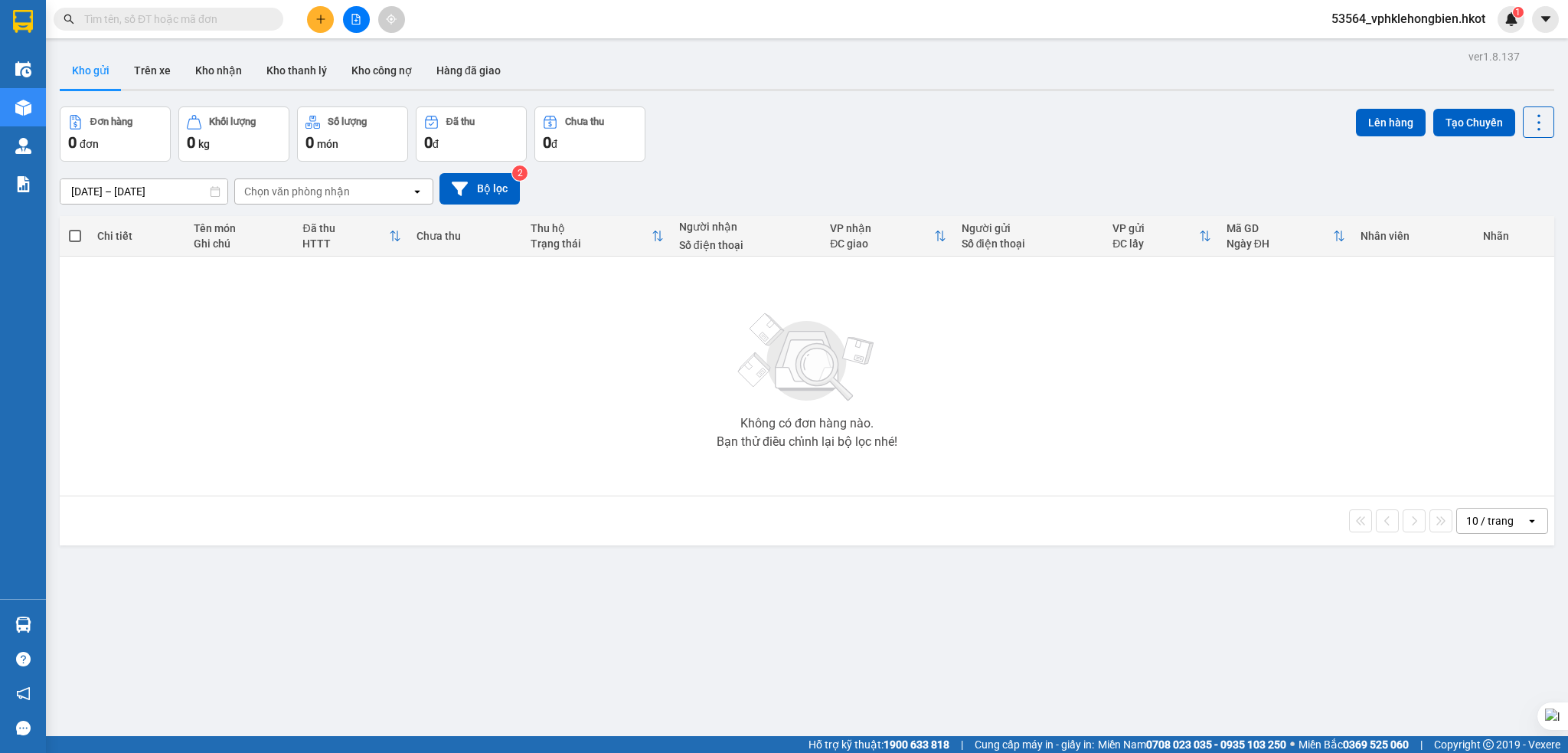
click at [1460, 12] on span "53564_vphklehongbien.hkot" at bounding box center [1408, 19] width 178 height 19
click at [1381, 51] on span "Đăng xuất" at bounding box center [1414, 47] width 148 height 17
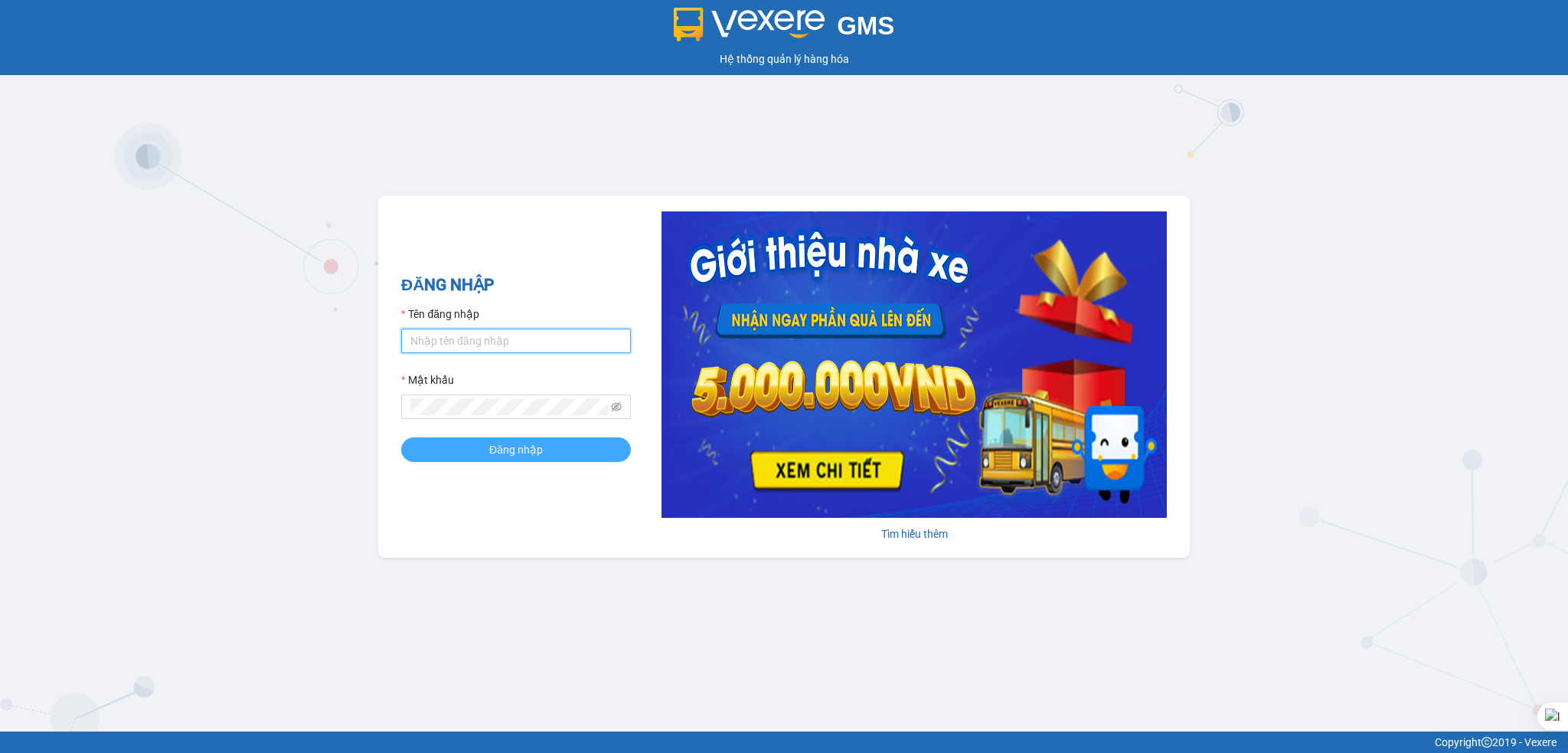
type input "vphklehongbien.hkot"
click at [513, 450] on span "Đăng nhập" at bounding box center [515, 450] width 54 height 17
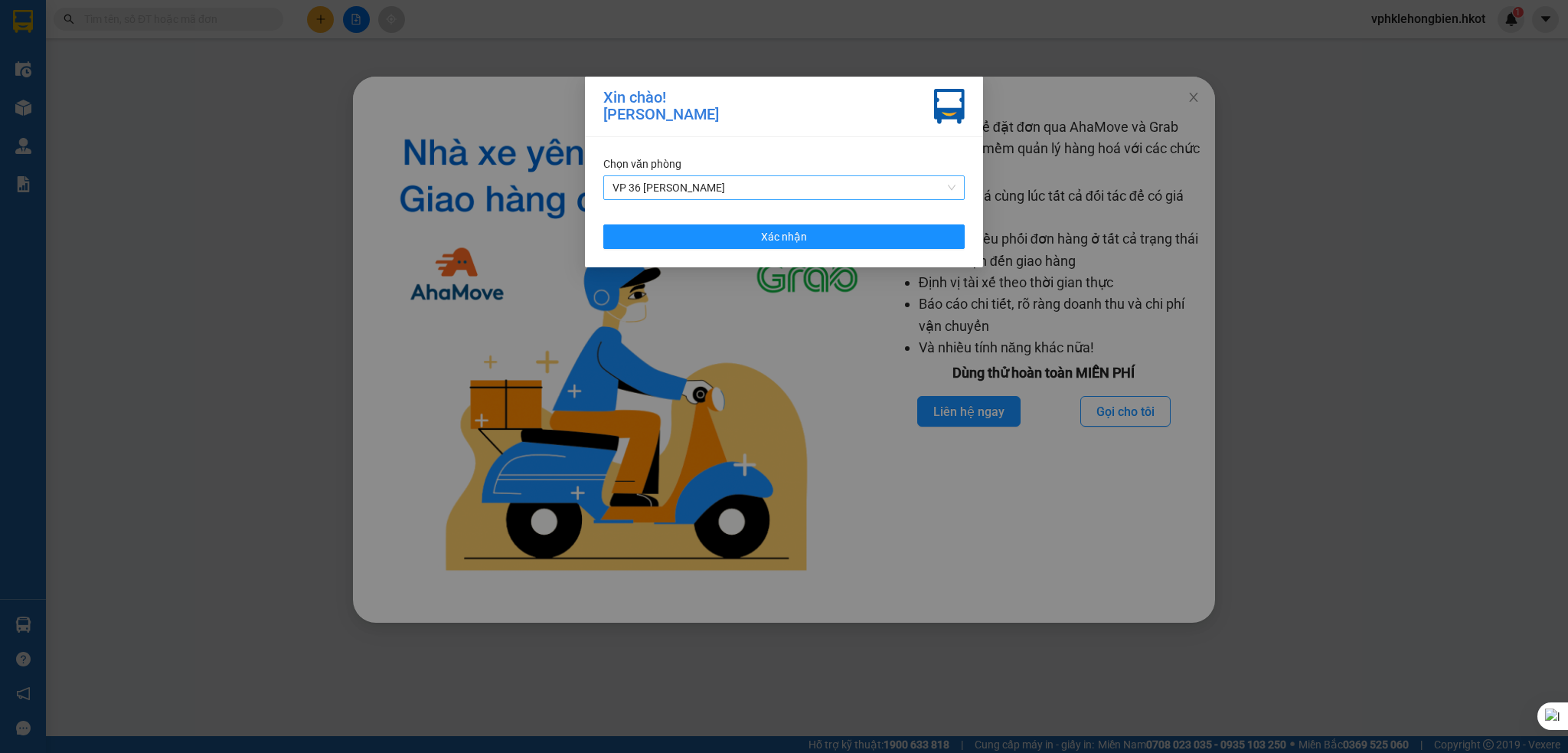
click at [770, 179] on span "VP 36 [PERSON_NAME]" at bounding box center [784, 188] width 343 height 23
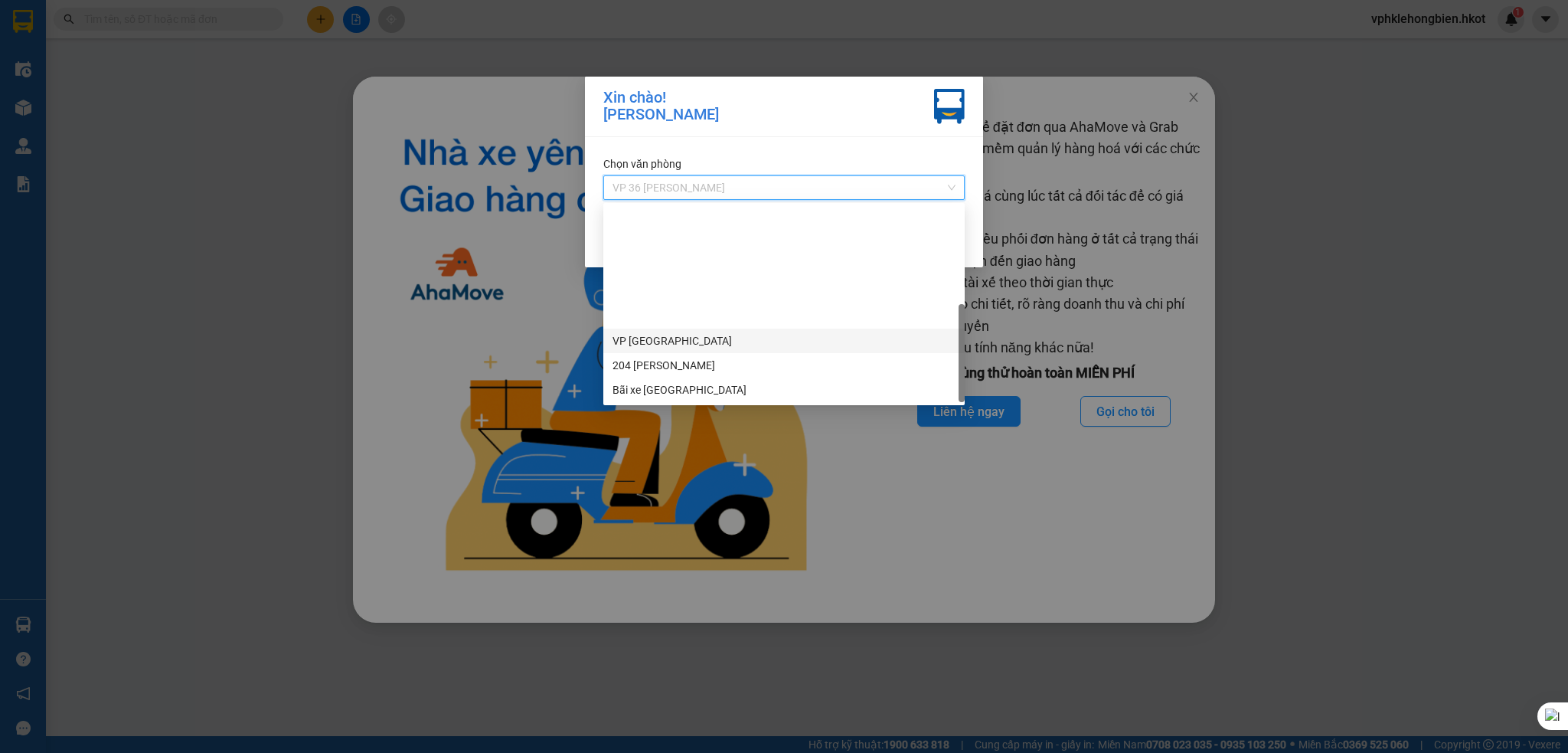
scroll to position [147, 0]
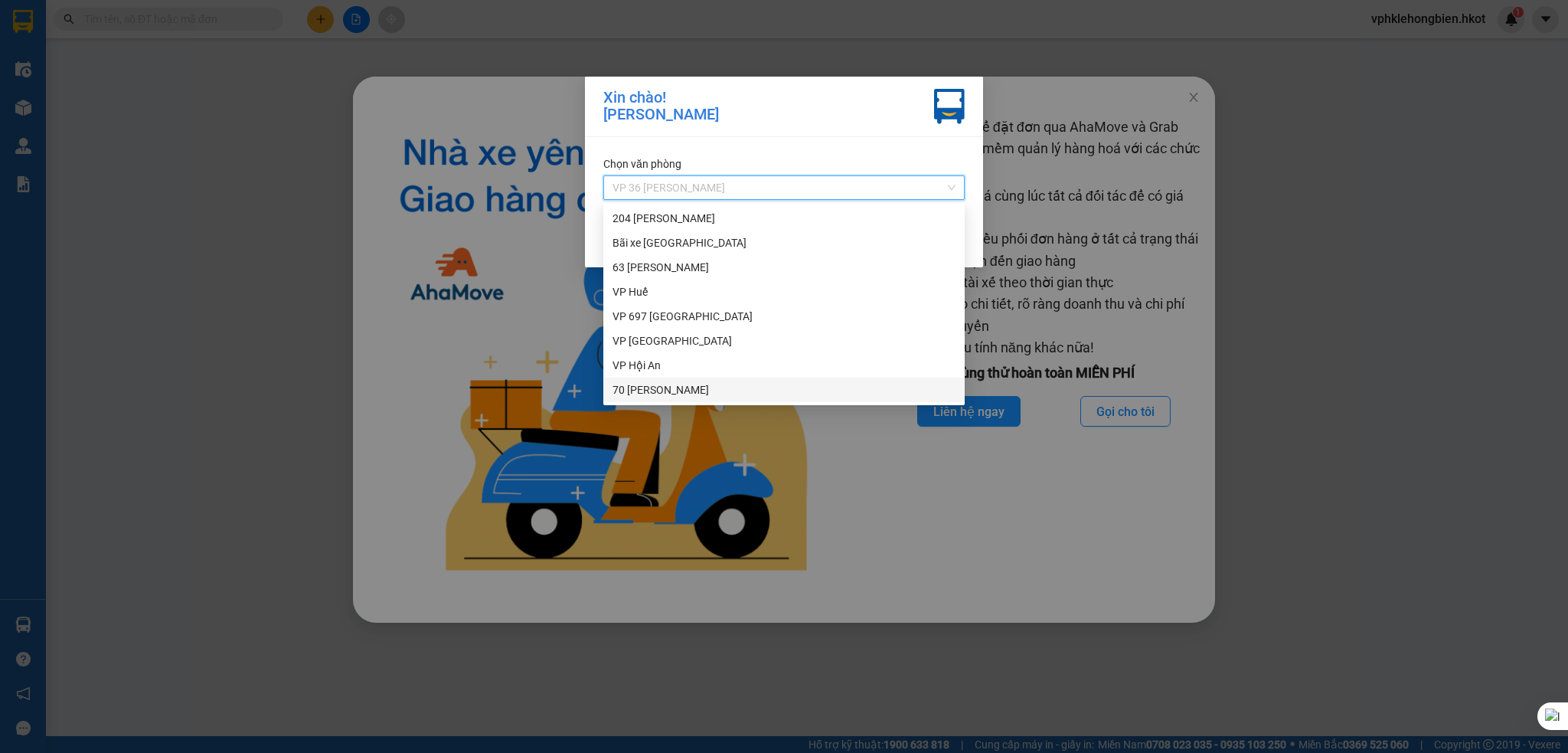
click at [678, 387] on div "70 [PERSON_NAME]" at bounding box center [784, 390] width 343 height 17
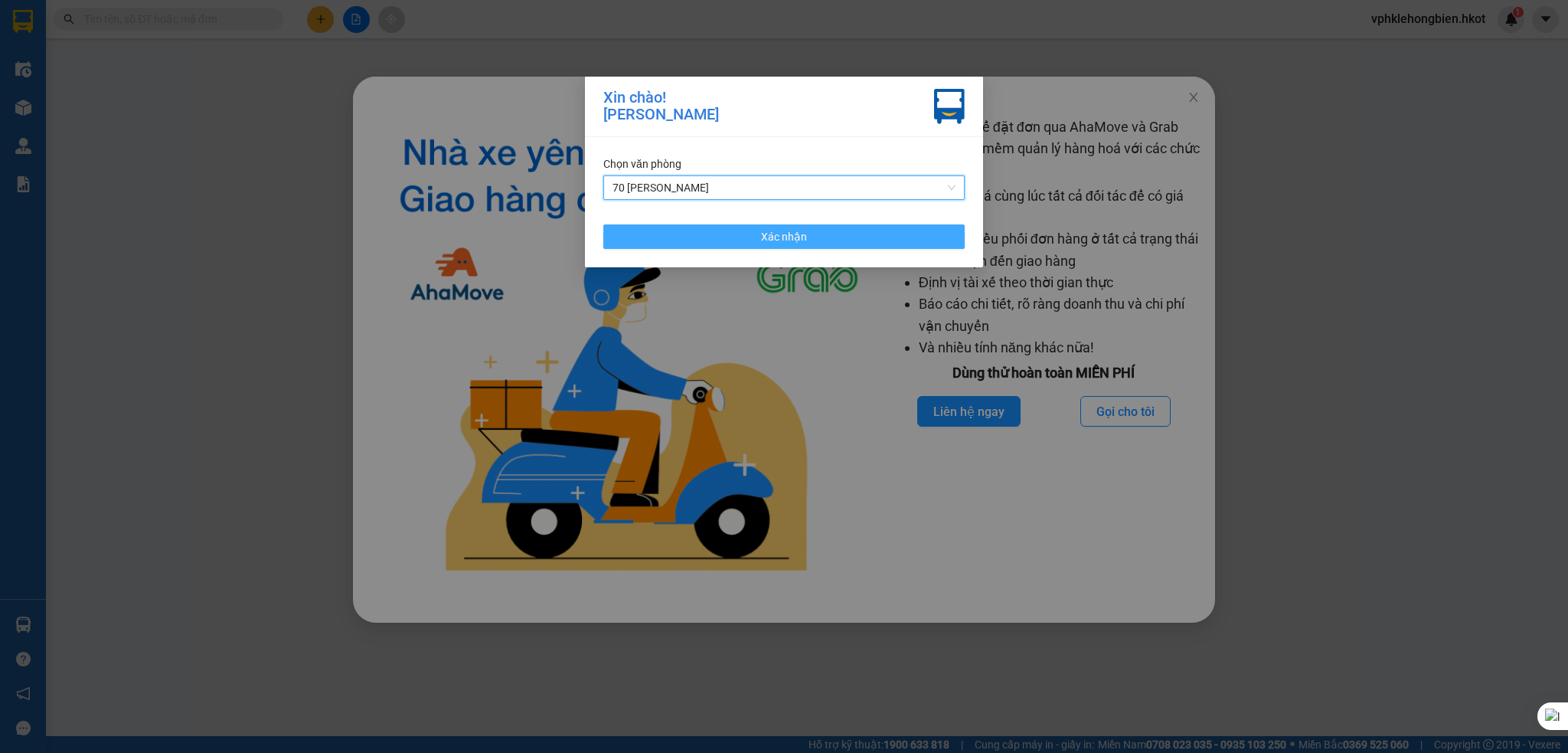
click at [799, 232] on span "Xác nhận" at bounding box center [784, 236] width 46 height 17
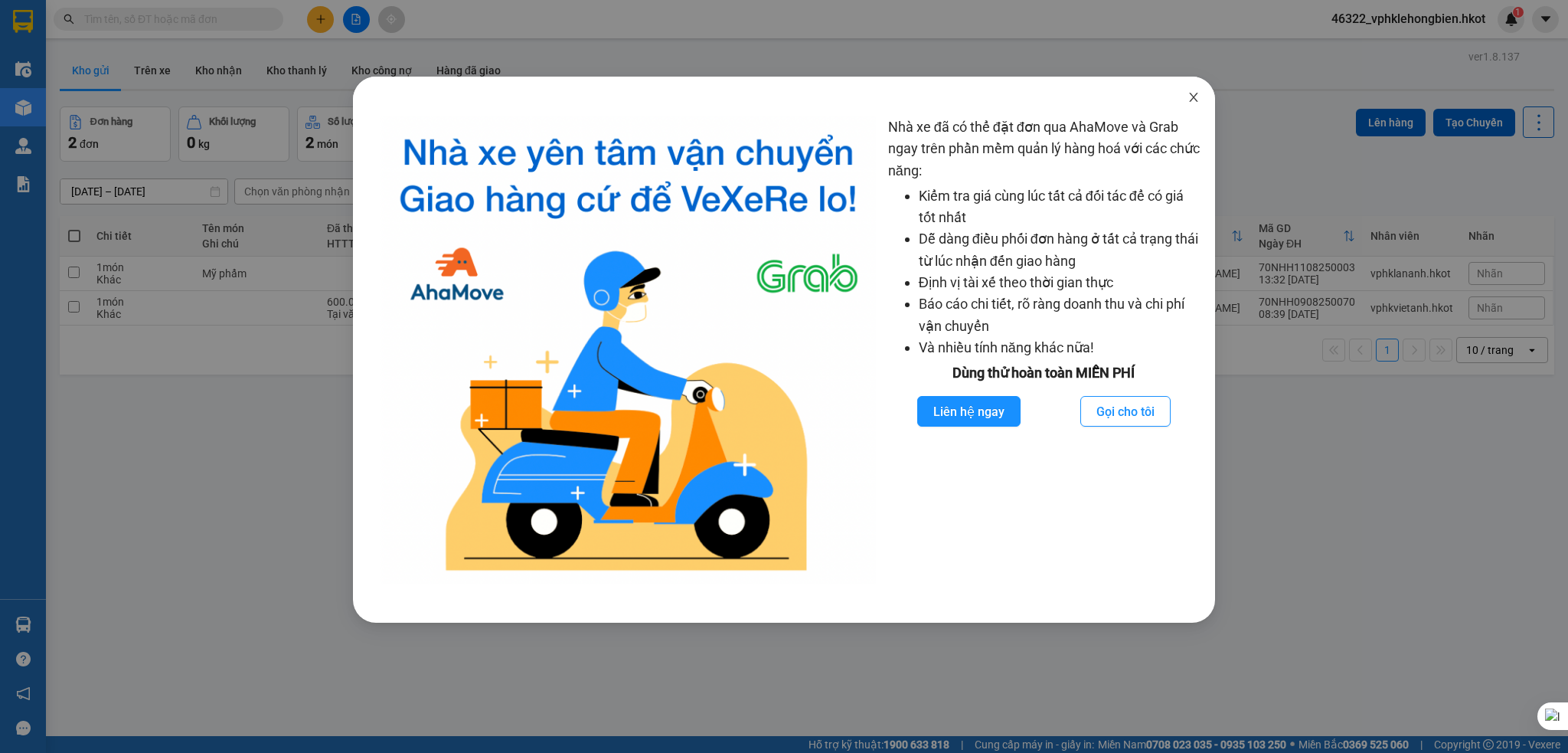
click at [1196, 99] on icon "close" at bounding box center [1194, 97] width 12 height 12
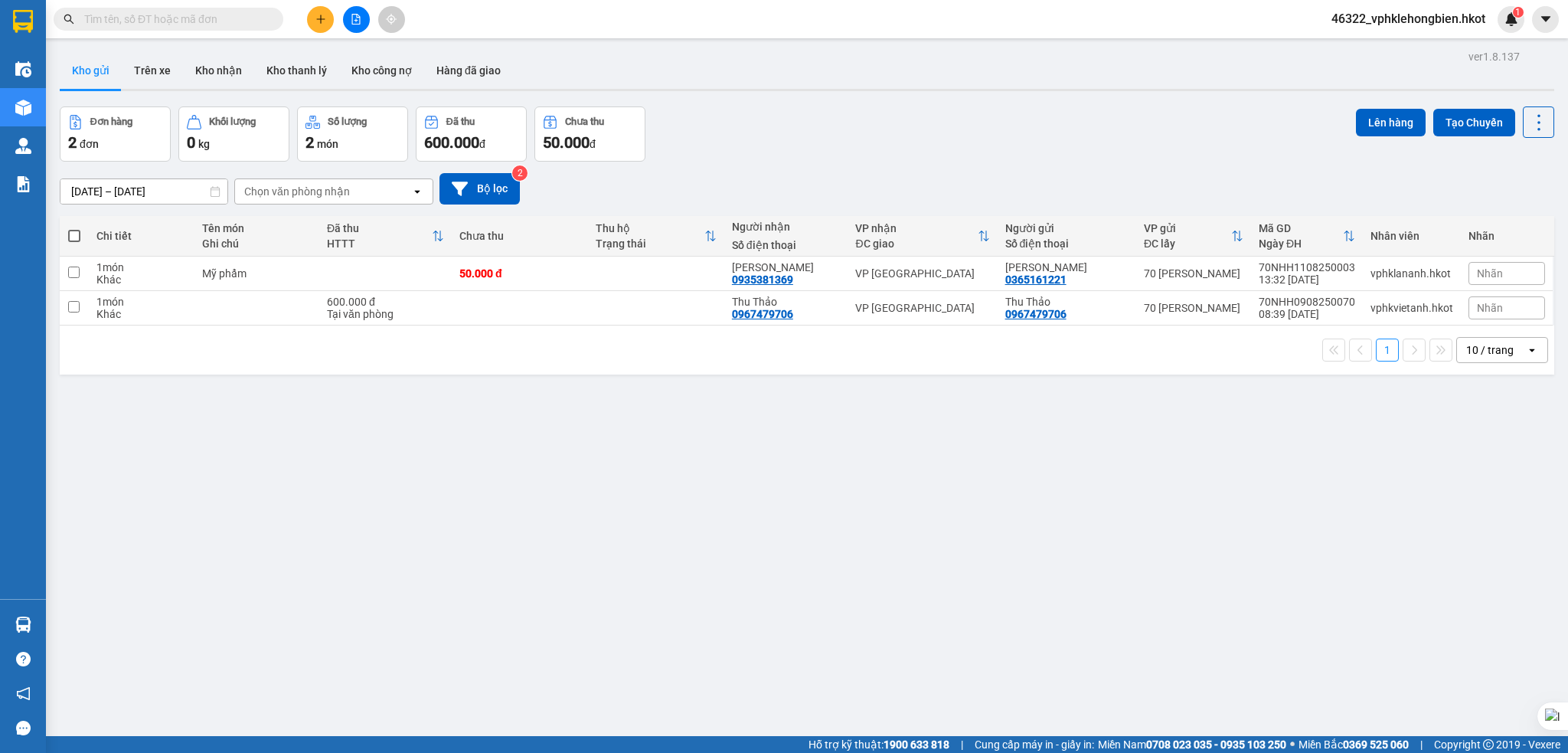
click at [95, 195] on input "[DATE] – [DATE]" at bounding box center [144, 191] width 167 height 25
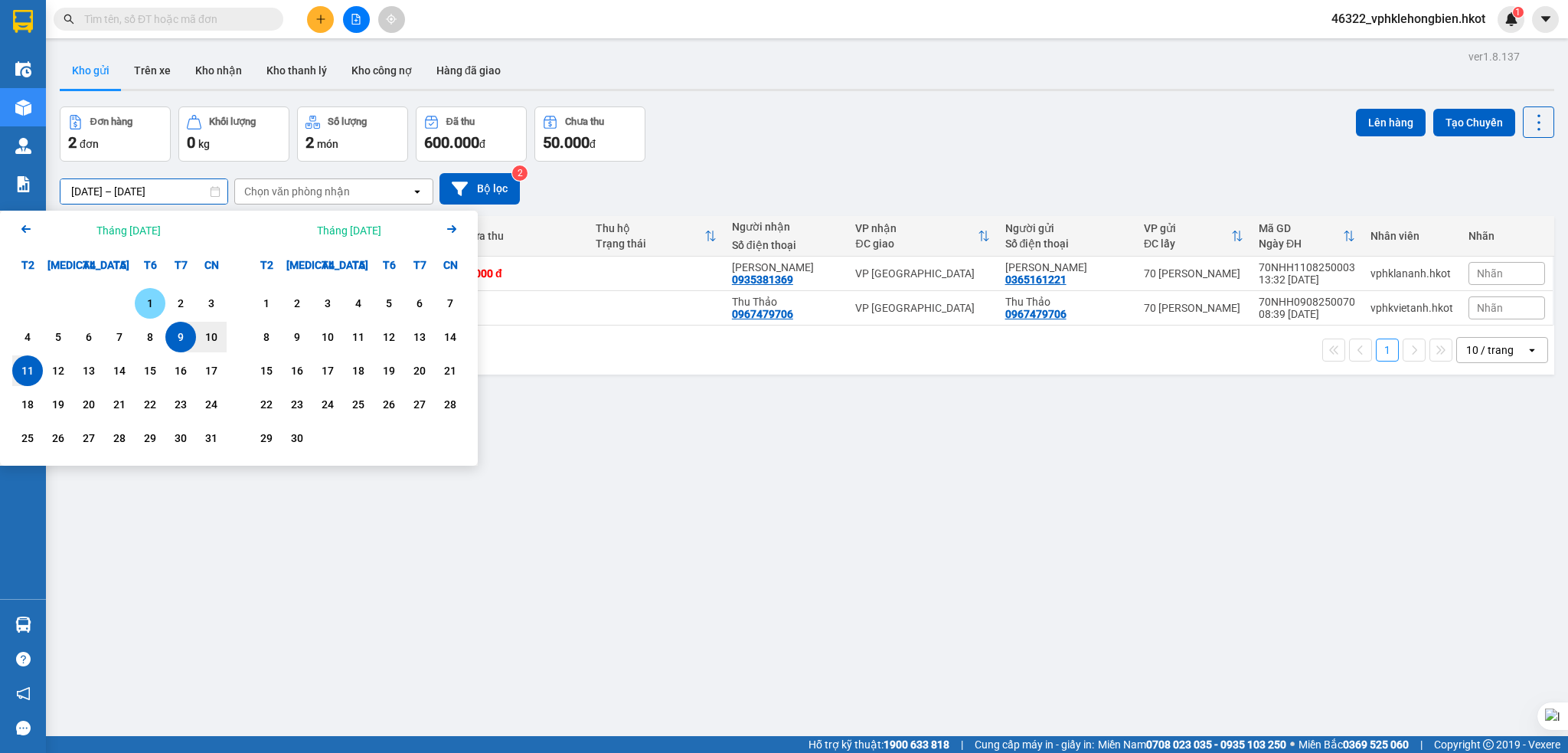
click at [144, 298] on div "1" at bounding box center [150, 303] width 22 height 19
click at [34, 362] on div "11" at bounding box center [28, 371] width 22 height 19
type input "[DATE] – [DATE]"
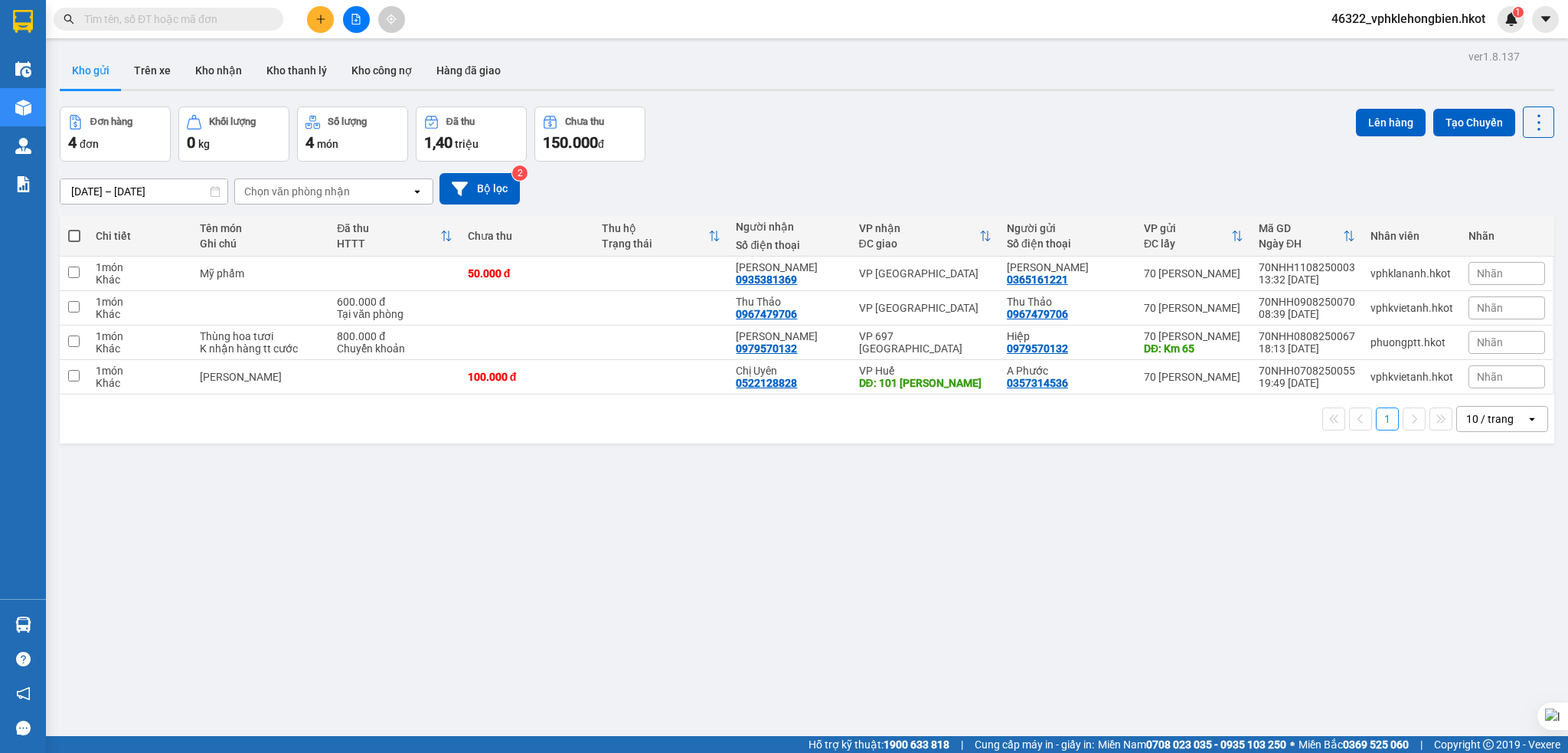
click at [1479, 427] on div "10 / trang" at bounding box center [1489, 419] width 47 height 16
click at [1491, 600] on span "100 / trang" at bounding box center [1479, 603] width 55 height 16
click at [152, 69] on button "Trên xe" at bounding box center [152, 70] width 61 height 37
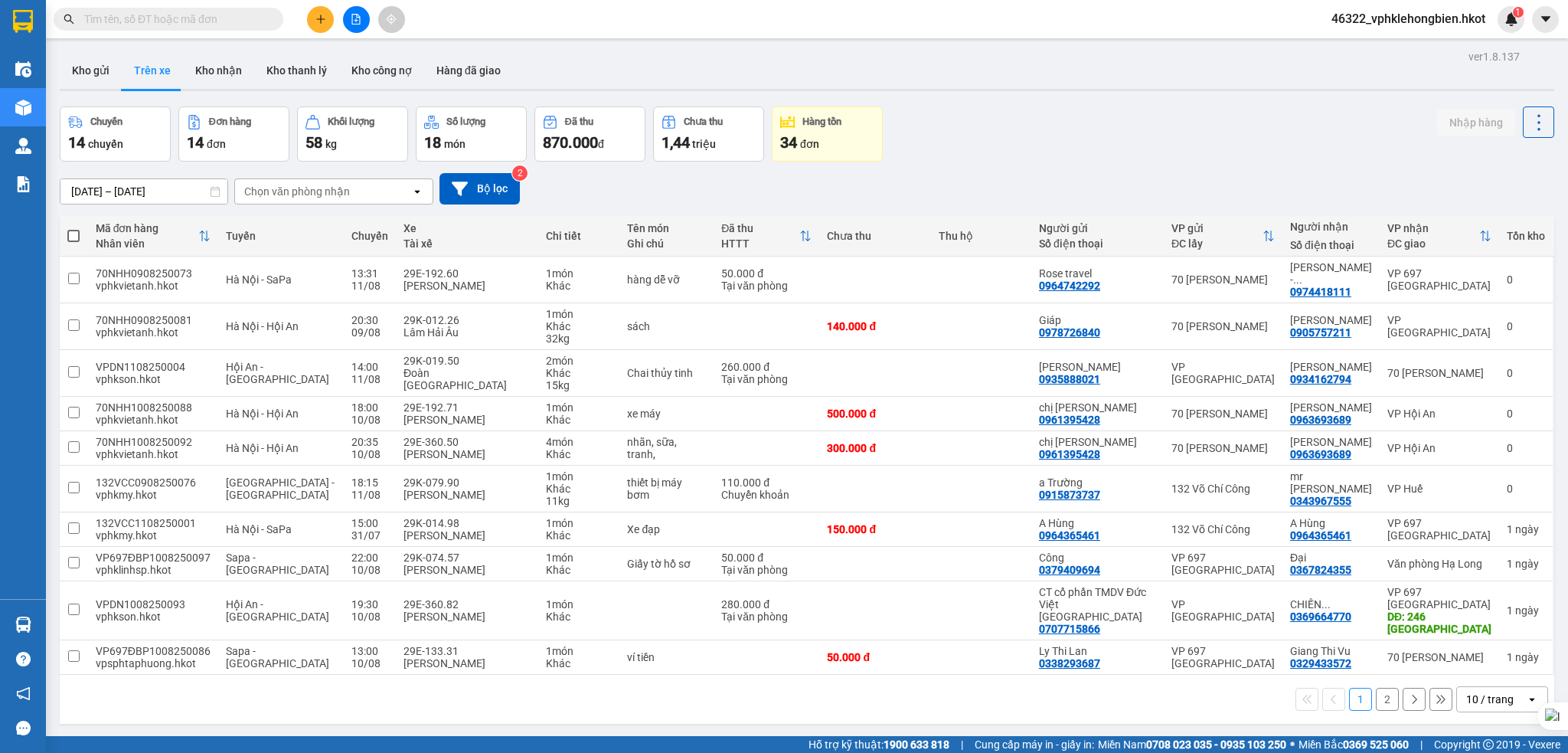
click at [86, 180] on input "[DATE] – [DATE]" at bounding box center [144, 191] width 167 height 25
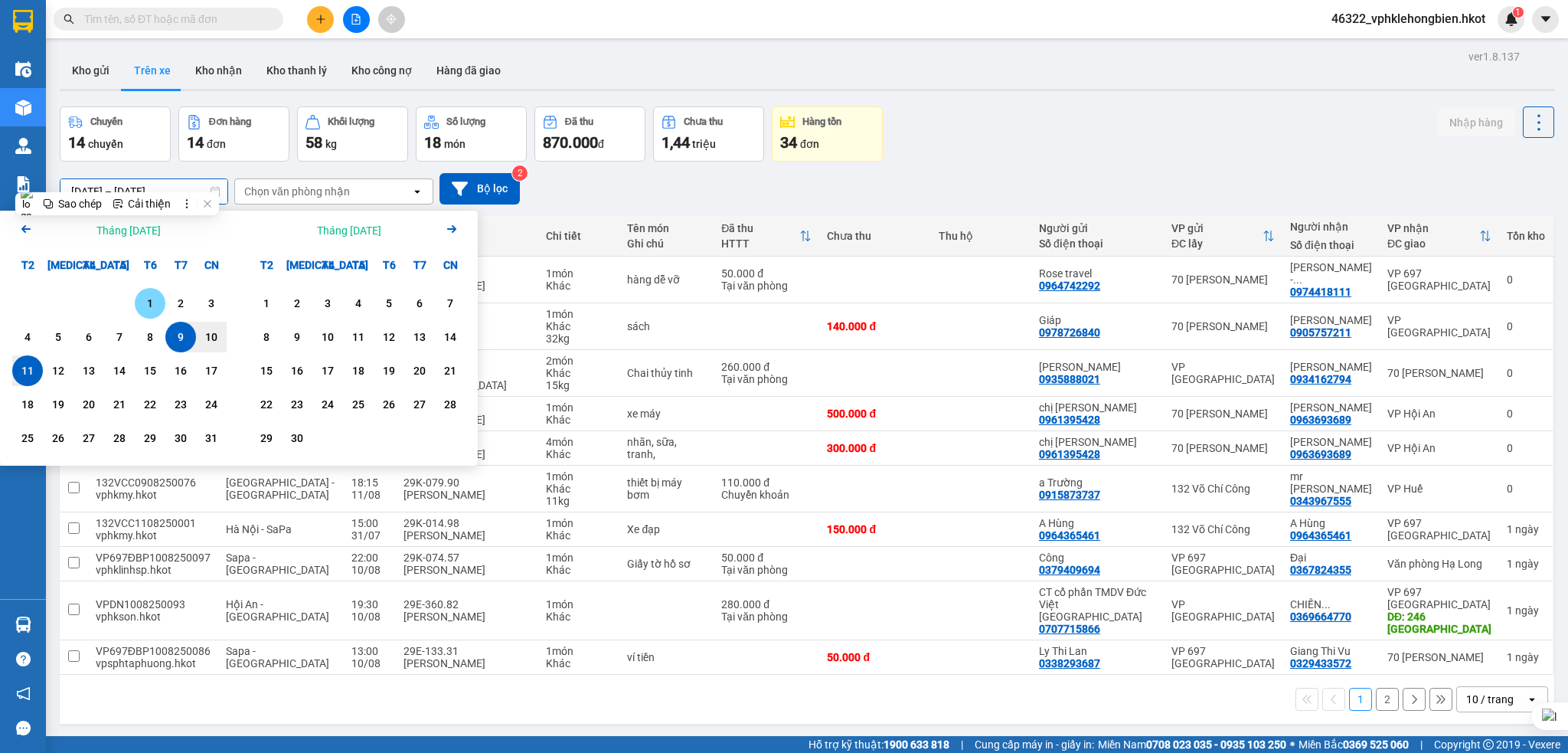
click at [148, 308] on div "1" at bounding box center [150, 303] width 22 height 19
click at [143, 338] on div "8" at bounding box center [150, 338] width 22 height 19
type input "01/08/2025 – 08/08/2025"
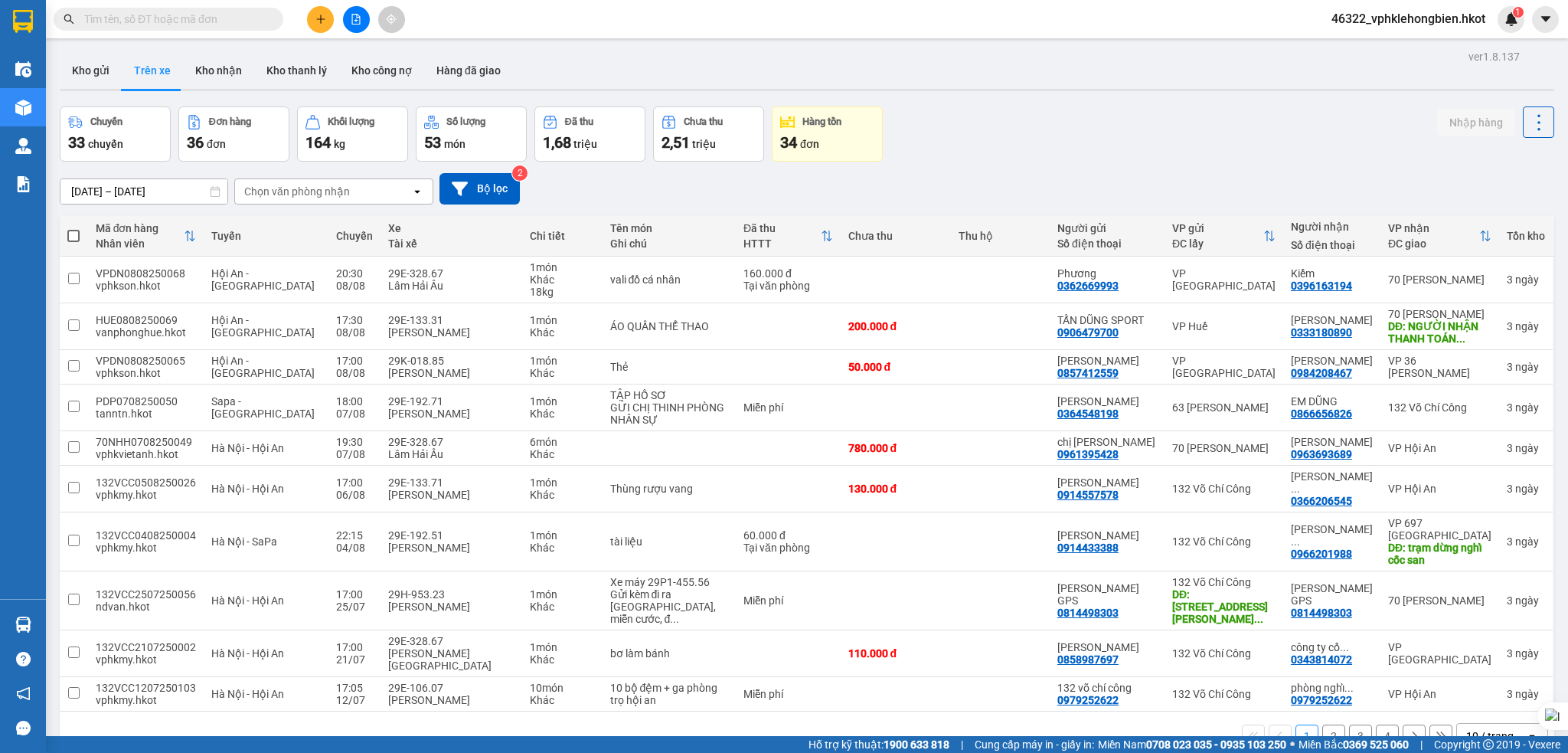
click at [177, 18] on input "text" at bounding box center [174, 19] width 180 height 17
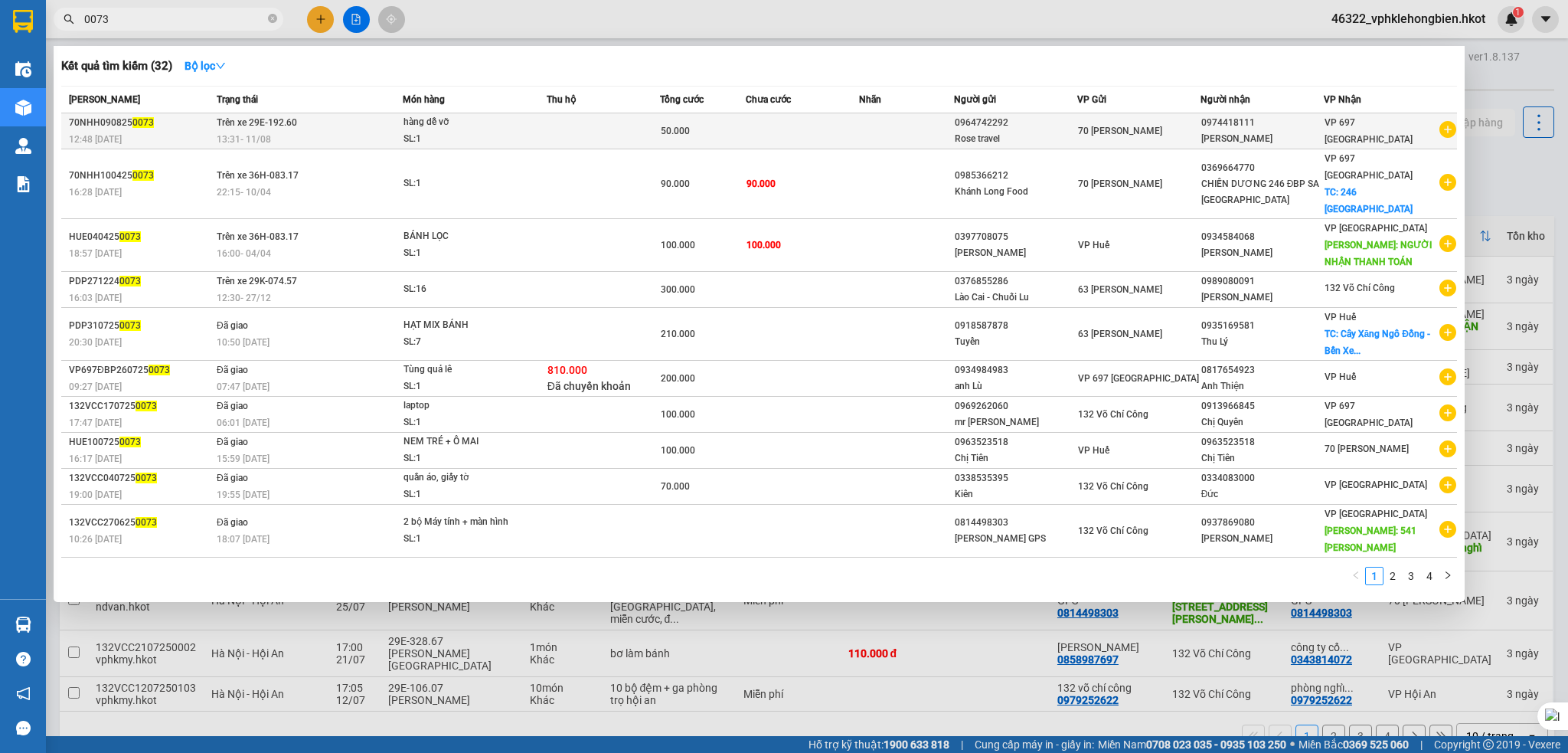
type input "0073"
click at [236, 121] on span "Trên xe 29E-192.60" at bounding box center [257, 123] width 80 height 11
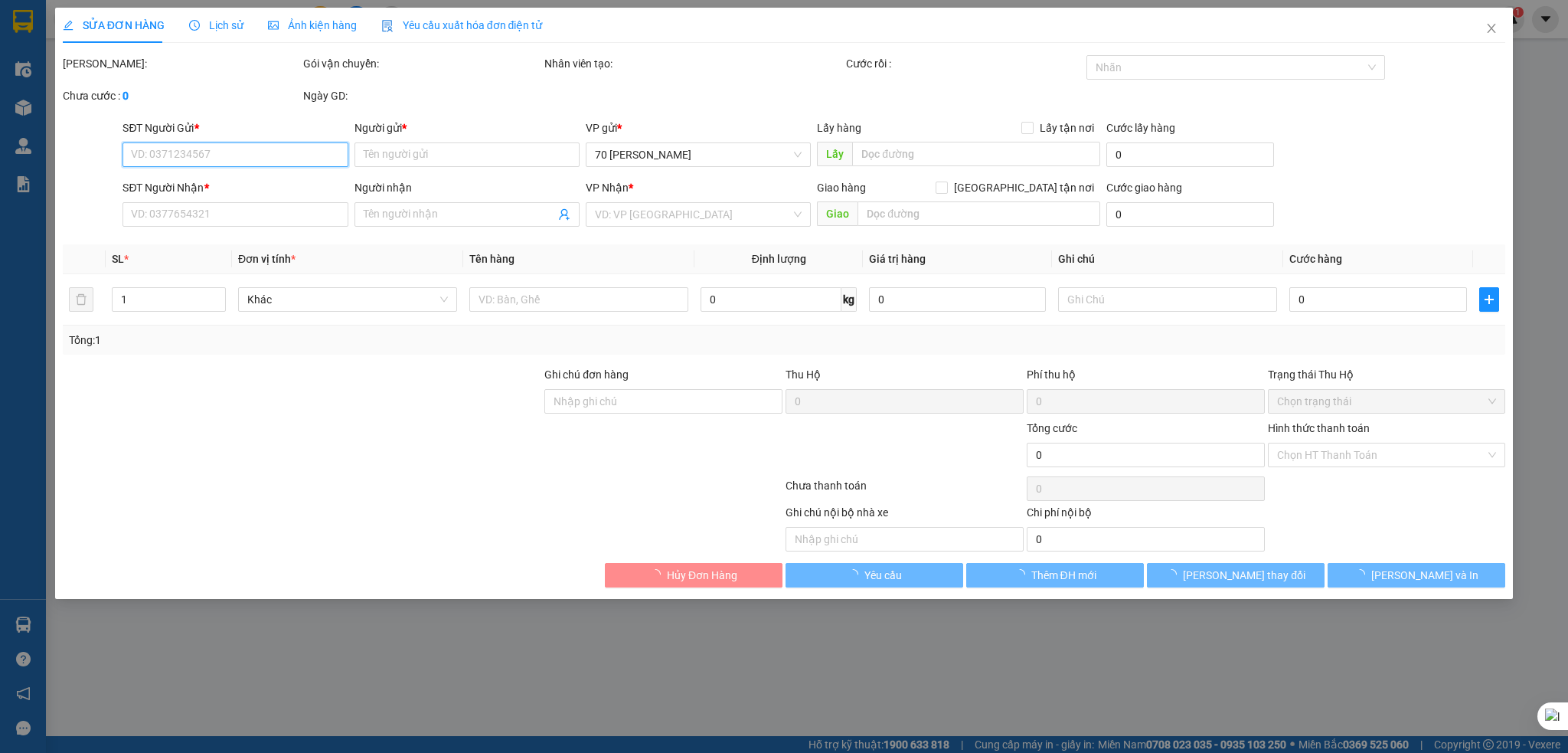
type input "0964742292"
type input "Rose travel"
type input "0974418111"
type input "Anh Tuan - golden"
type input "50.000"
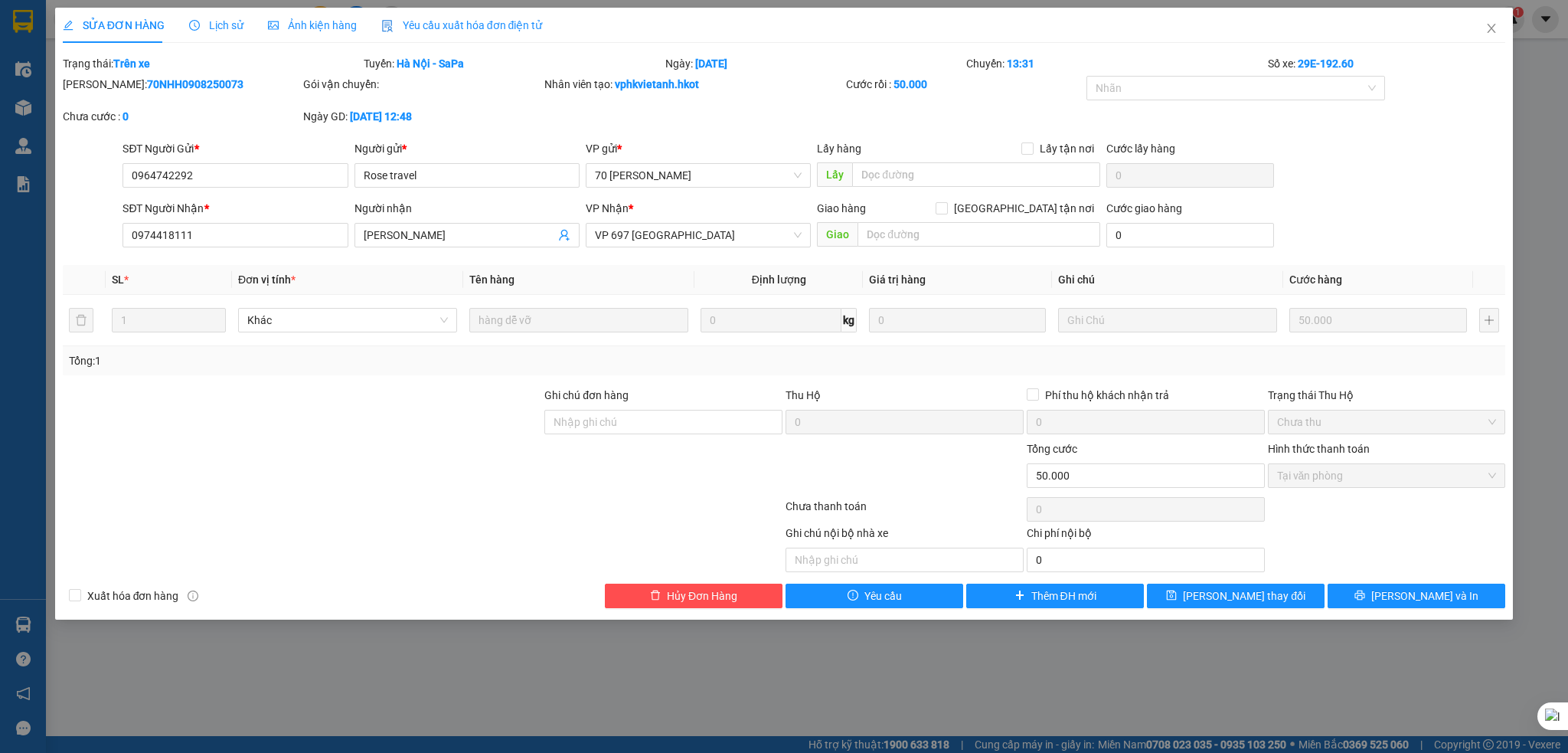
click at [718, 67] on b "11/08/2025" at bounding box center [711, 64] width 32 height 12
click at [1489, 26] on icon "close" at bounding box center [1492, 29] width 9 height 9
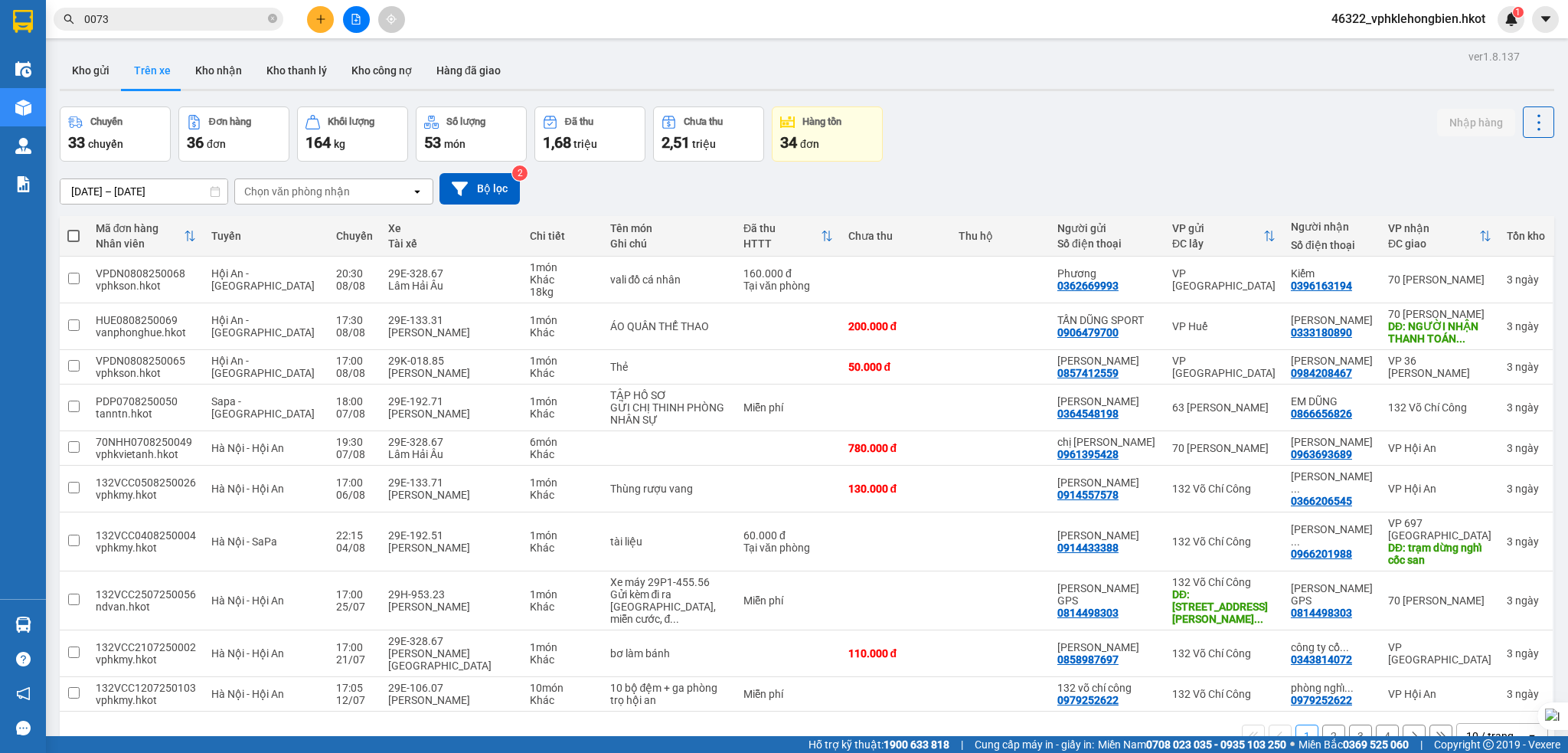
click at [106, 187] on input "01/08/2025 – 08/08/2025" at bounding box center [144, 191] width 167 height 25
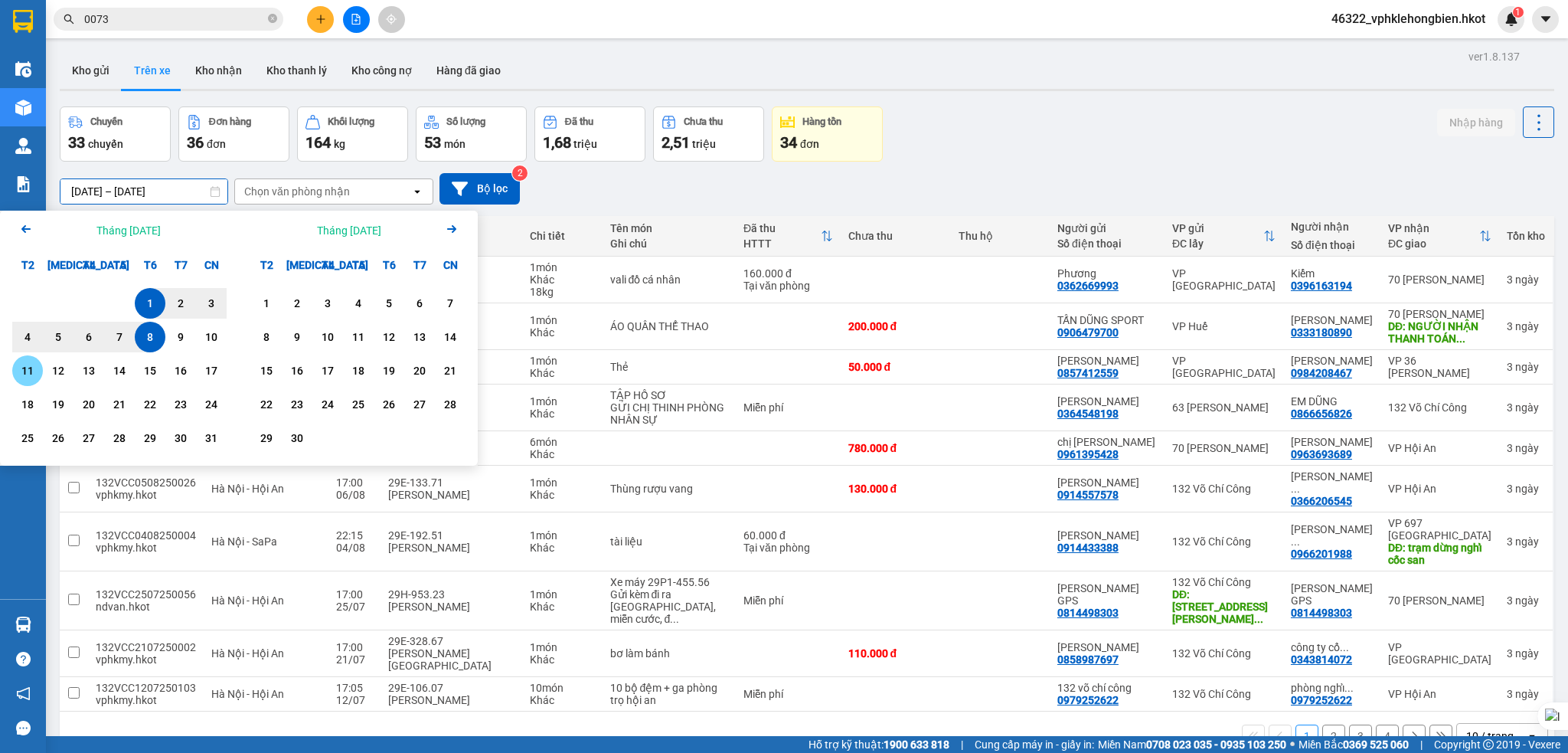
click at [33, 369] on div "11" at bounding box center [28, 371] width 22 height 19
type input "[DATE] – [DATE]"
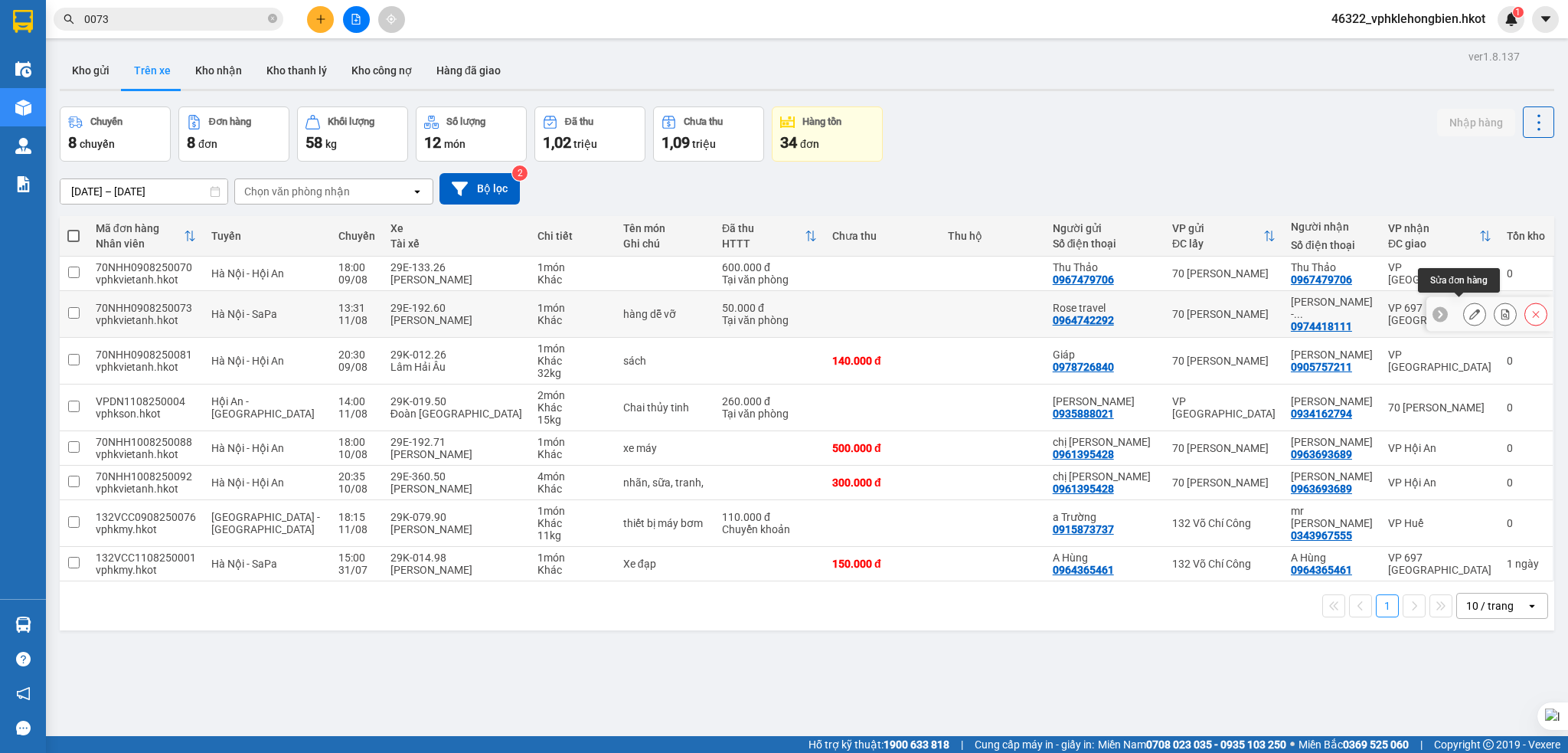
click at [1464, 303] on button at bounding box center [1475, 314] width 22 height 26
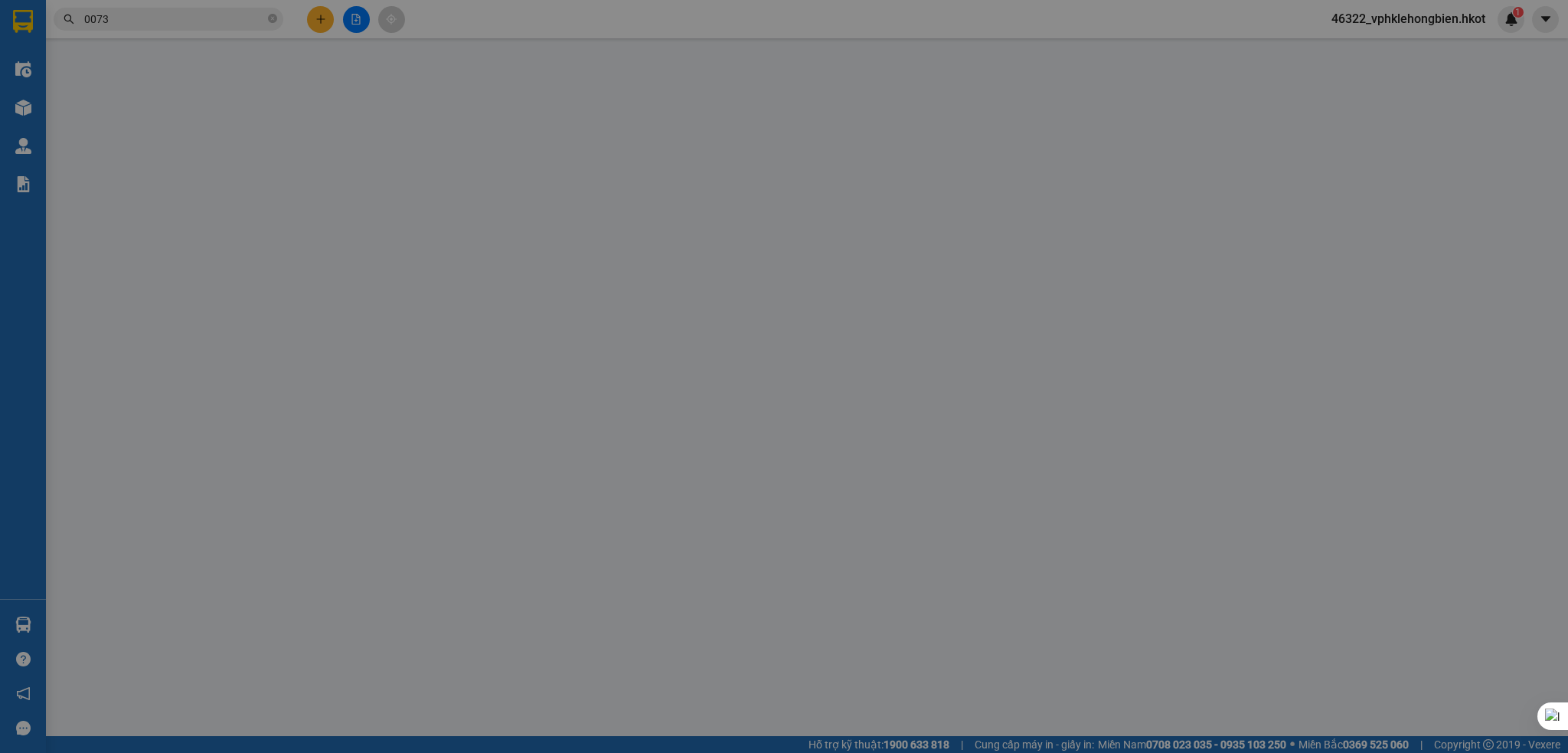
type input "0964742292"
type input "Rose travel"
type input "0974418111"
type input "Anh Tuan - golden"
type input "50.000"
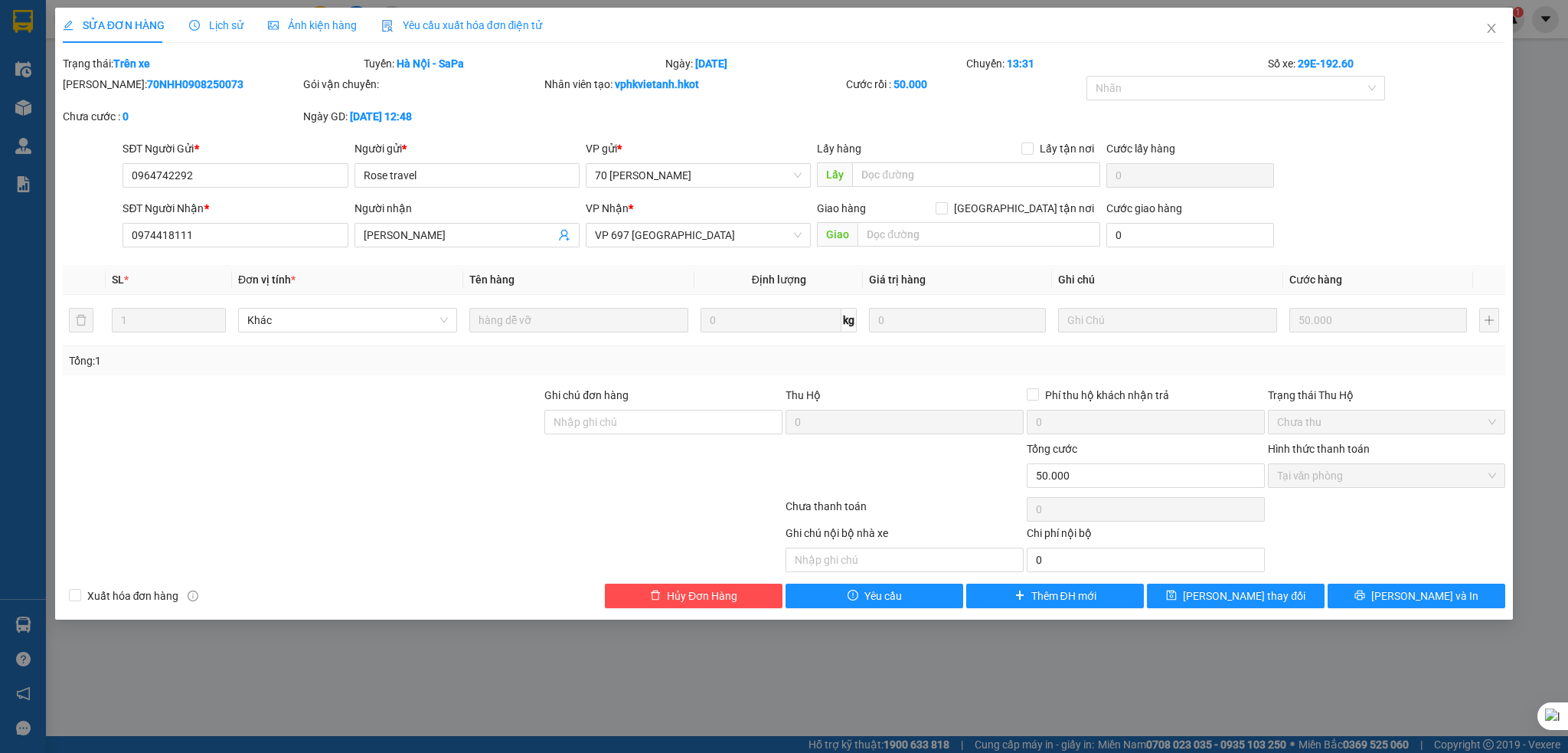
click at [354, 114] on b "09-08-2025 lúc 12:48" at bounding box center [381, 117] width 62 height 12
drag, startPoint x: 312, startPoint y: 113, endPoint x: 443, endPoint y: 107, distance: 131.1
click at [443, 108] on div "Ngày GD: 09-08-2025 lúc 12:48" at bounding box center [422, 117] width 238 height 17
drag, startPoint x: 671, startPoint y: 67, endPoint x: 764, endPoint y: 64, distance: 93.0
click at [764, 64] on div "Ngày: 11/08/2025" at bounding box center [814, 64] width 301 height 17
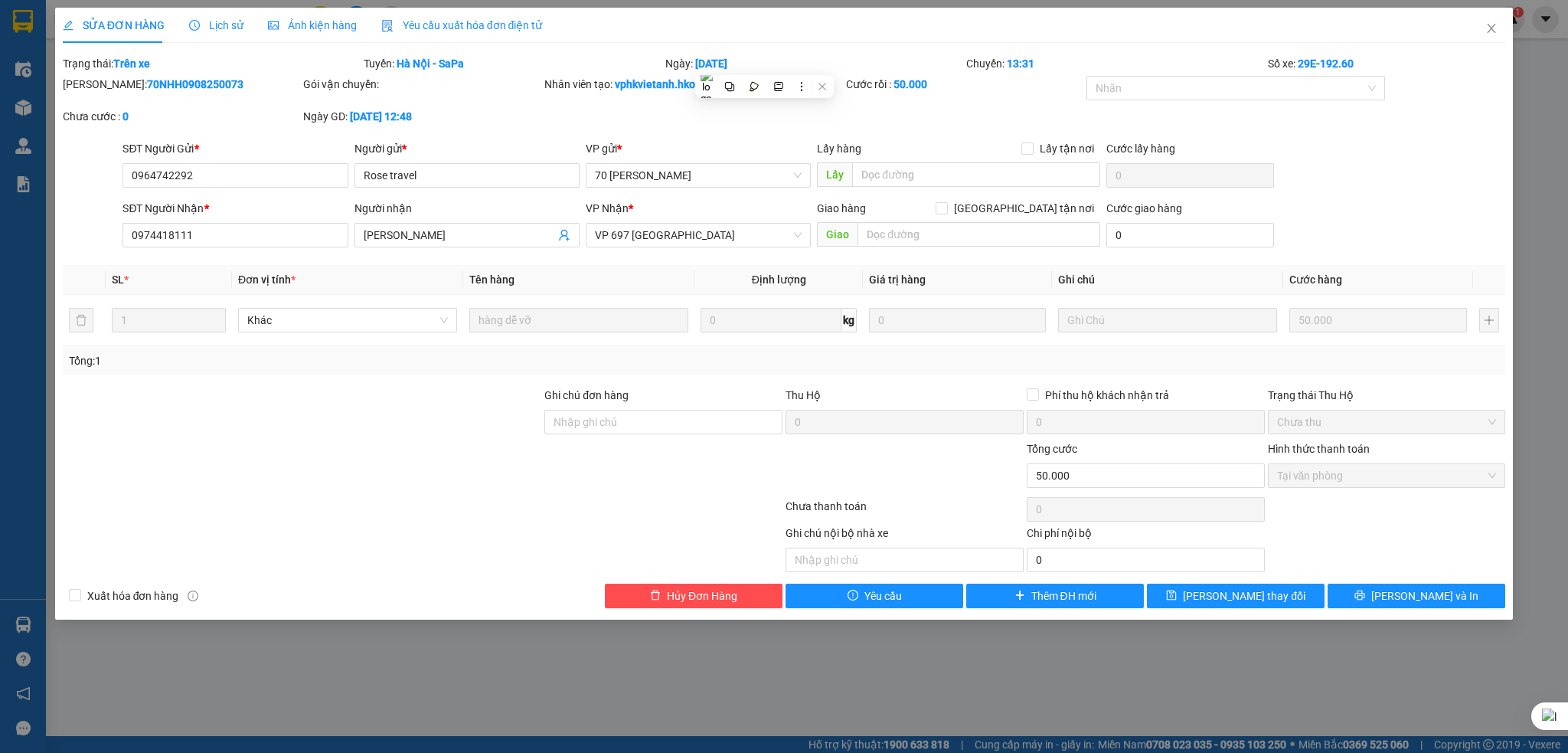
click at [709, 124] on div "Mã ĐH: 70NHH0908250073 Gói vận chuyển: Nhân viên tạo: vphkvietanh.hkot Cước rồi…" at bounding box center [784, 108] width 1446 height 65
click at [208, 24] on span "Lịch sử" at bounding box center [216, 26] width 54 height 12
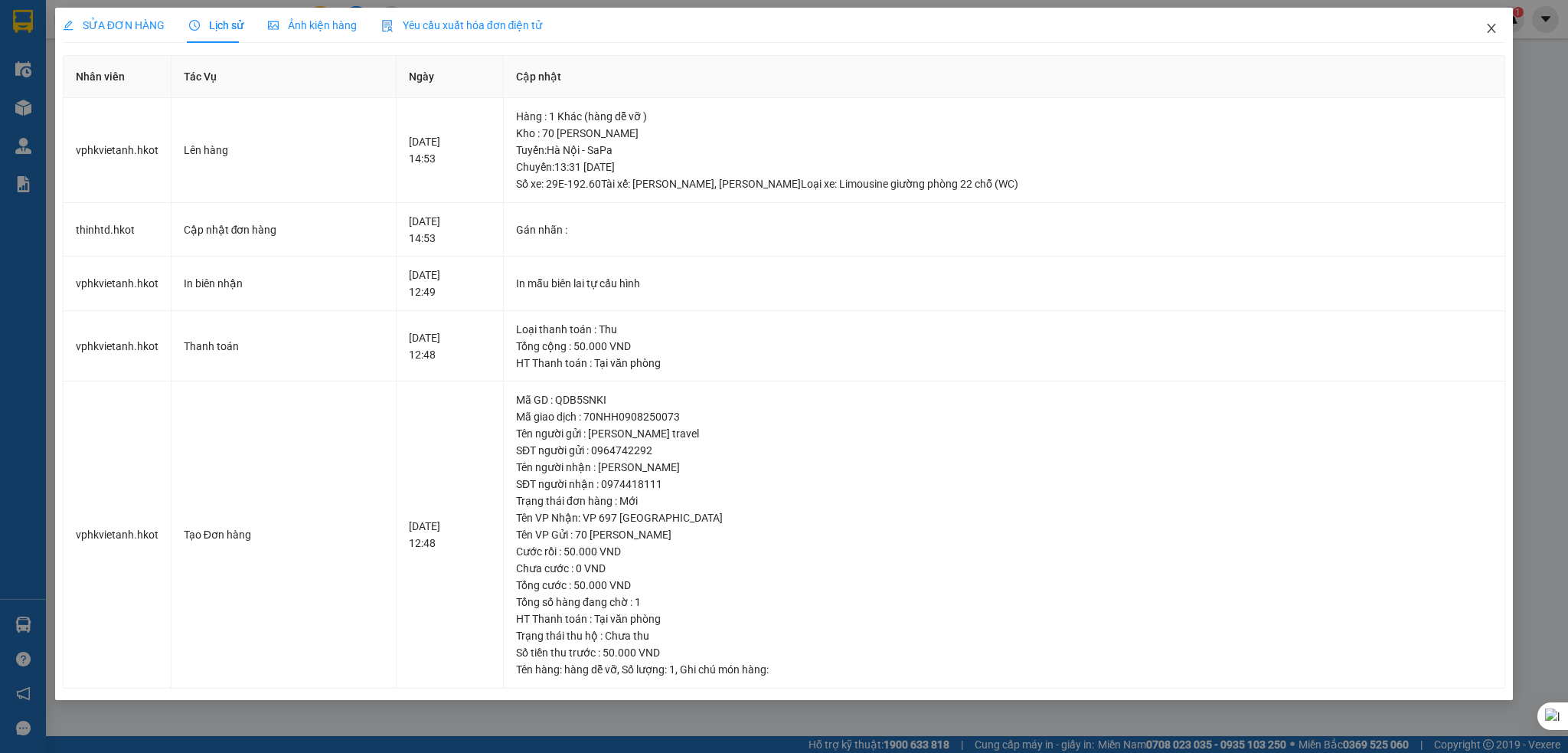
click at [1487, 32] on icon "close" at bounding box center [1492, 29] width 12 height 12
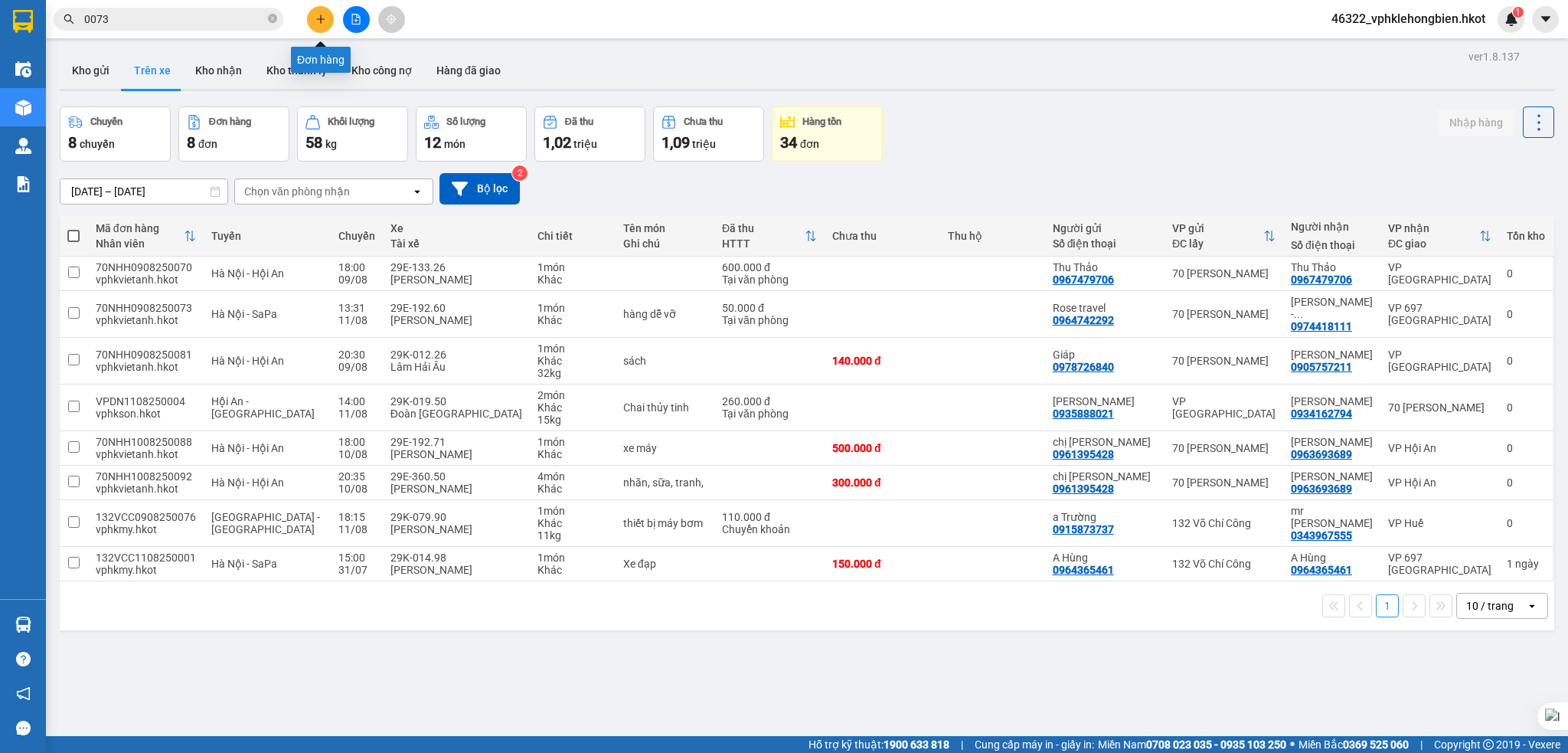
click at [309, 23] on button at bounding box center [320, 19] width 26 height 26
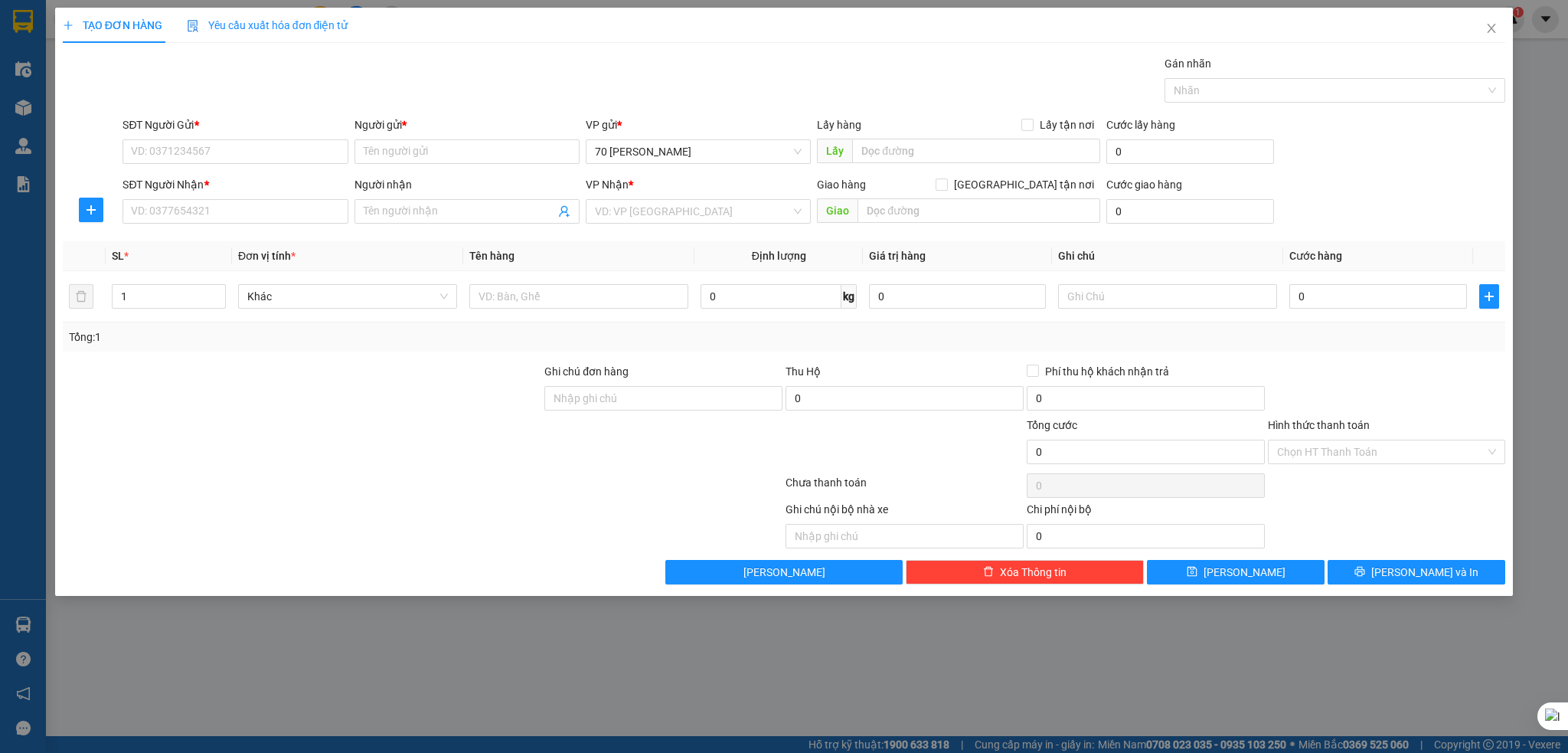
click at [1538, 79] on div "TẠO ĐƠN HÀNG Yêu cầu xuất hóa đơn điện tử Transit Pickup Surcharge Ids Transit …" at bounding box center [784, 376] width 1568 height 753
click at [1500, 26] on span "Close" at bounding box center [1491, 29] width 43 height 43
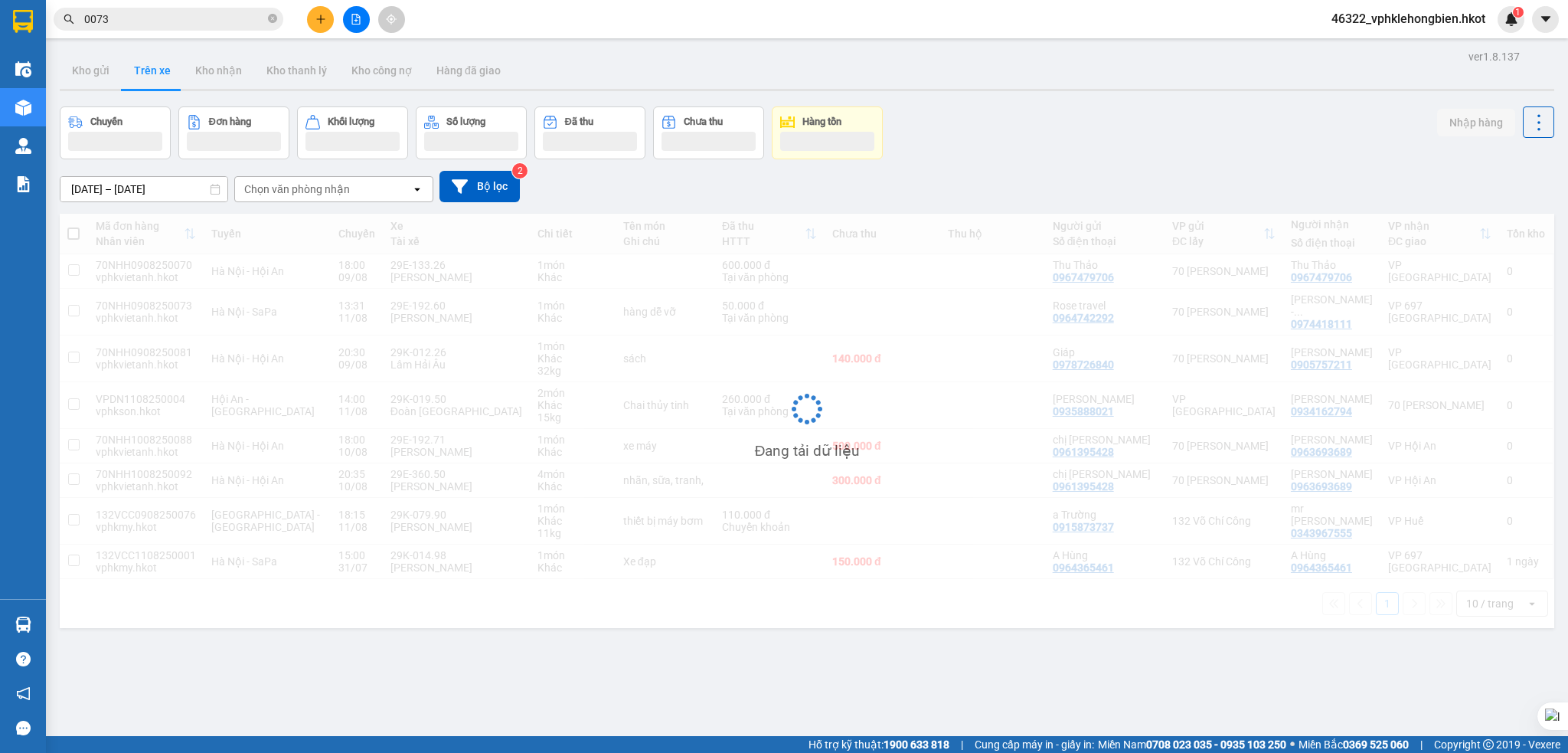
drag, startPoint x: 1486, startPoint y: 30, endPoint x: 1481, endPoint y: 18, distance: 13.0
click at [1486, 30] on div "46322_vphklehongbien.hkot 1" at bounding box center [1422, 19] width 205 height 26
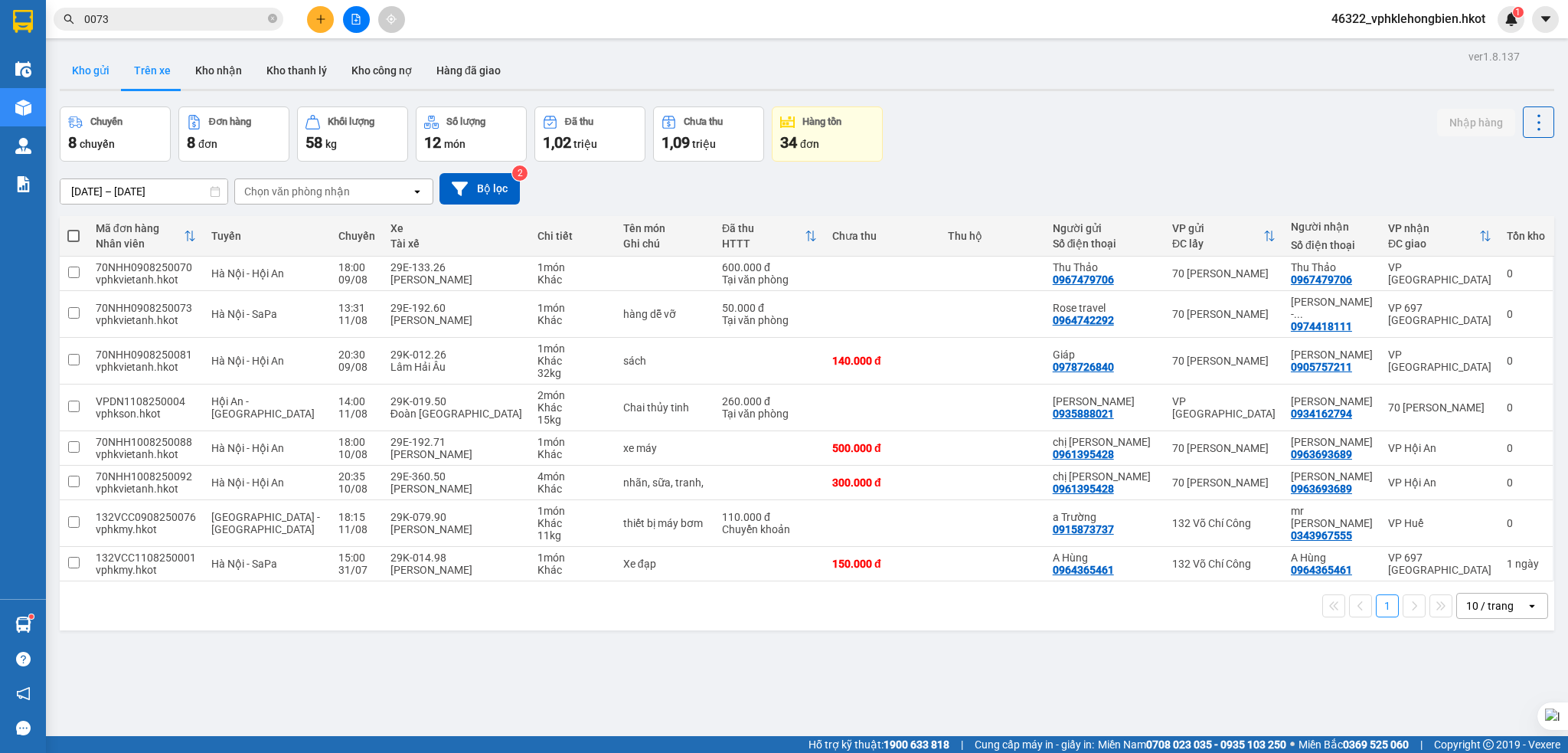
click at [100, 71] on button "Kho gửi" at bounding box center [91, 70] width 62 height 37
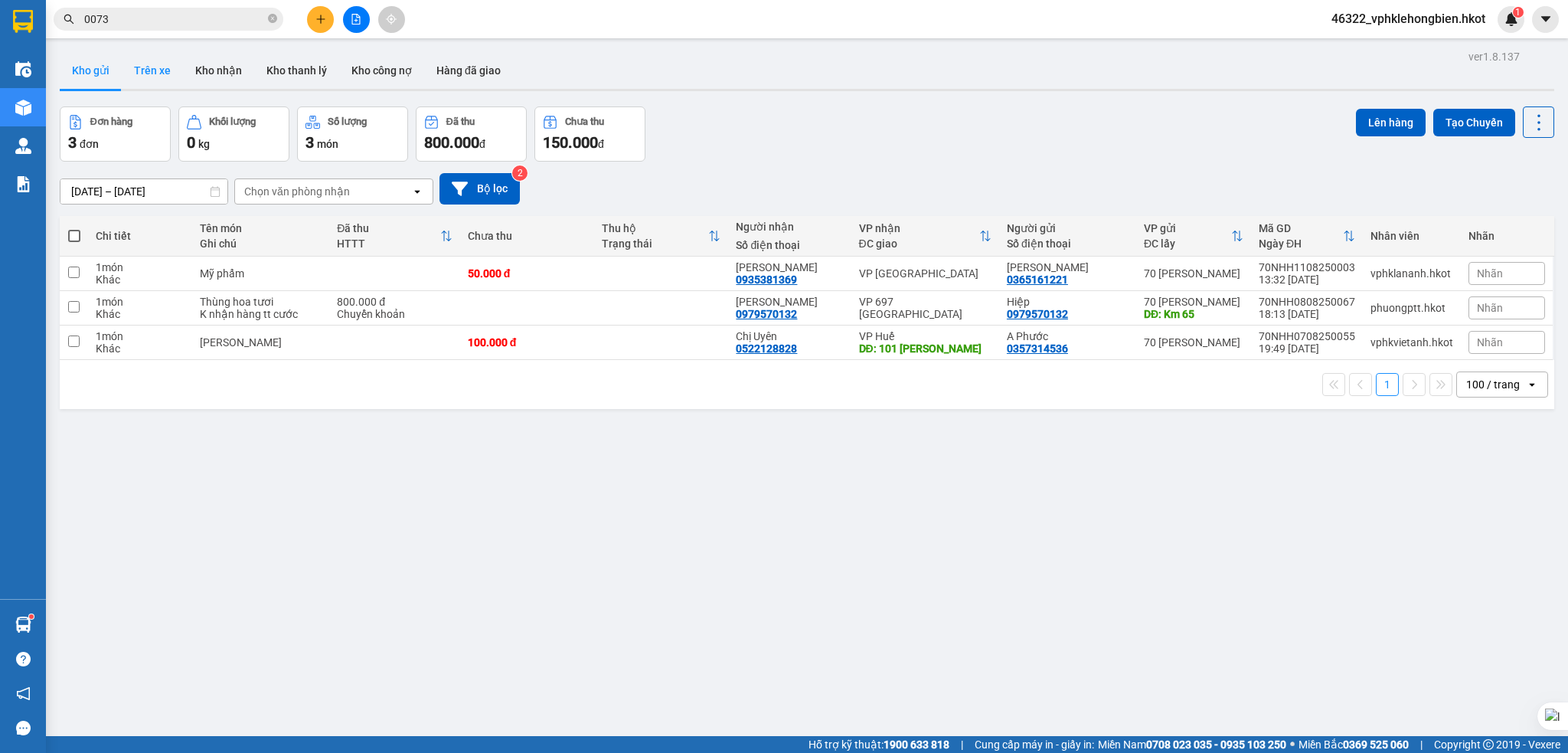
click at [145, 65] on button "Trên xe" at bounding box center [152, 70] width 61 height 37
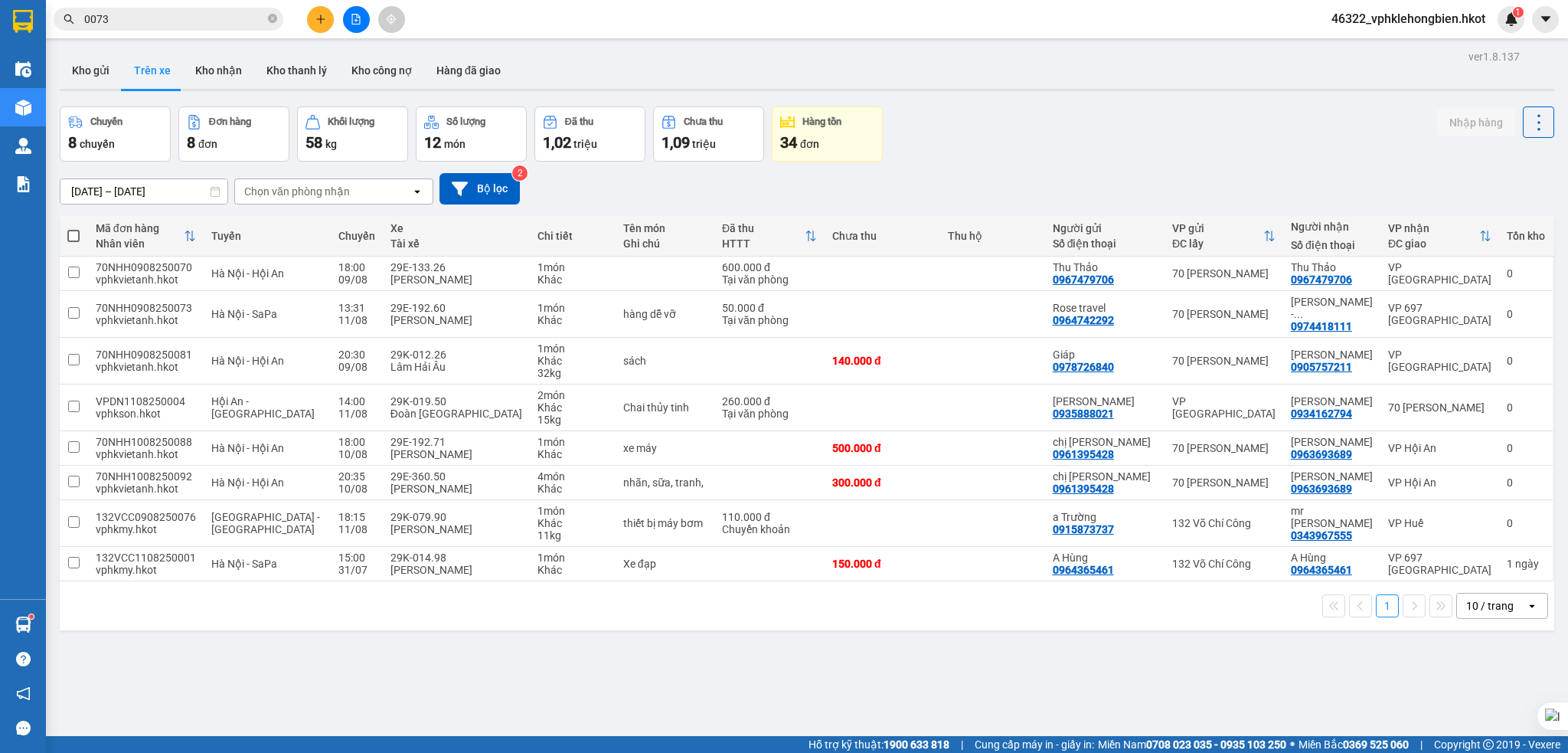
click at [623, 207] on div "11/08/2025 – 11/08/2025 Press the down arrow key to interact with the calendar …" at bounding box center [807, 189] width 1494 height 54
click at [678, 72] on div "Kho gửi Trên xe Kho nhận Kho thanh lý Kho công nợ Hàng đã giao" at bounding box center [807, 72] width 1494 height 40
click at [266, 19] on span "0073" at bounding box center [168, 19] width 229 height 23
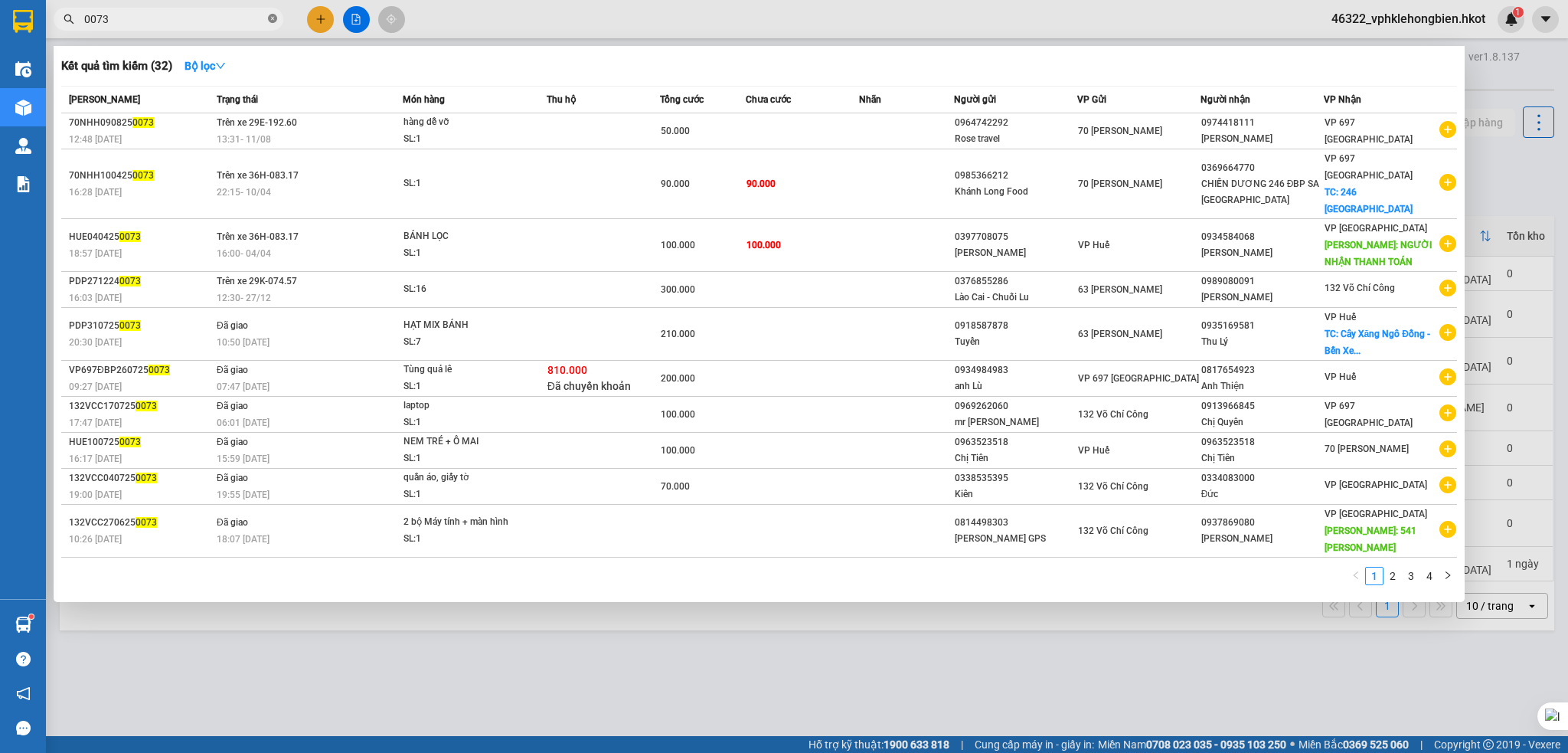
click at [273, 17] on icon "close-circle" at bounding box center [273, 19] width 9 height 9
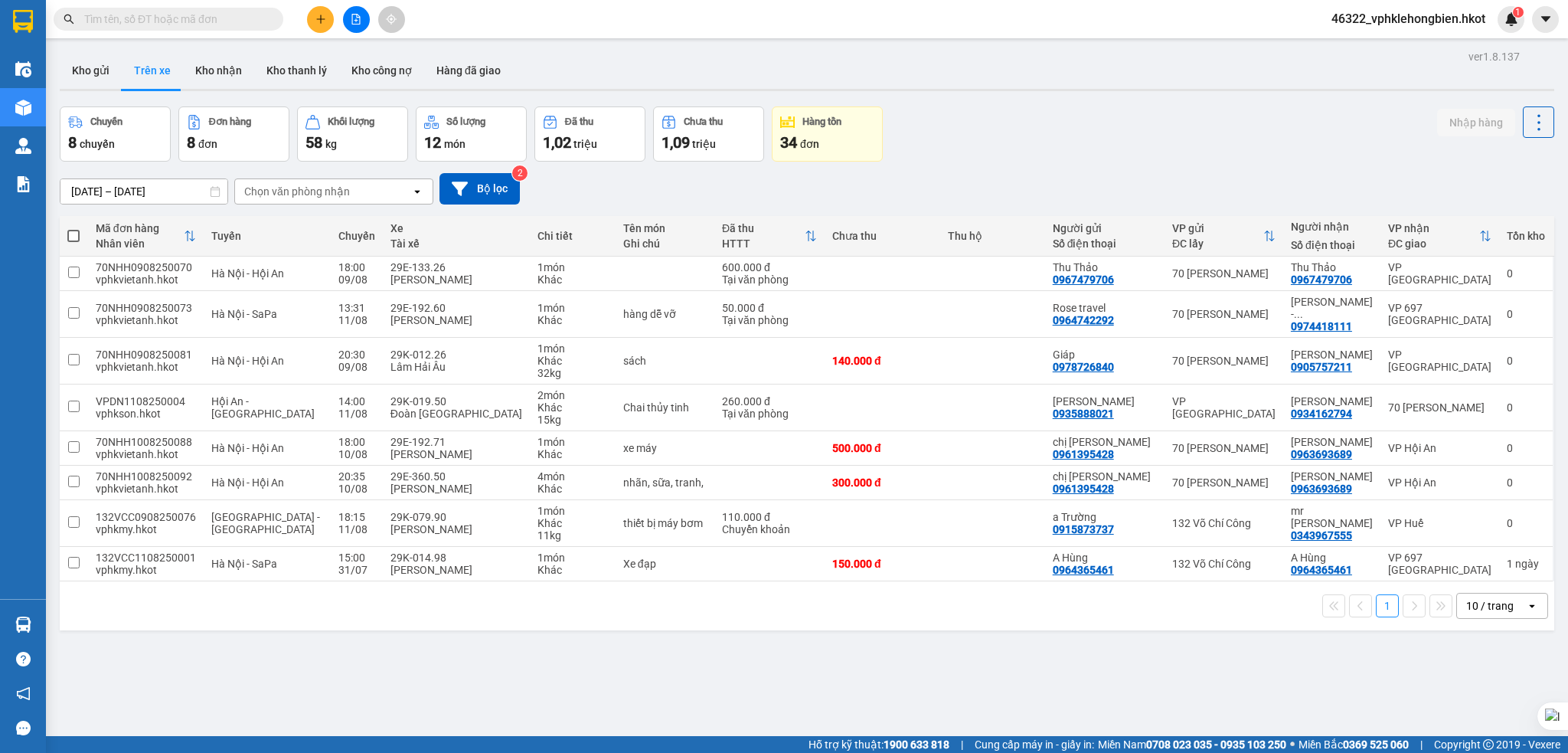
click at [829, 142] on div "34 đơn" at bounding box center [827, 142] width 94 height 22
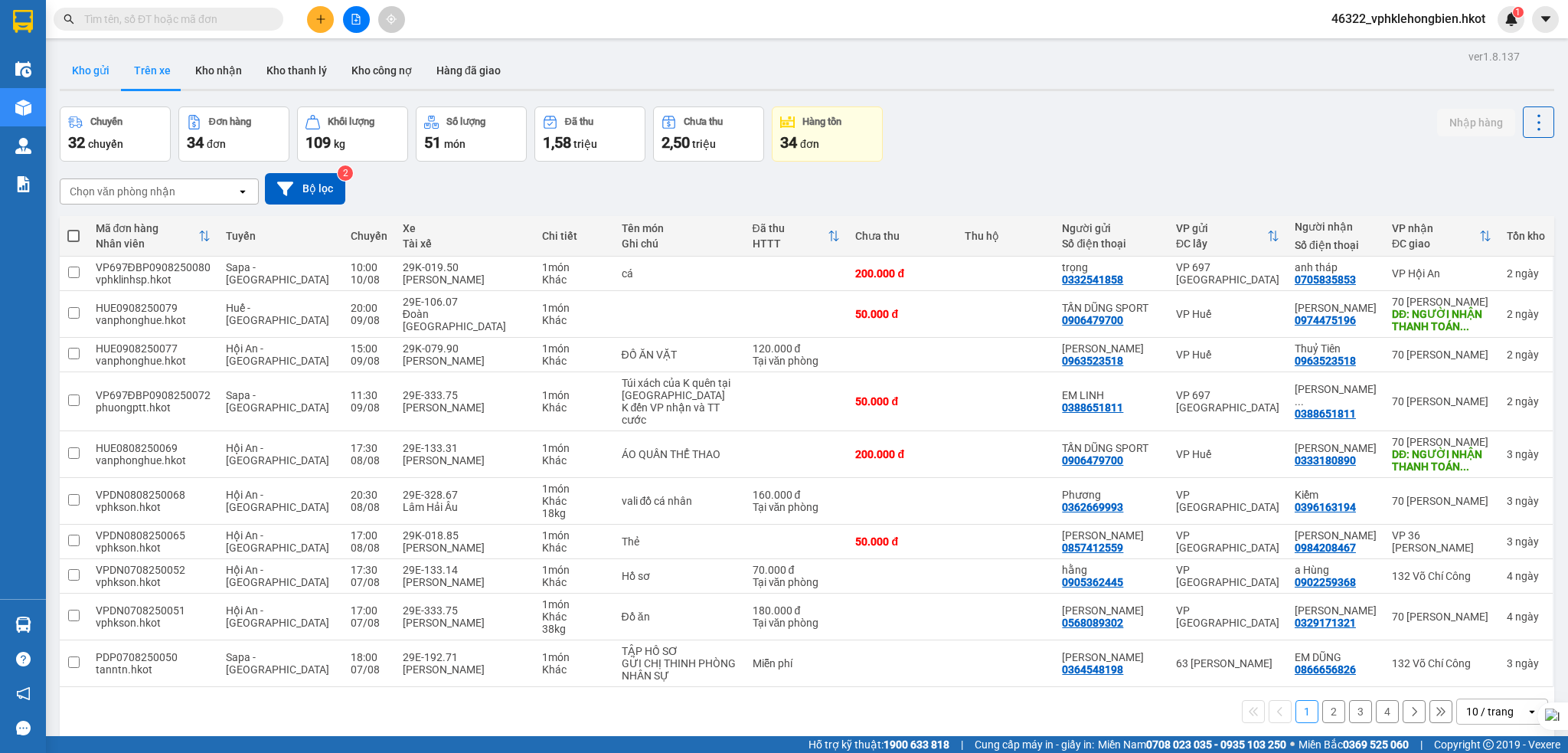
click at [93, 75] on button "Kho gửi" at bounding box center [91, 70] width 62 height 37
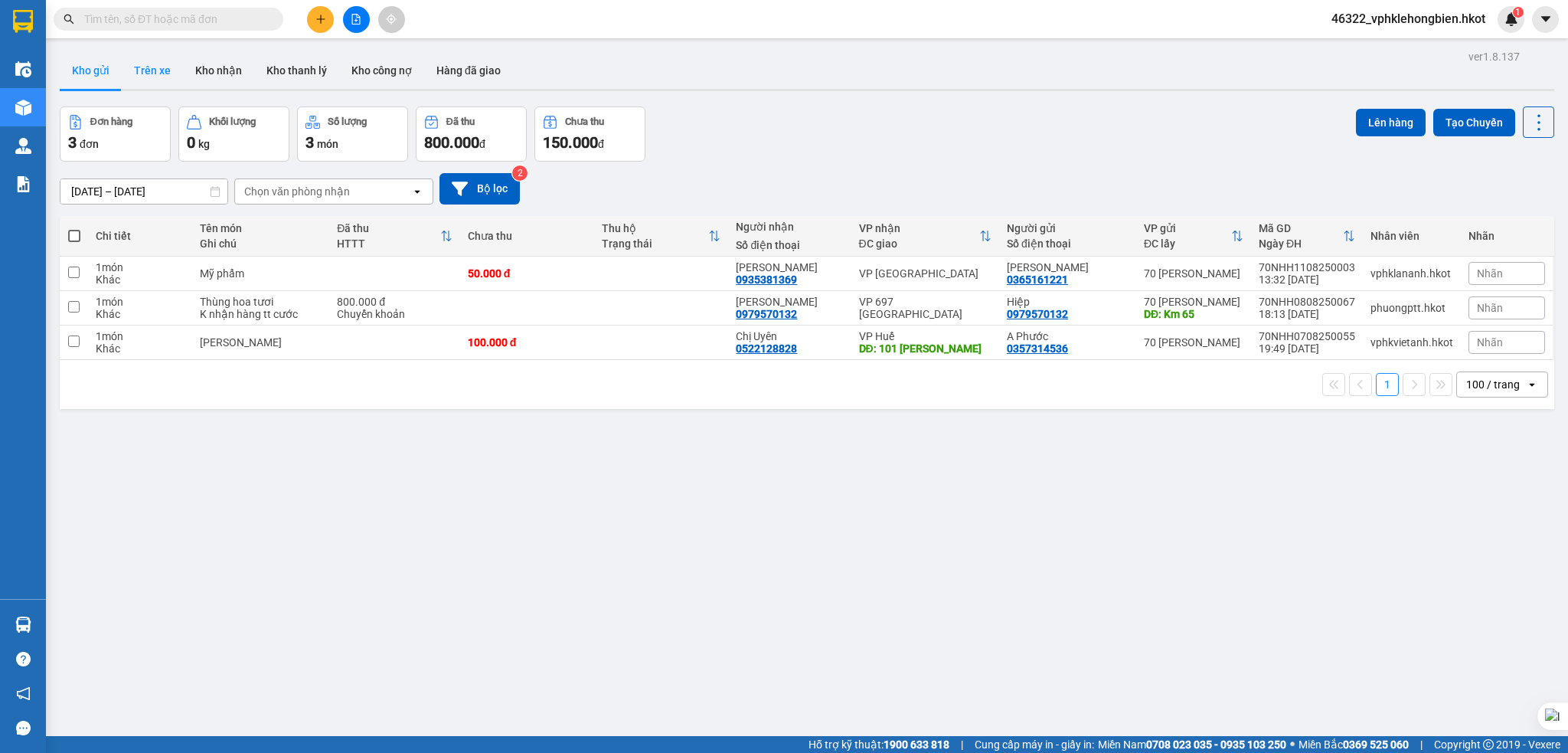
click at [161, 72] on button "Trên xe" at bounding box center [152, 70] width 61 height 37
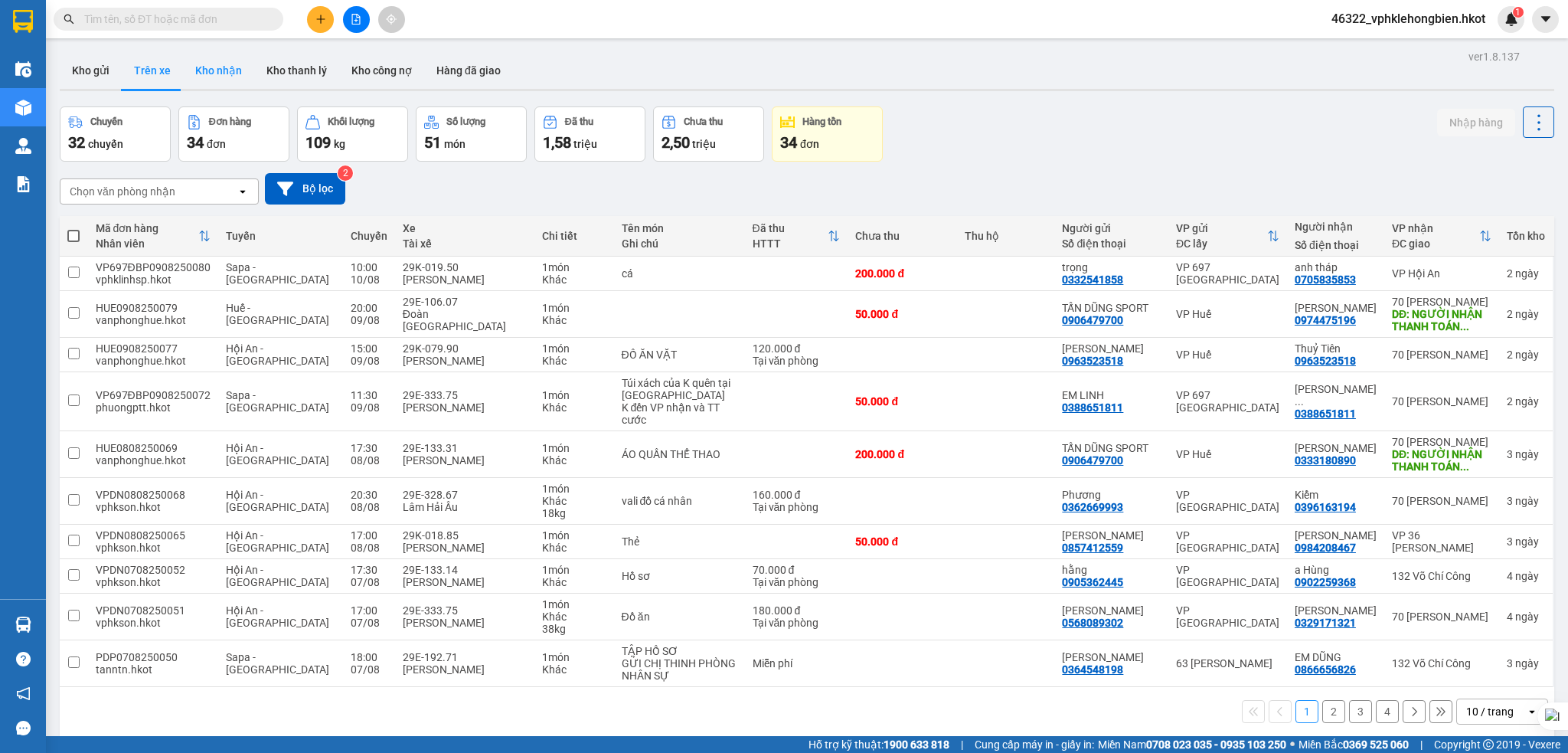
click at [225, 72] on button "Kho nhận" at bounding box center [218, 70] width 72 height 37
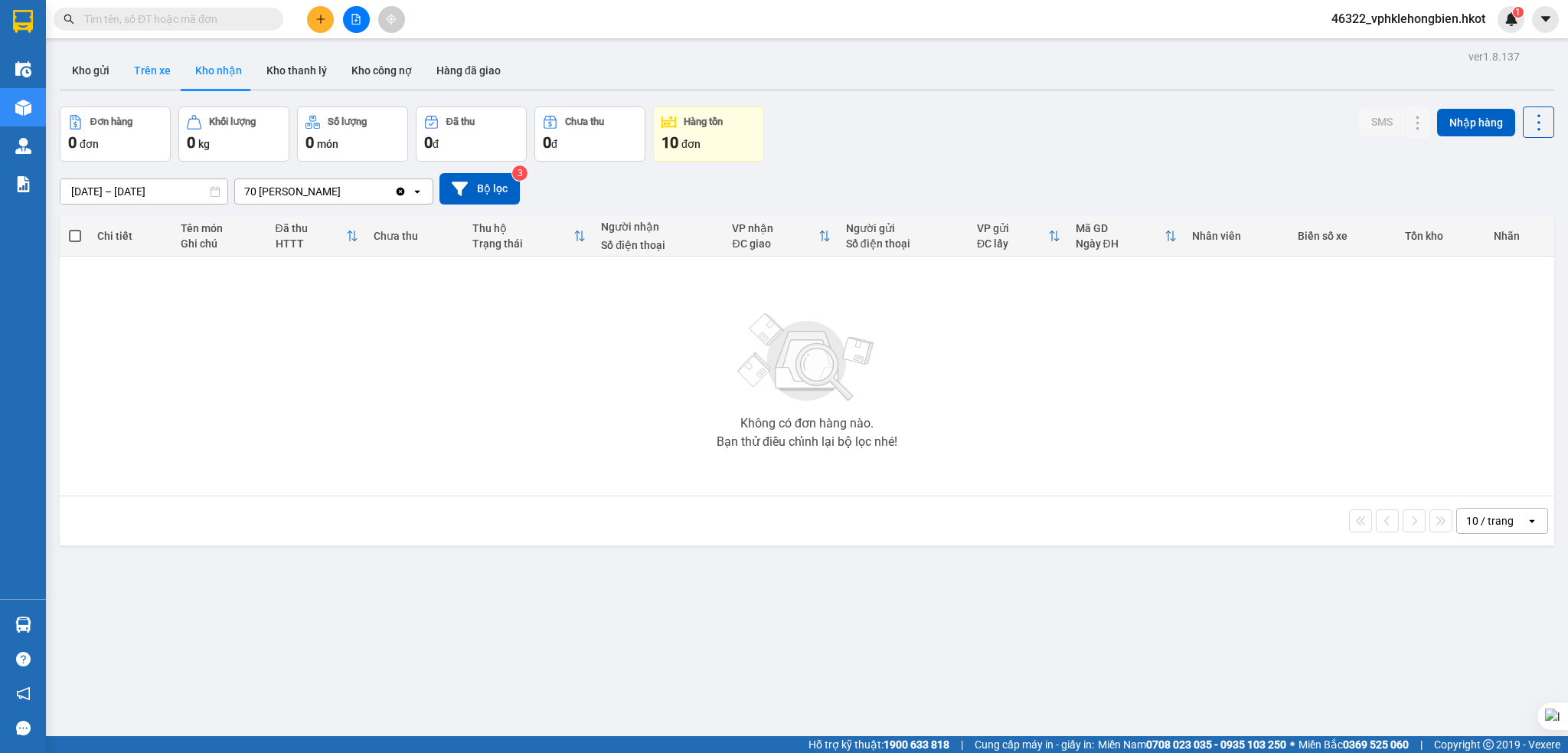
click at [145, 68] on button "Trên xe" at bounding box center [152, 70] width 61 height 37
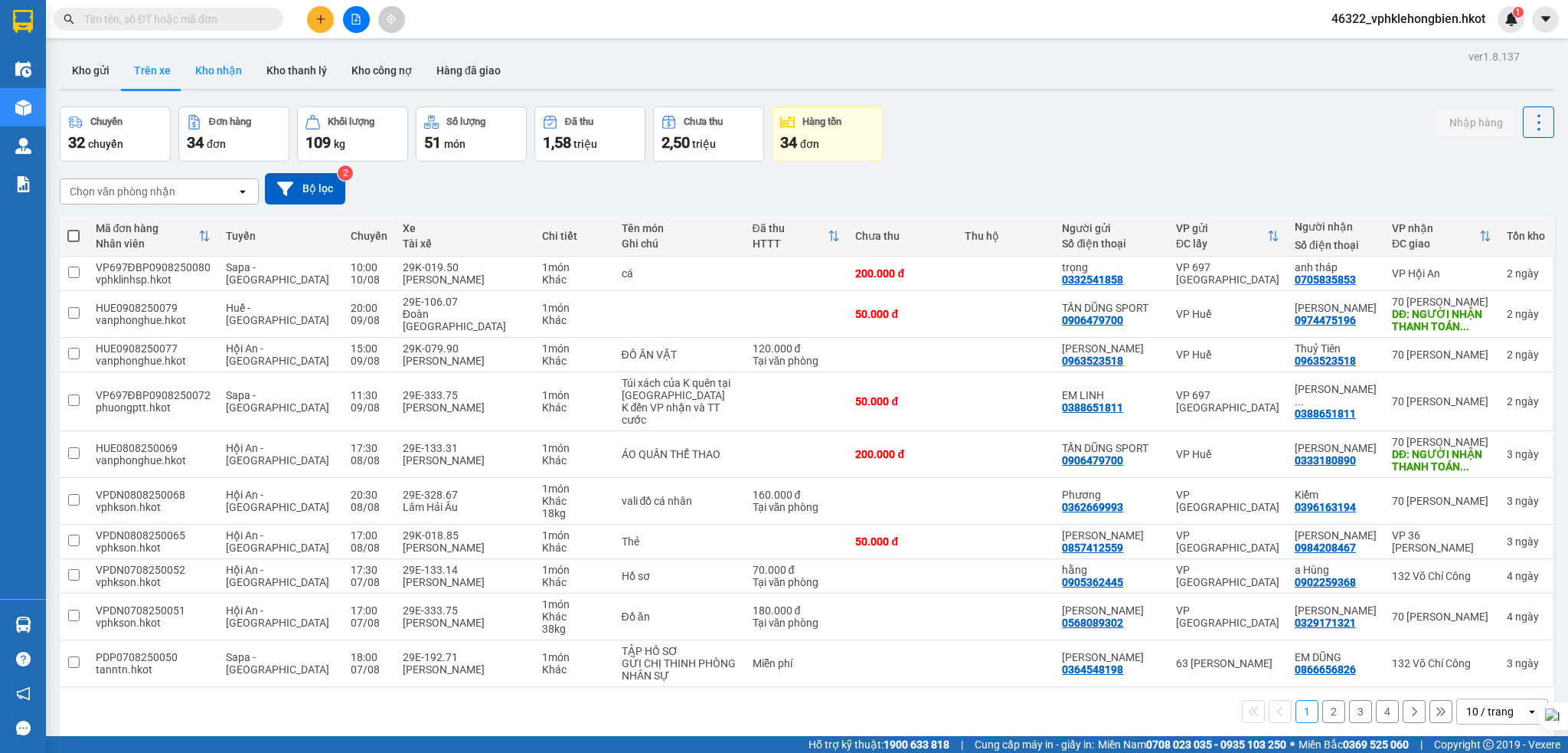
click at [200, 68] on button "Kho nhận" at bounding box center [218, 70] width 72 height 37
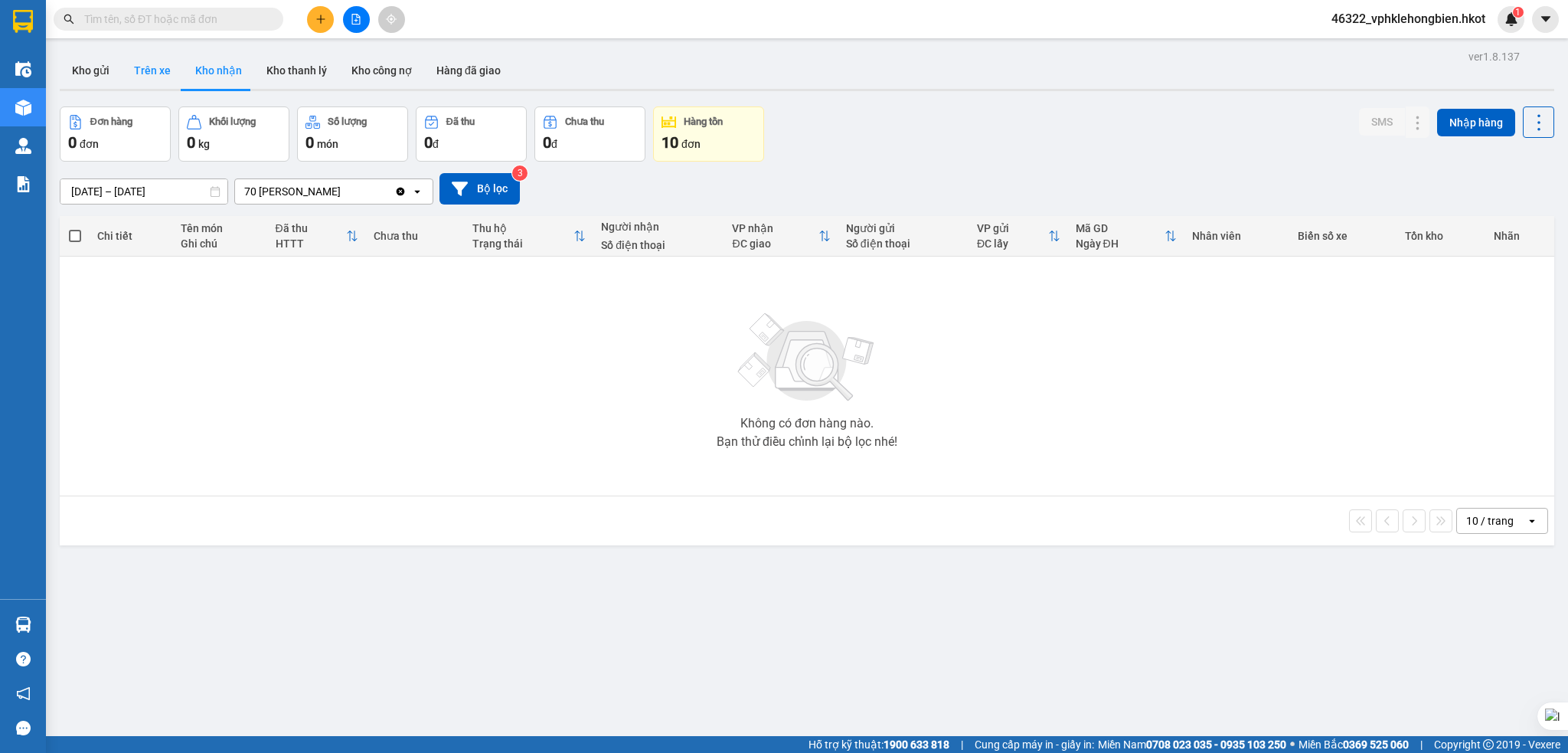
click at [158, 73] on button "Trên xe" at bounding box center [152, 70] width 61 height 37
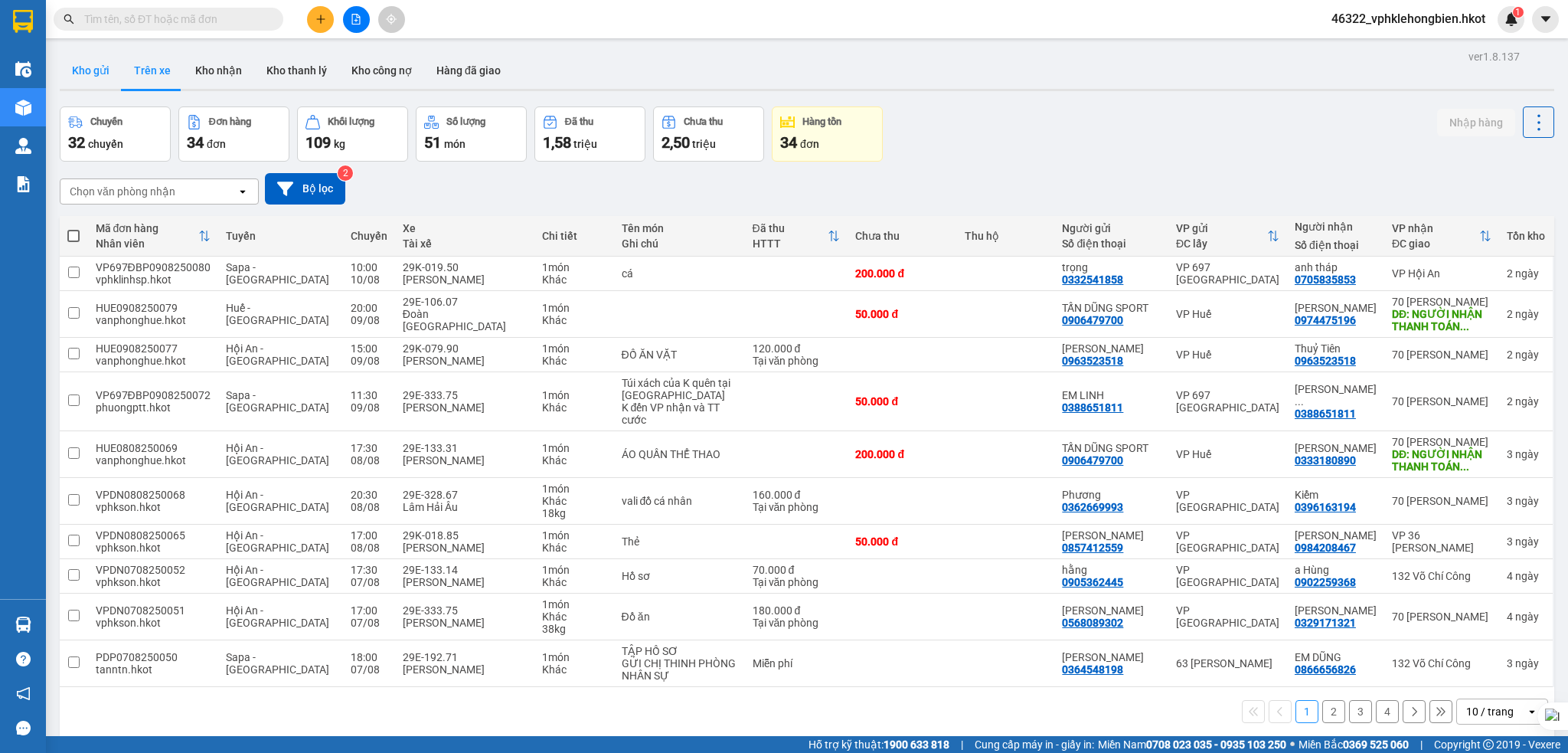
click at [99, 66] on button "Kho gửi" at bounding box center [91, 70] width 62 height 37
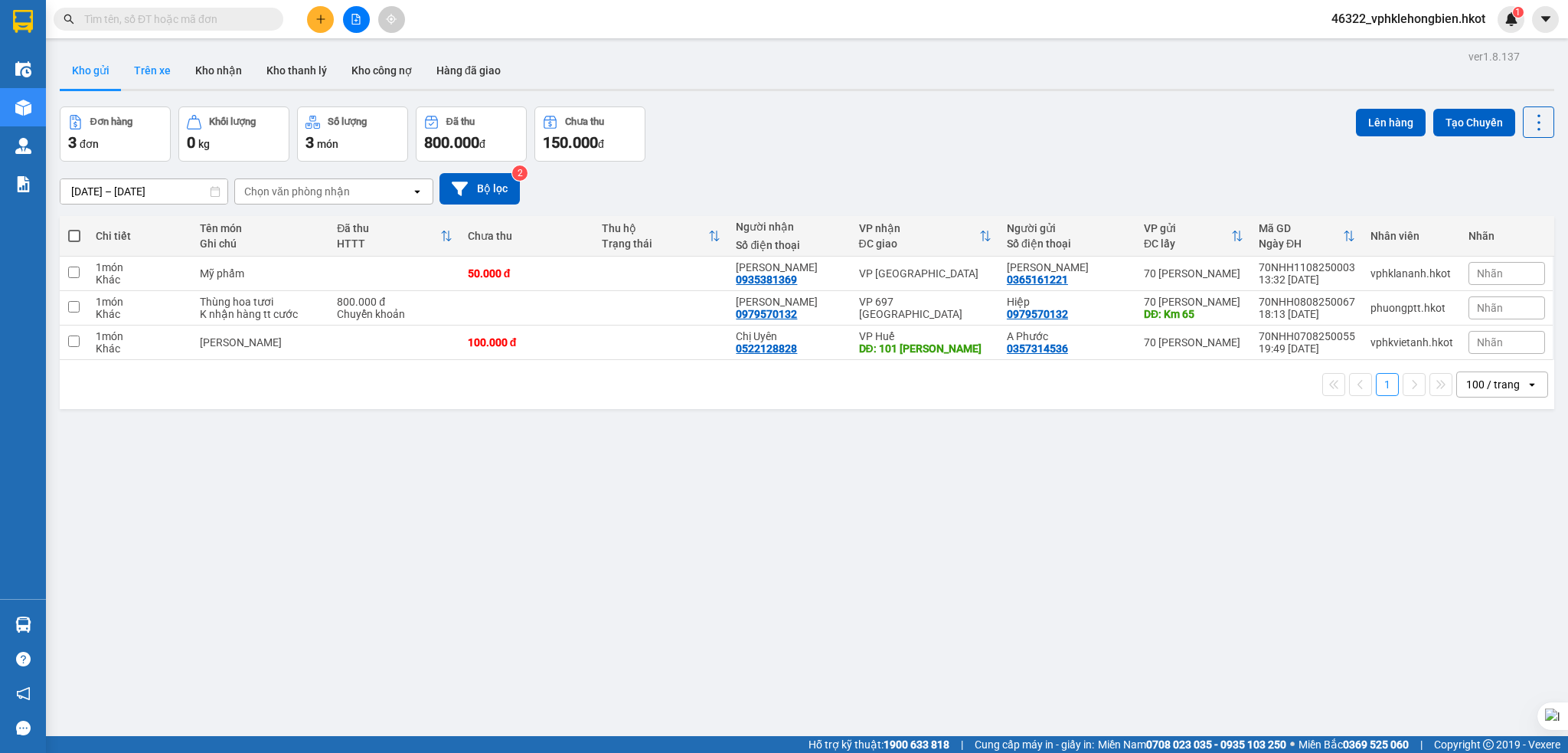
click at [158, 73] on button "Trên xe" at bounding box center [152, 70] width 61 height 37
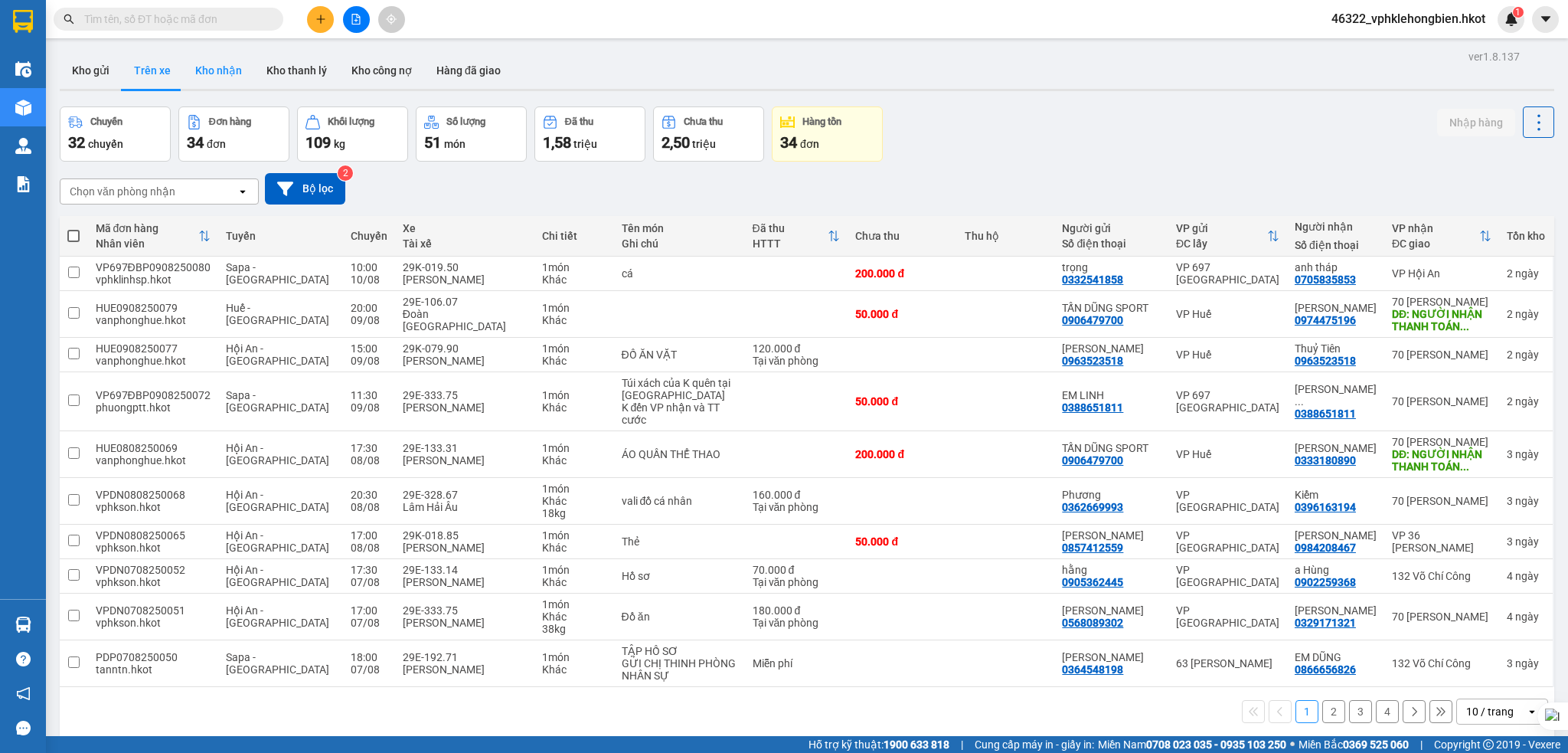
click at [214, 73] on button "Kho nhận" at bounding box center [218, 70] width 72 height 37
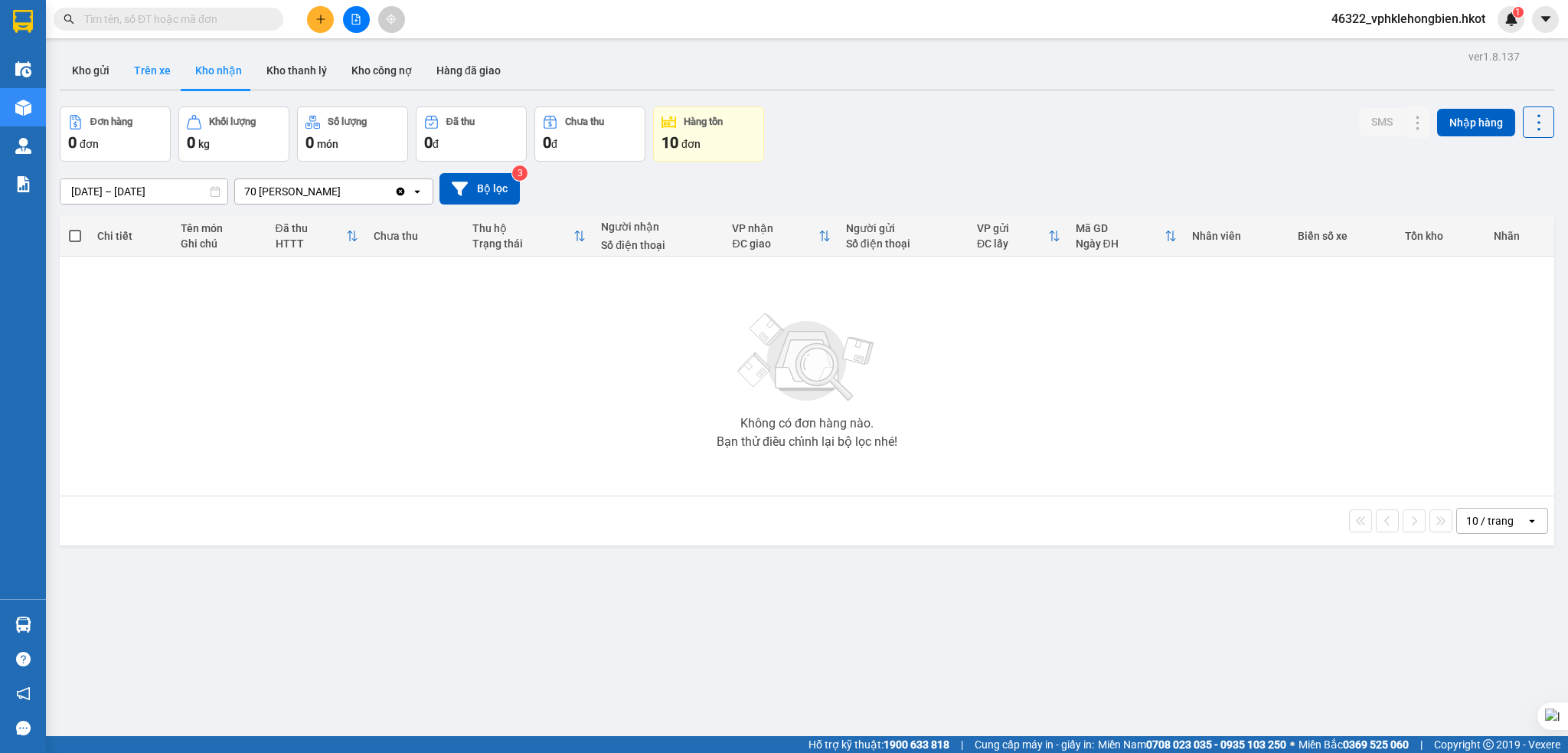
click at [159, 77] on button "Trên xe" at bounding box center [152, 70] width 61 height 37
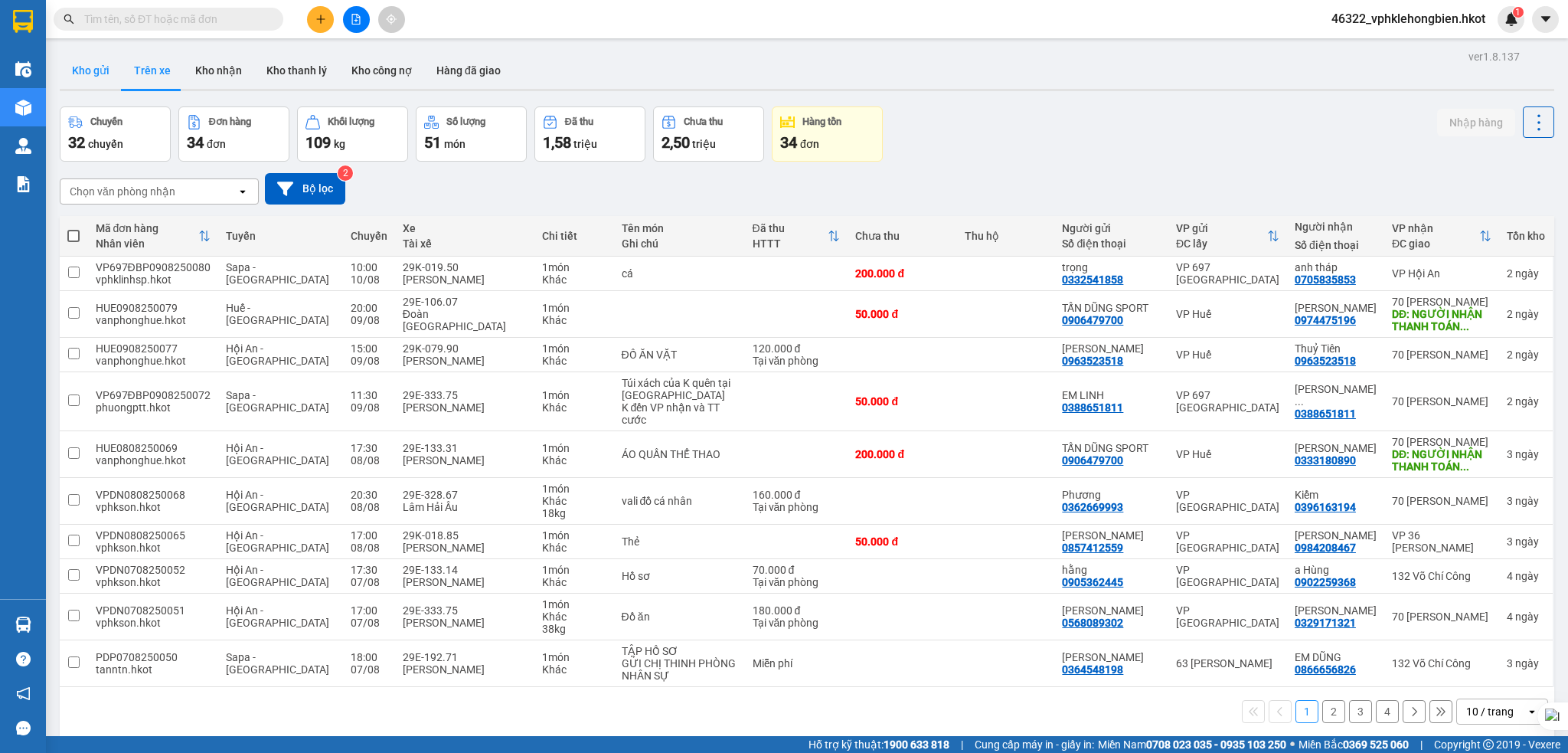
click at [87, 77] on button "Kho gửi" at bounding box center [91, 70] width 62 height 37
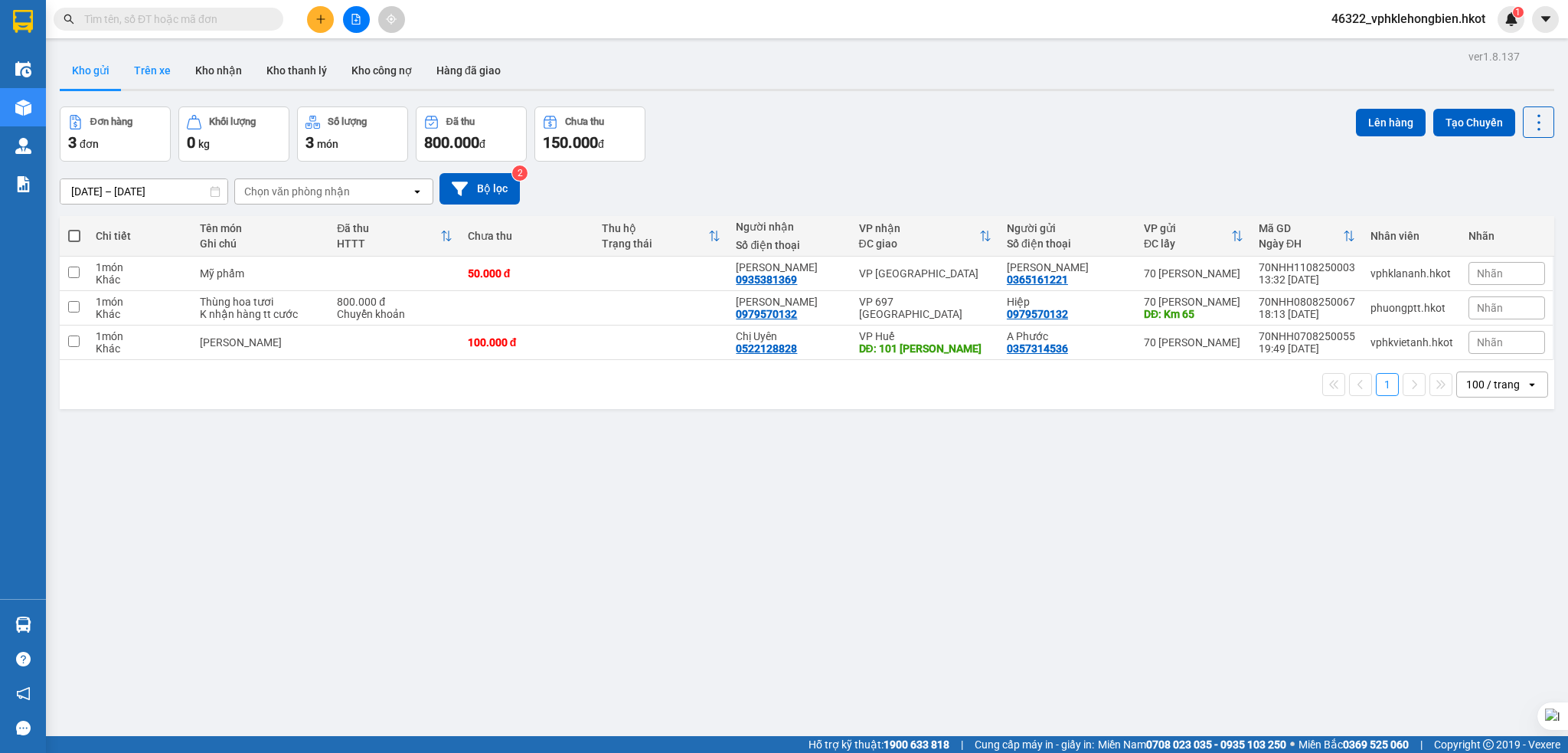
click at [141, 68] on button "Trên xe" at bounding box center [152, 70] width 61 height 37
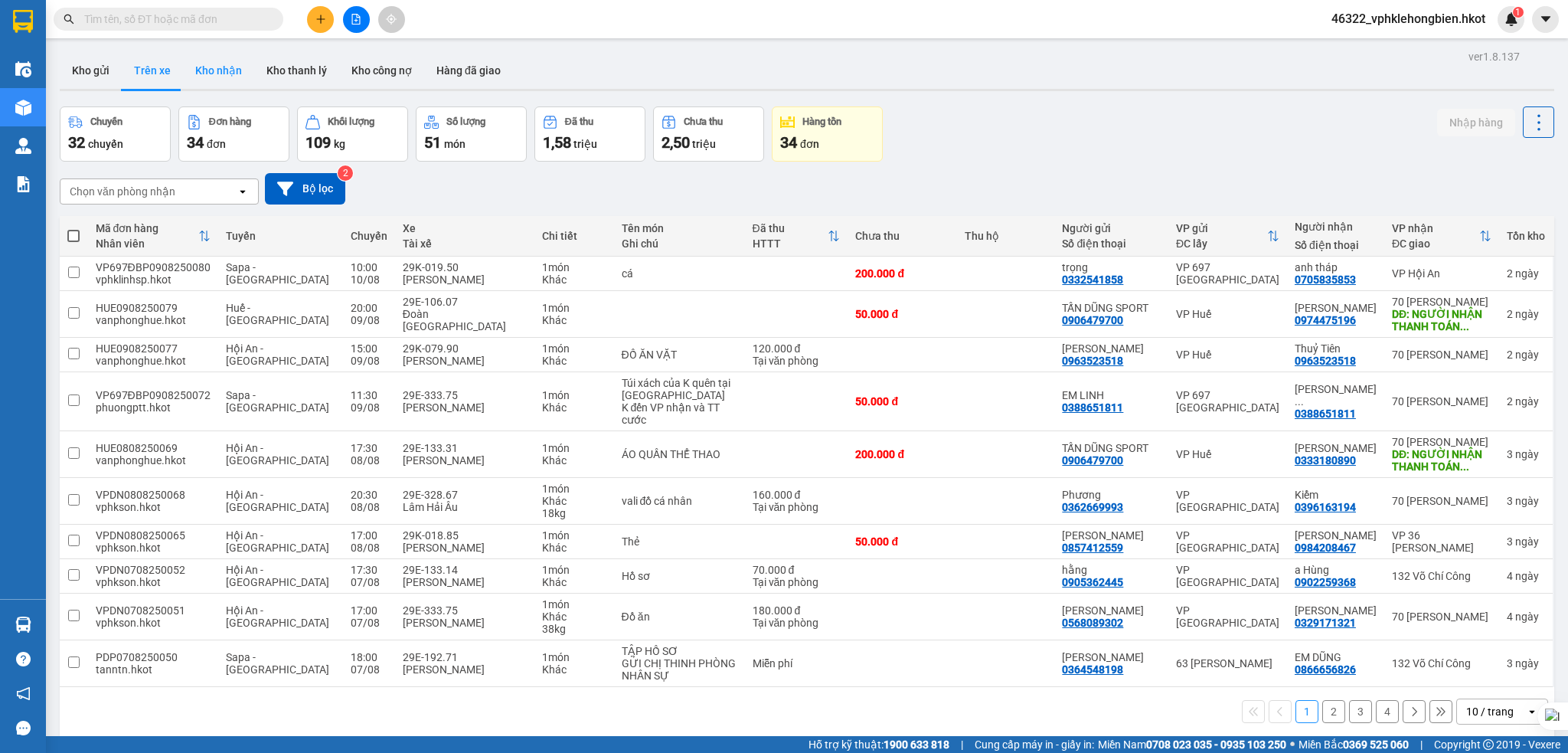
click at [201, 72] on button "Kho nhận" at bounding box center [218, 70] width 72 height 37
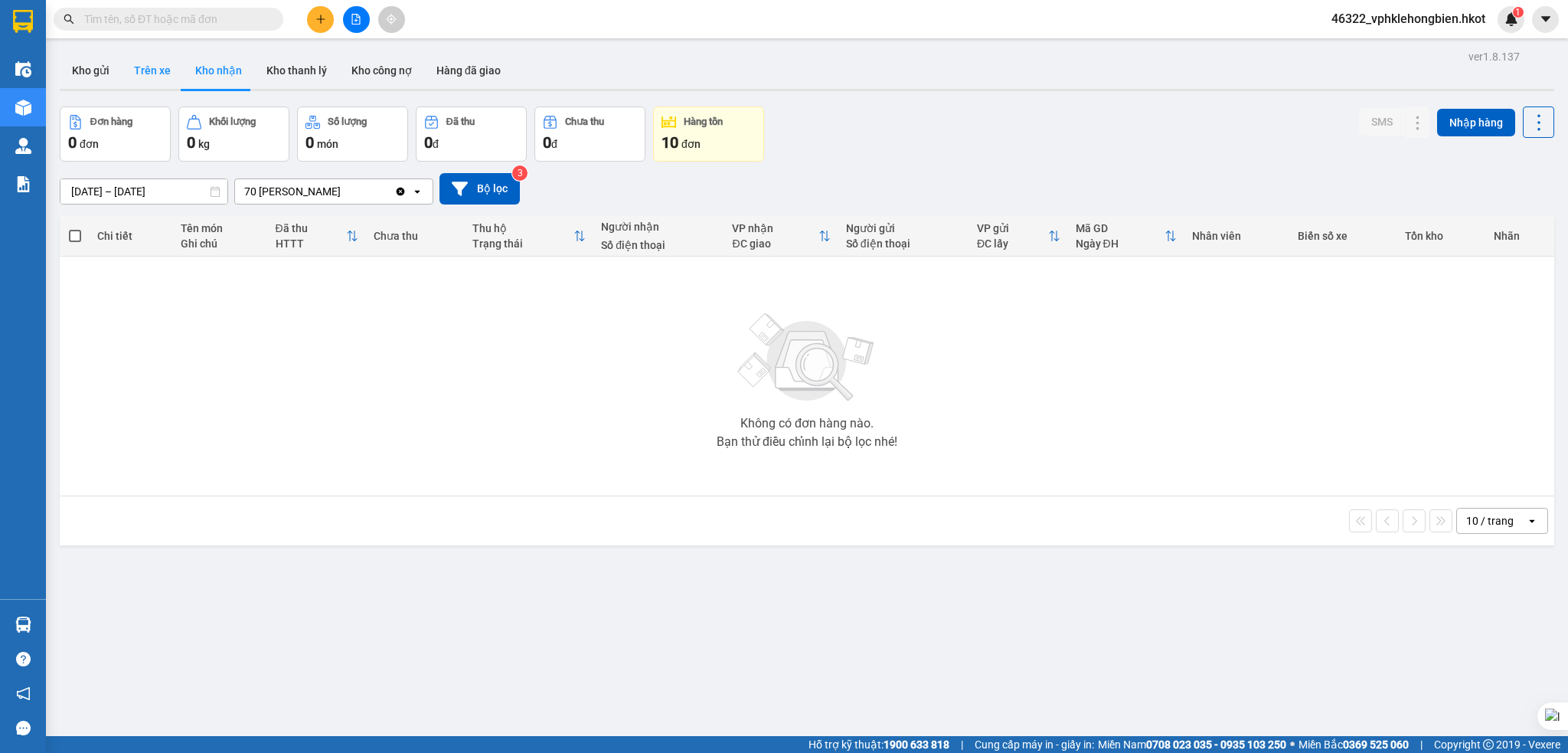
click at [152, 76] on button "Trên xe" at bounding box center [152, 70] width 61 height 37
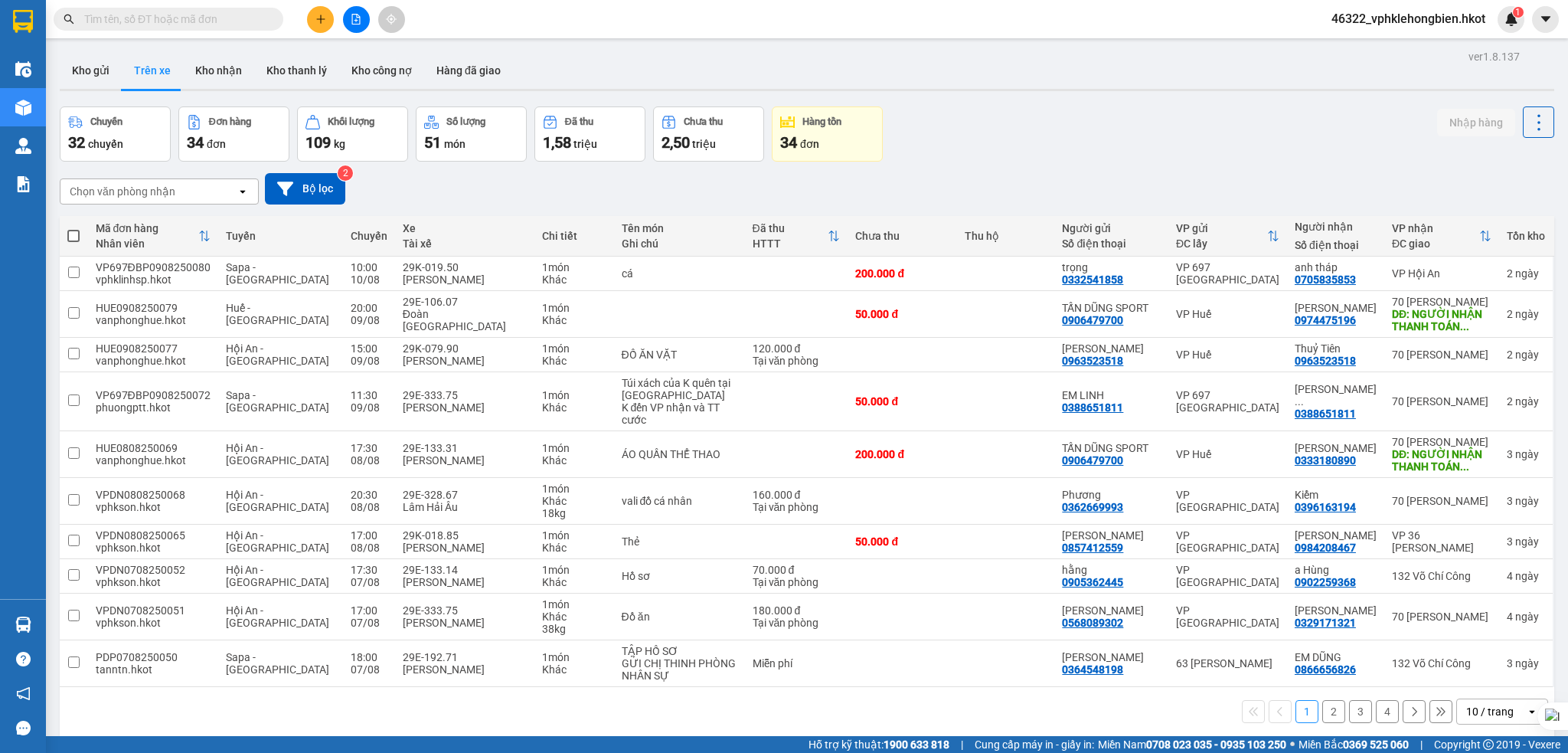
click at [1109, 144] on div "Chuyến 32 chuyến Đơn hàng 34 đơn Khối lượng 109 kg Số lượng 51 món Đã thu 1,58 …" at bounding box center [807, 134] width 1494 height 55
click at [224, 68] on button "Kho nhận" at bounding box center [218, 70] width 72 height 37
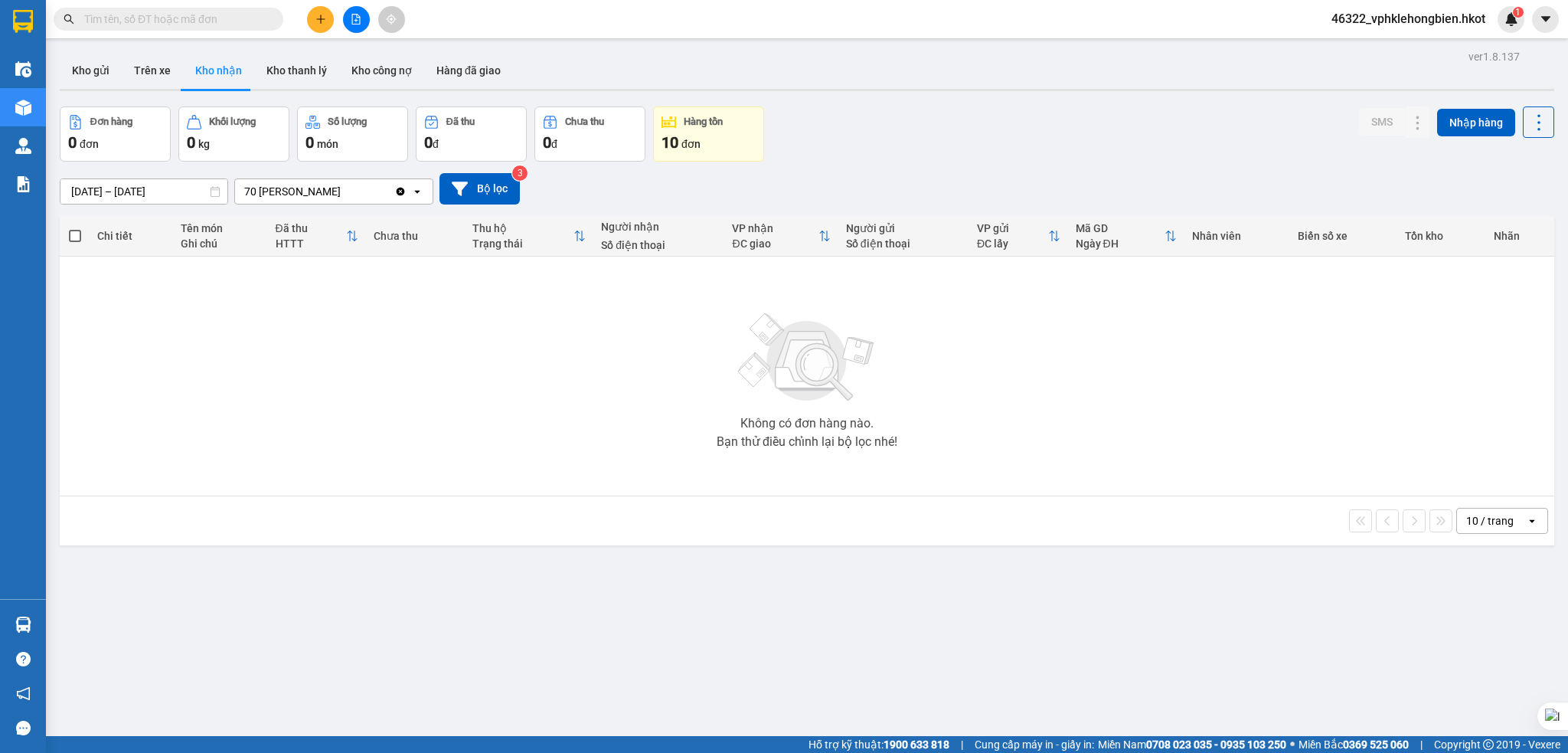
click at [690, 131] on div "10 đơn" at bounding box center [708, 142] width 94 height 22
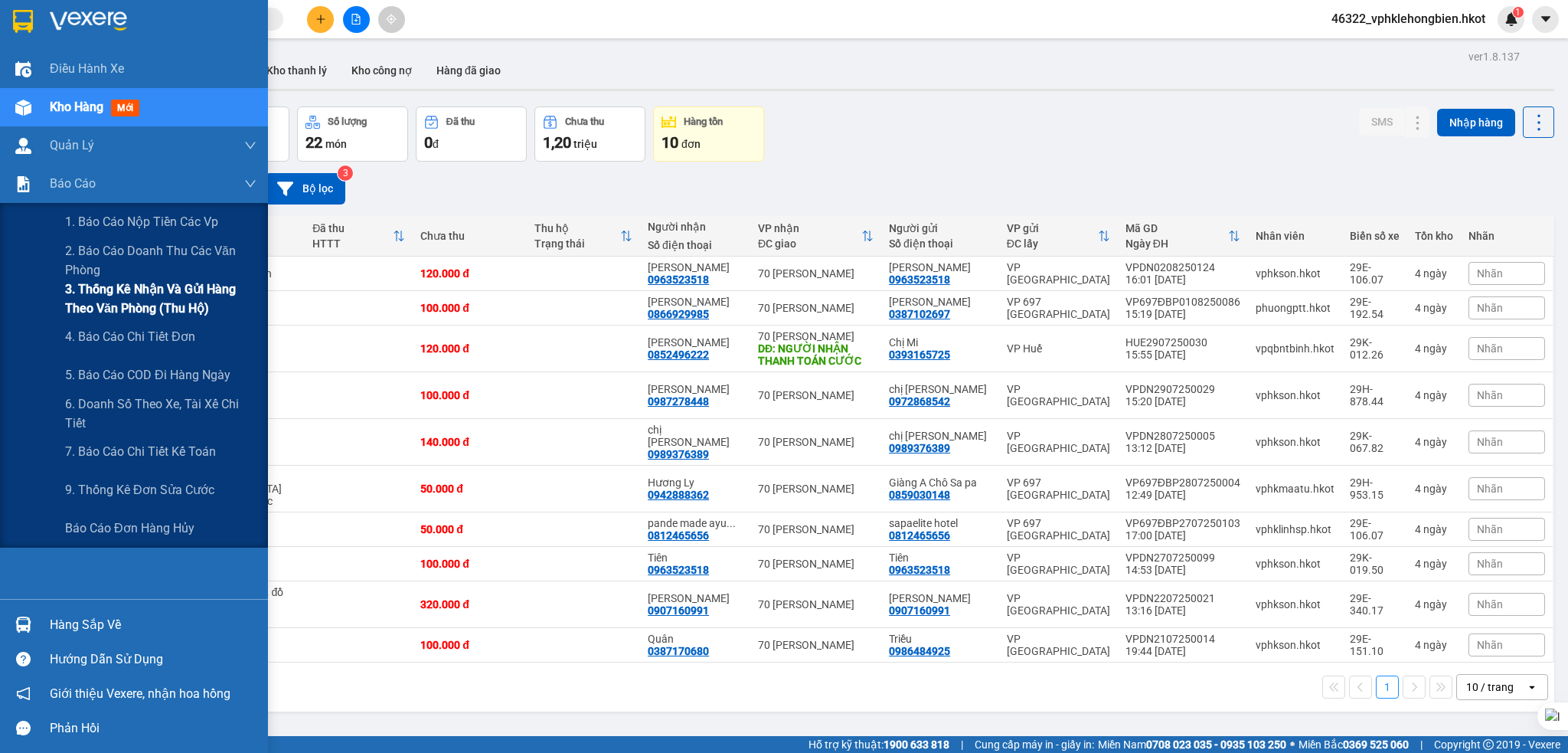
click at [141, 292] on span "3. Thống kê nhận và gửi hàng theo văn phòng (thu hộ)" at bounding box center [161, 298] width 191 height 38
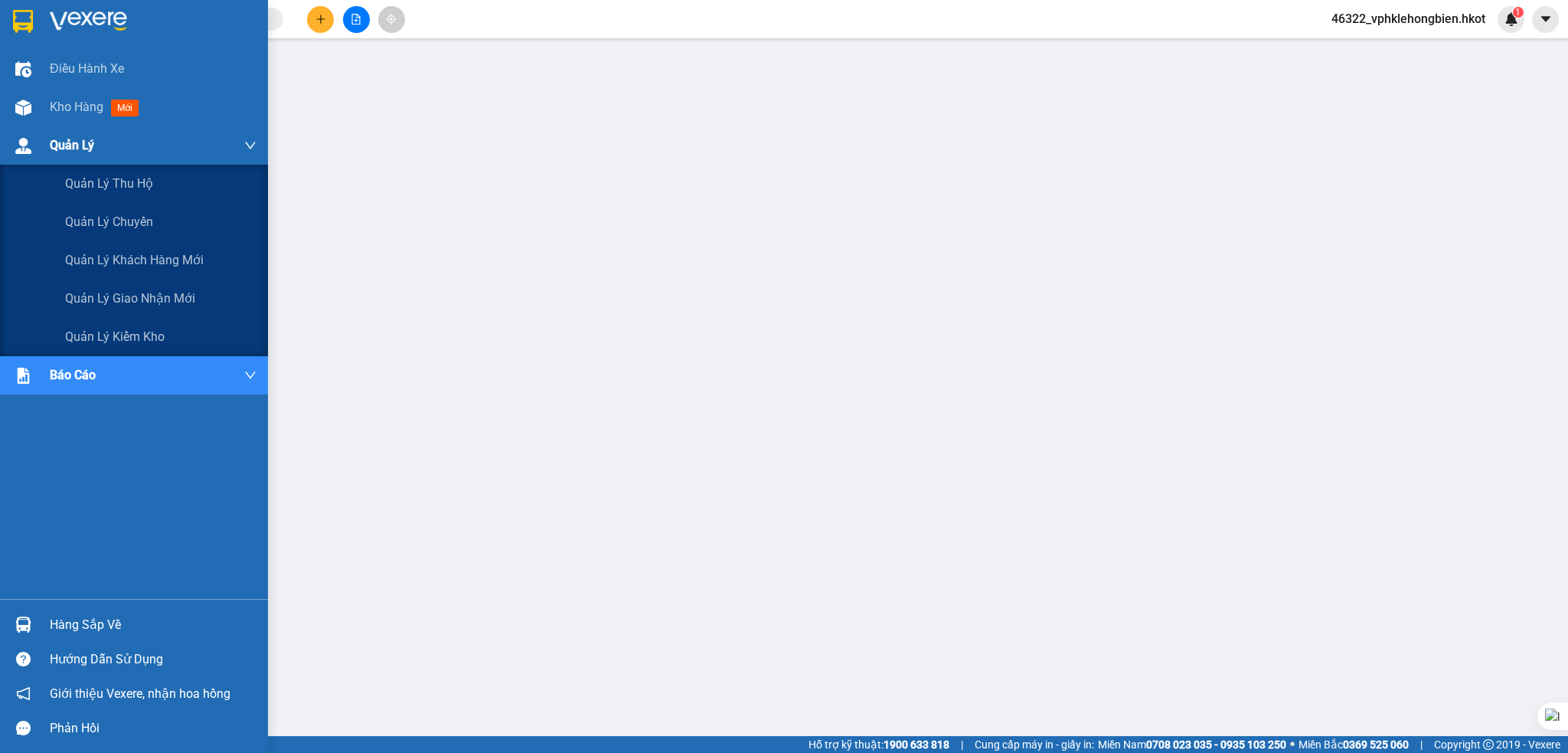
click at [113, 148] on div "Quản Lý" at bounding box center [153, 145] width 207 height 38
click at [120, 144] on div "Quản Lý" at bounding box center [153, 145] width 207 height 38
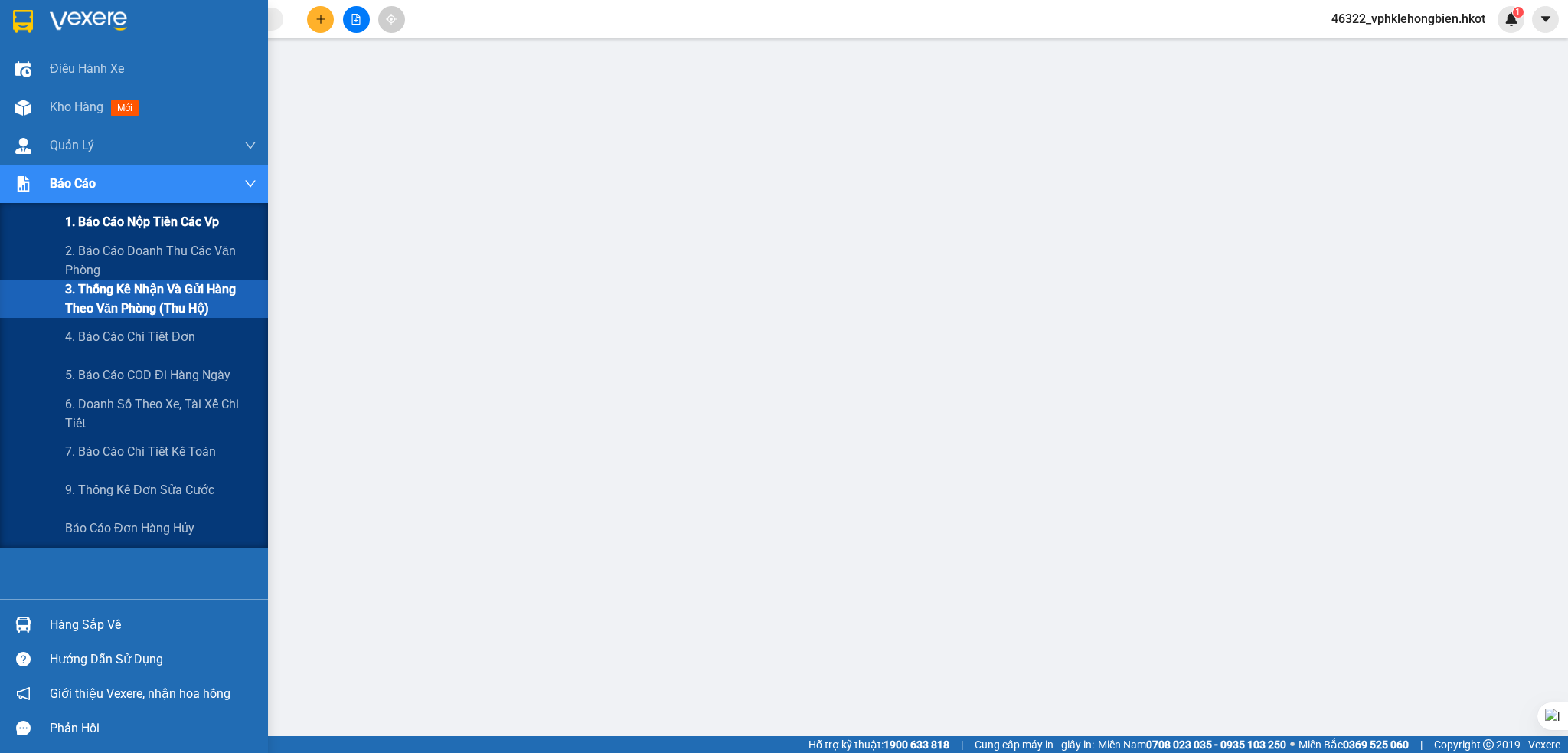
click at [154, 226] on span "1. Báo cáo nộp tiền các vp" at bounding box center [142, 222] width 154 height 19
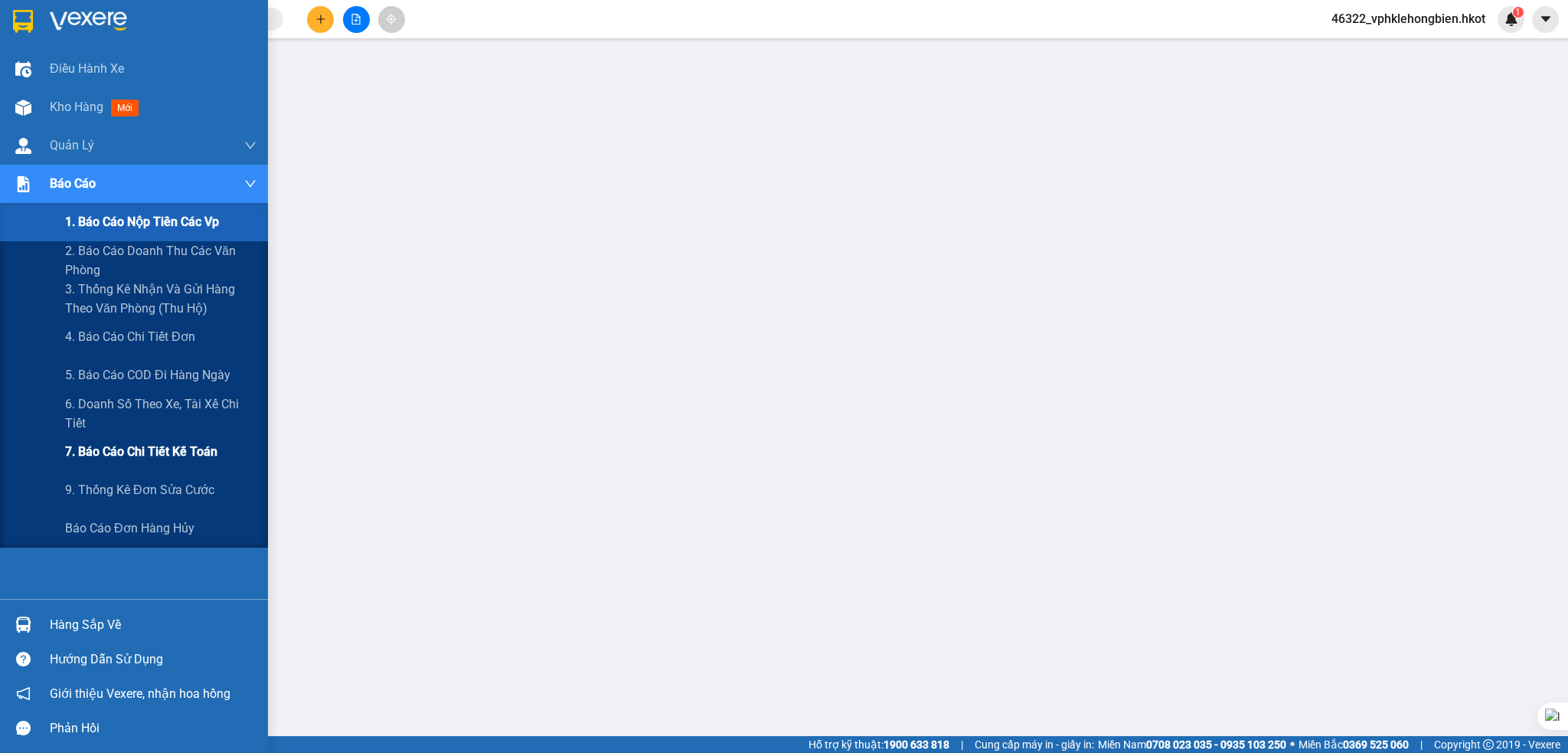
click at [152, 448] on span "7. Báo cáo chi tiết kế toán" at bounding box center [141, 451] width 152 height 19
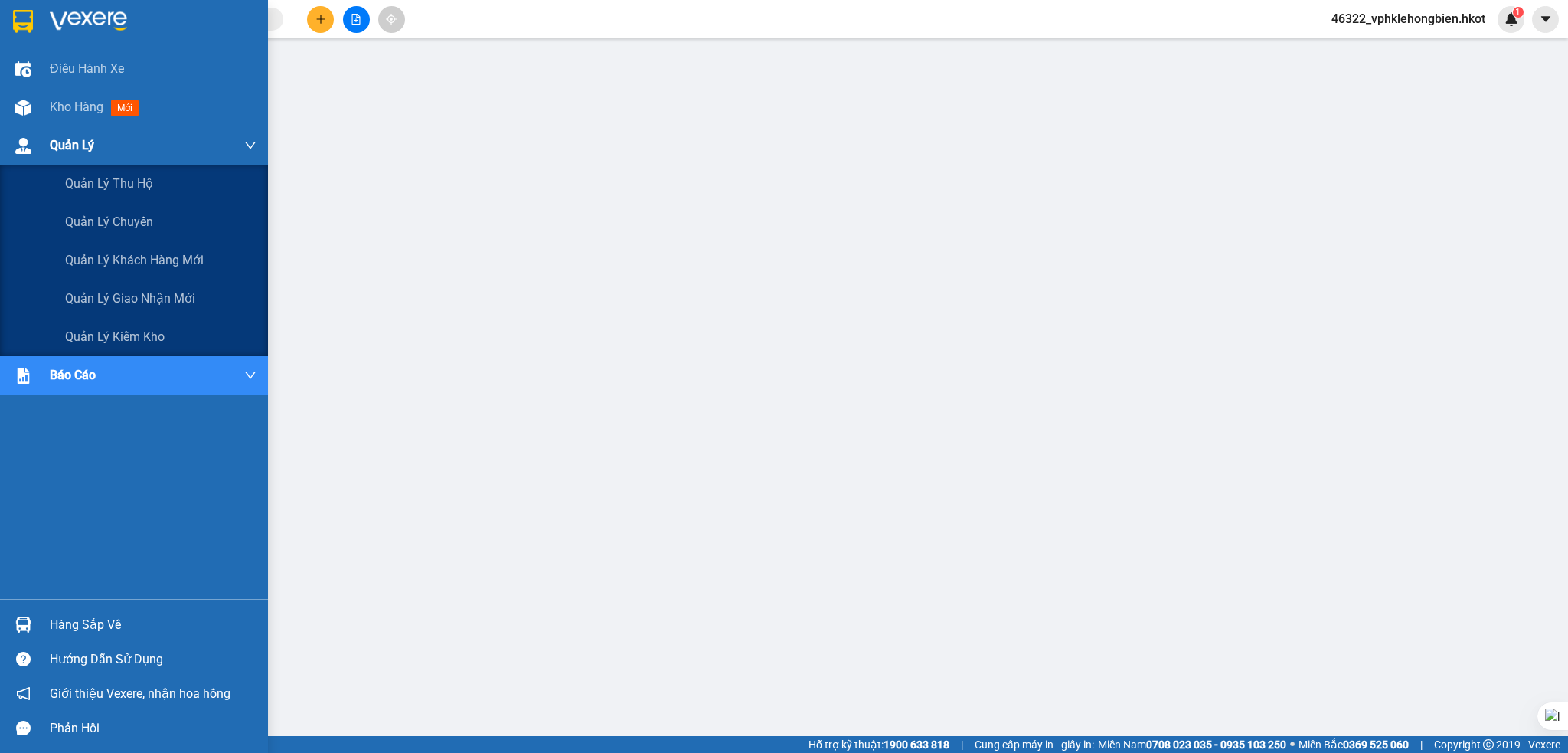
click at [113, 155] on div "Quản Lý" at bounding box center [153, 145] width 207 height 38
click at [113, 154] on div "Quản Lý" at bounding box center [153, 145] width 207 height 38
click at [121, 150] on div "Quản Lý" at bounding box center [153, 145] width 207 height 38
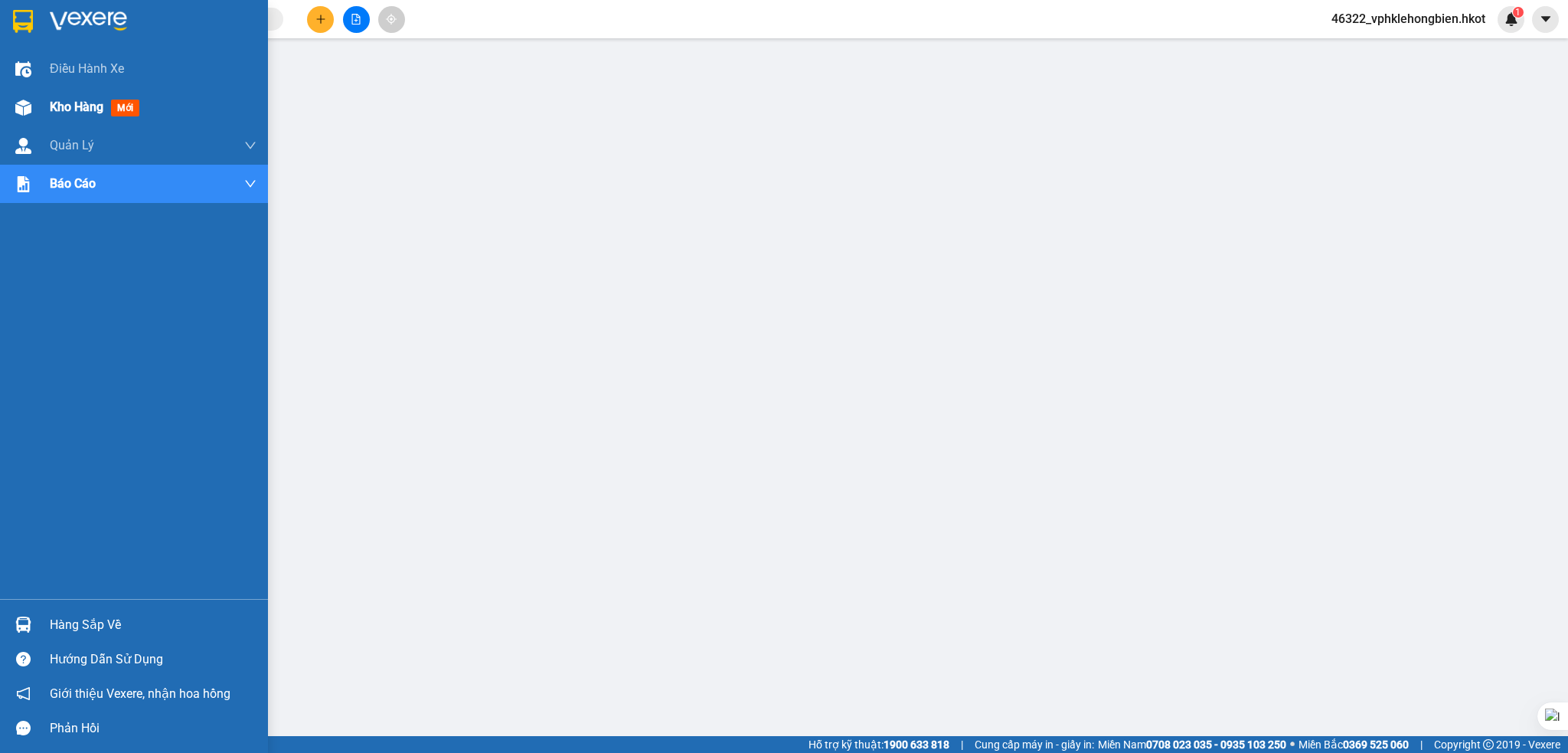
click at [111, 111] on div "Kho hàng mới" at bounding box center [97, 107] width 96 height 19
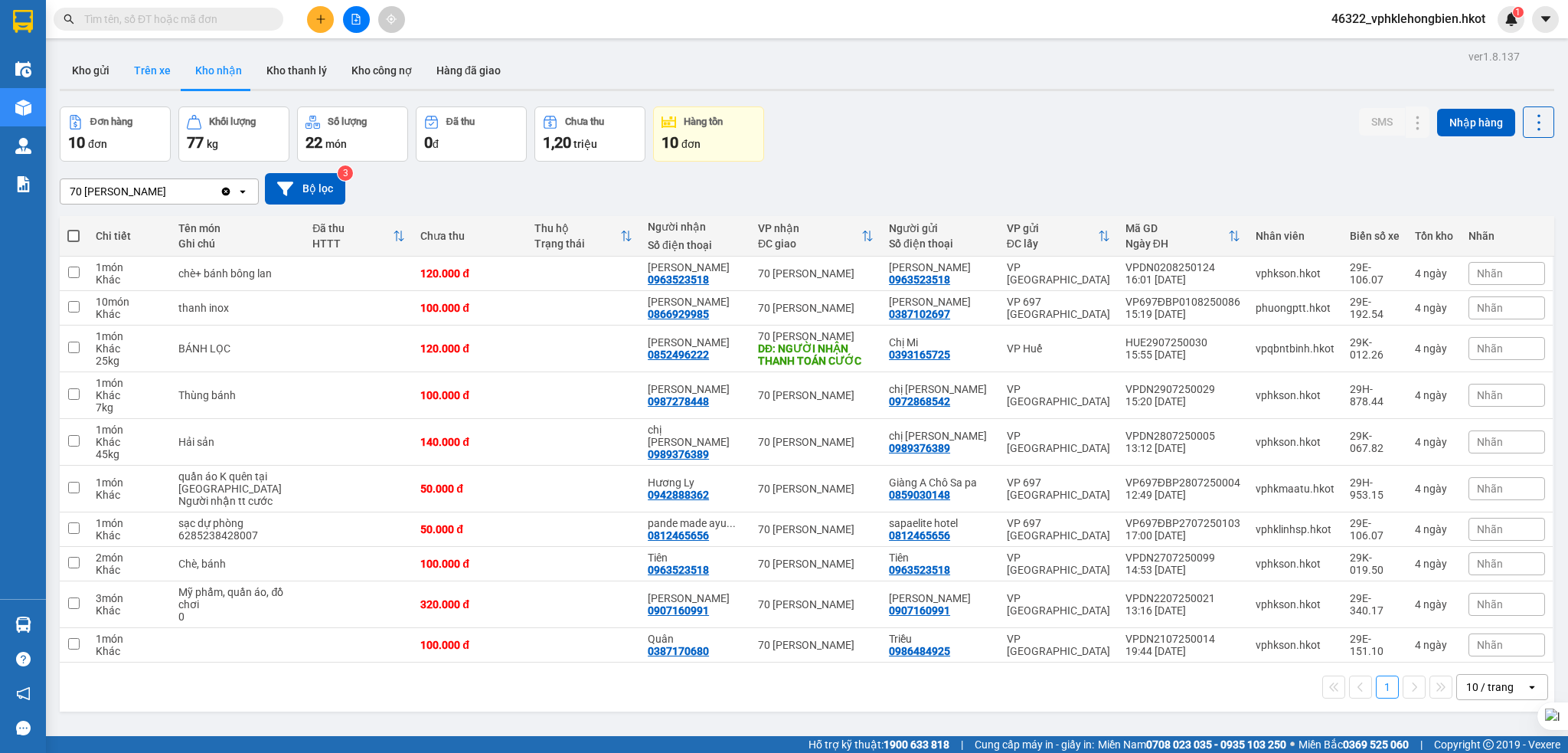
click at [144, 66] on button "Trên xe" at bounding box center [152, 70] width 61 height 37
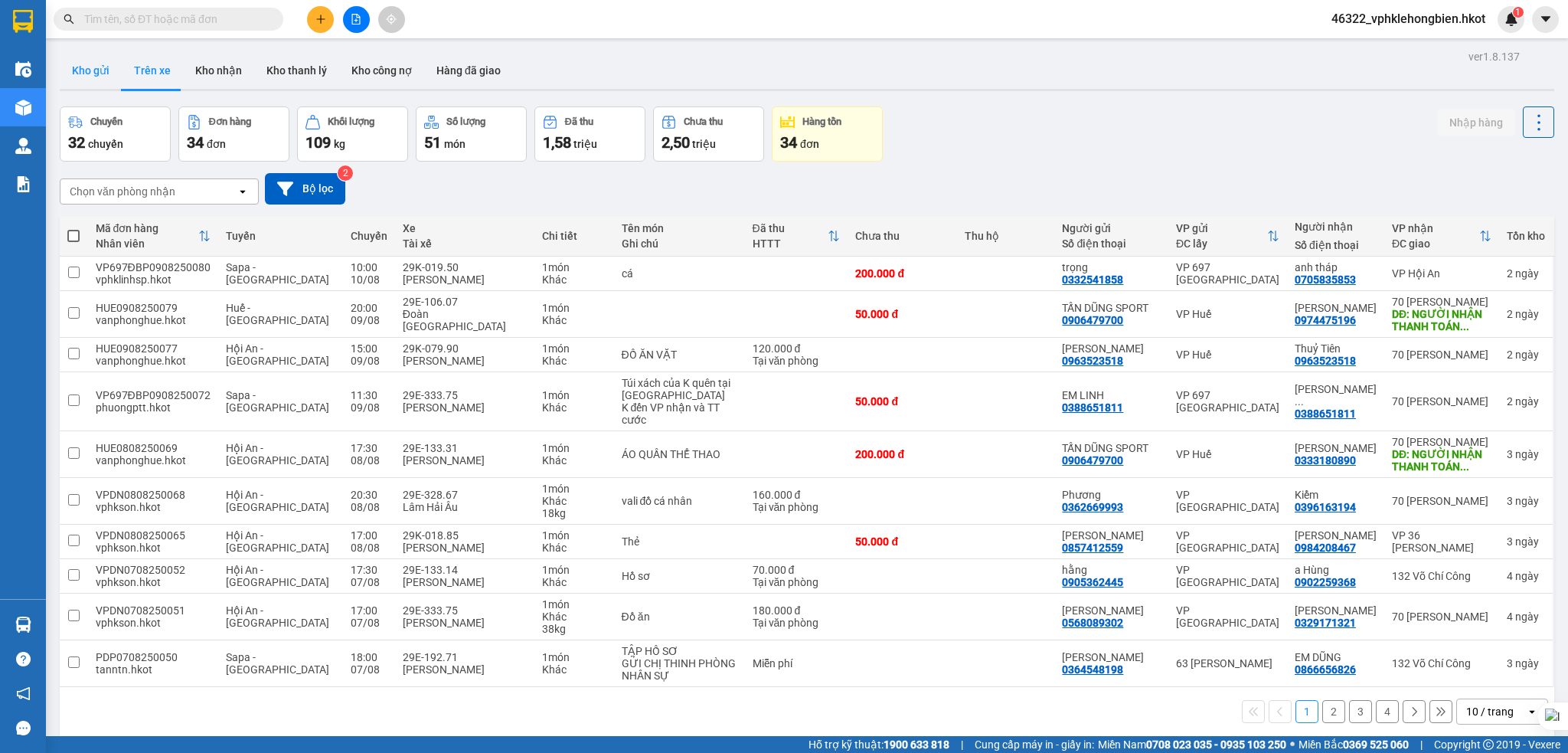
click at [87, 64] on button "Kho gửi" at bounding box center [91, 70] width 62 height 37
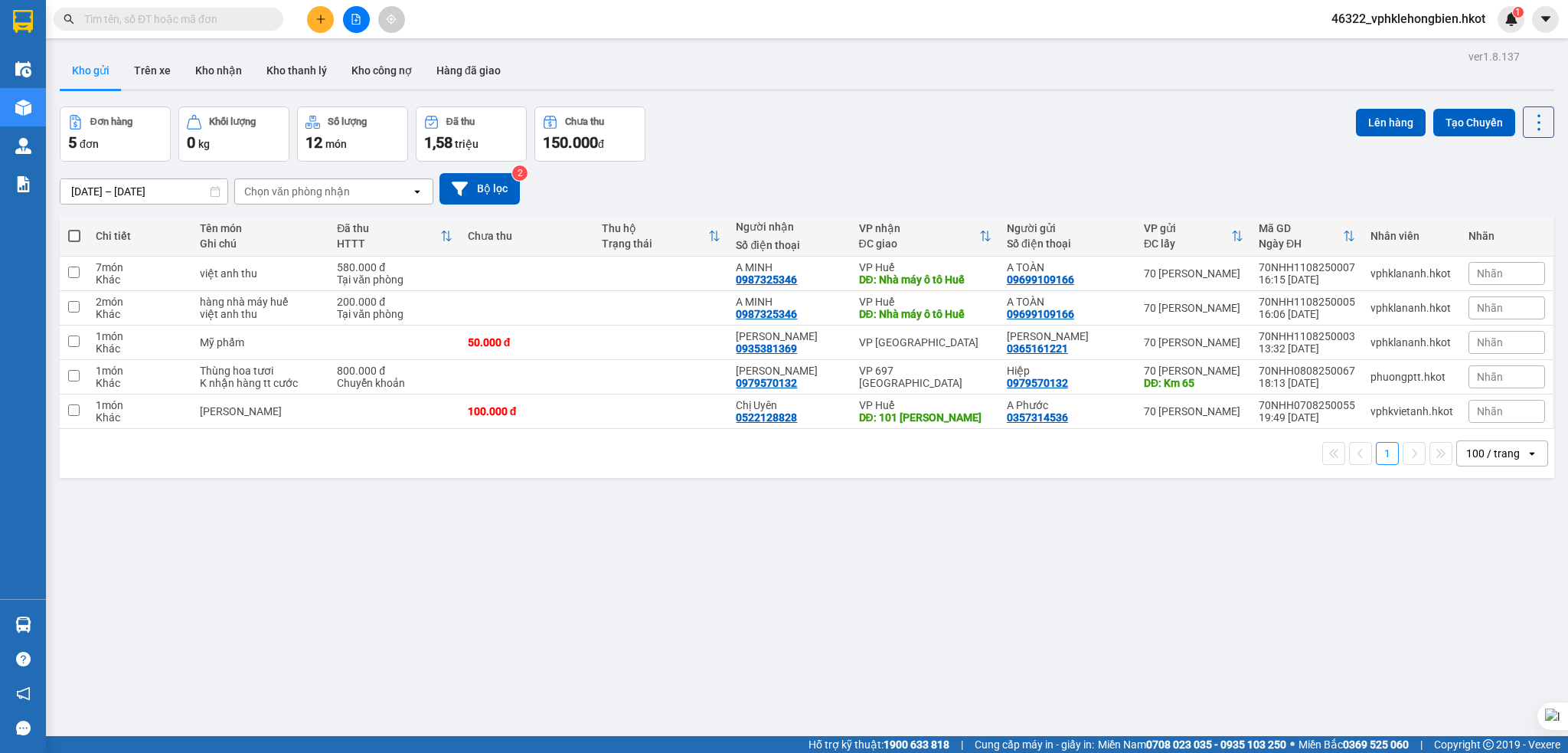
click at [1510, 17] on img at bounding box center [1511, 19] width 14 height 14
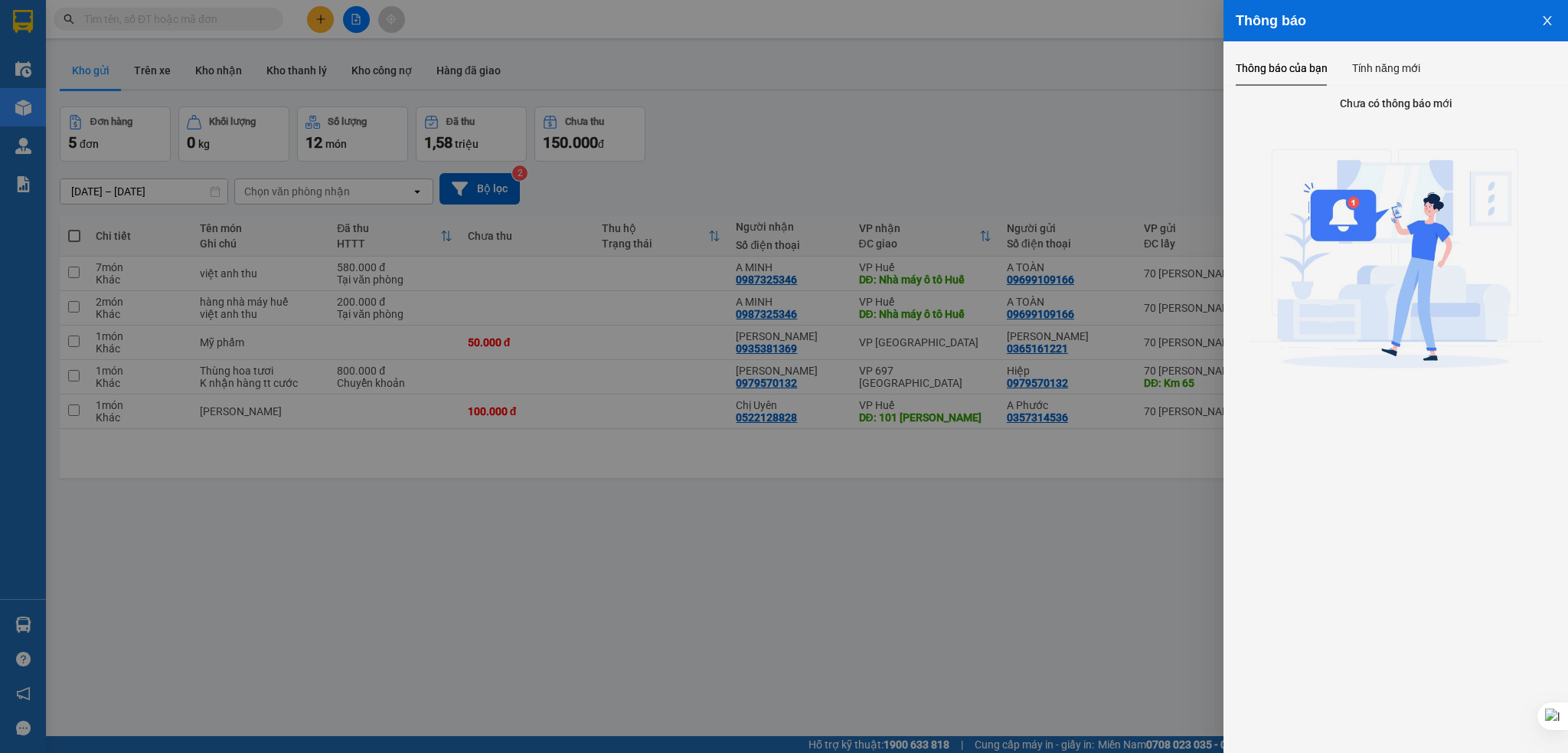
click at [1042, 126] on div at bounding box center [784, 376] width 1568 height 753
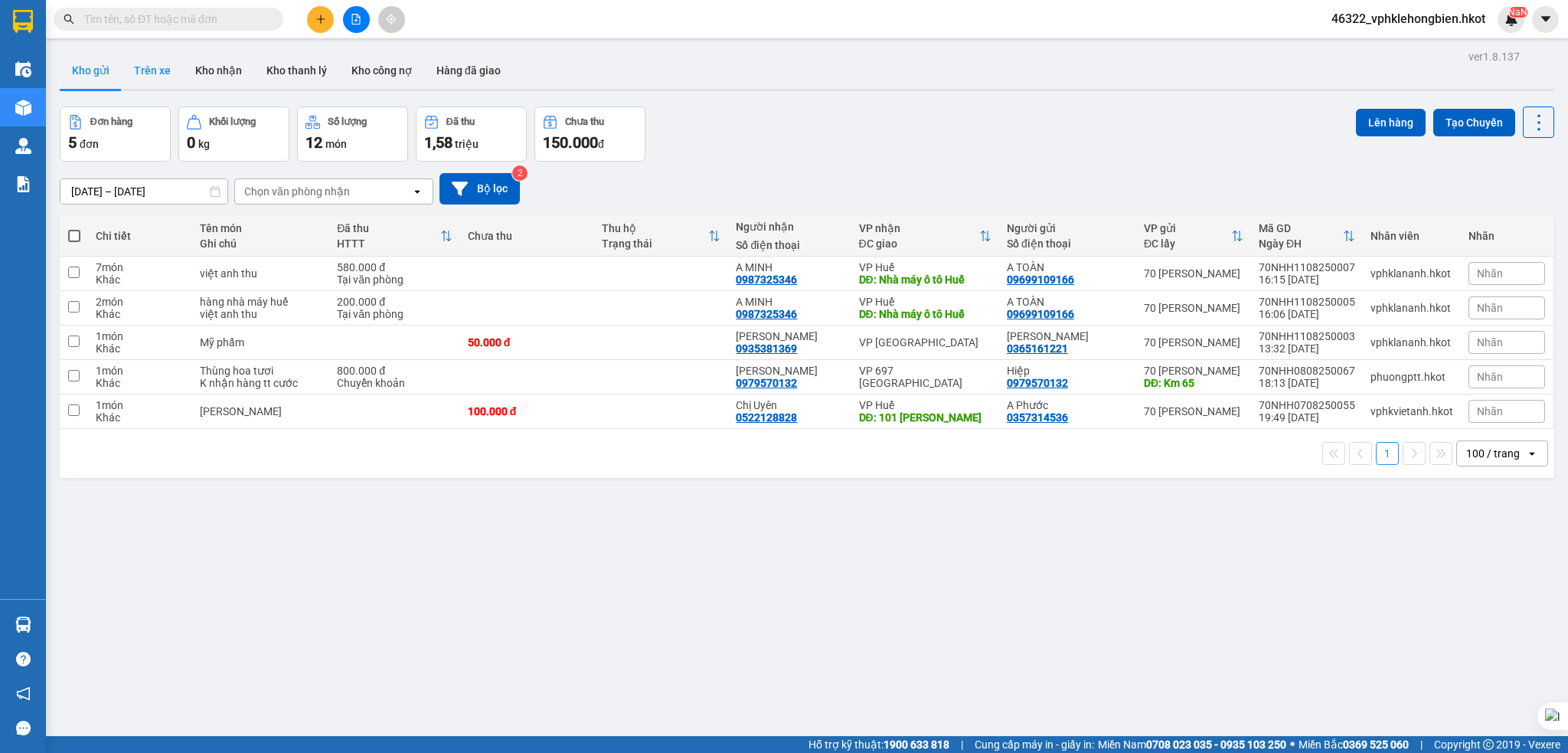
click at [157, 76] on button "Trên xe" at bounding box center [152, 70] width 61 height 37
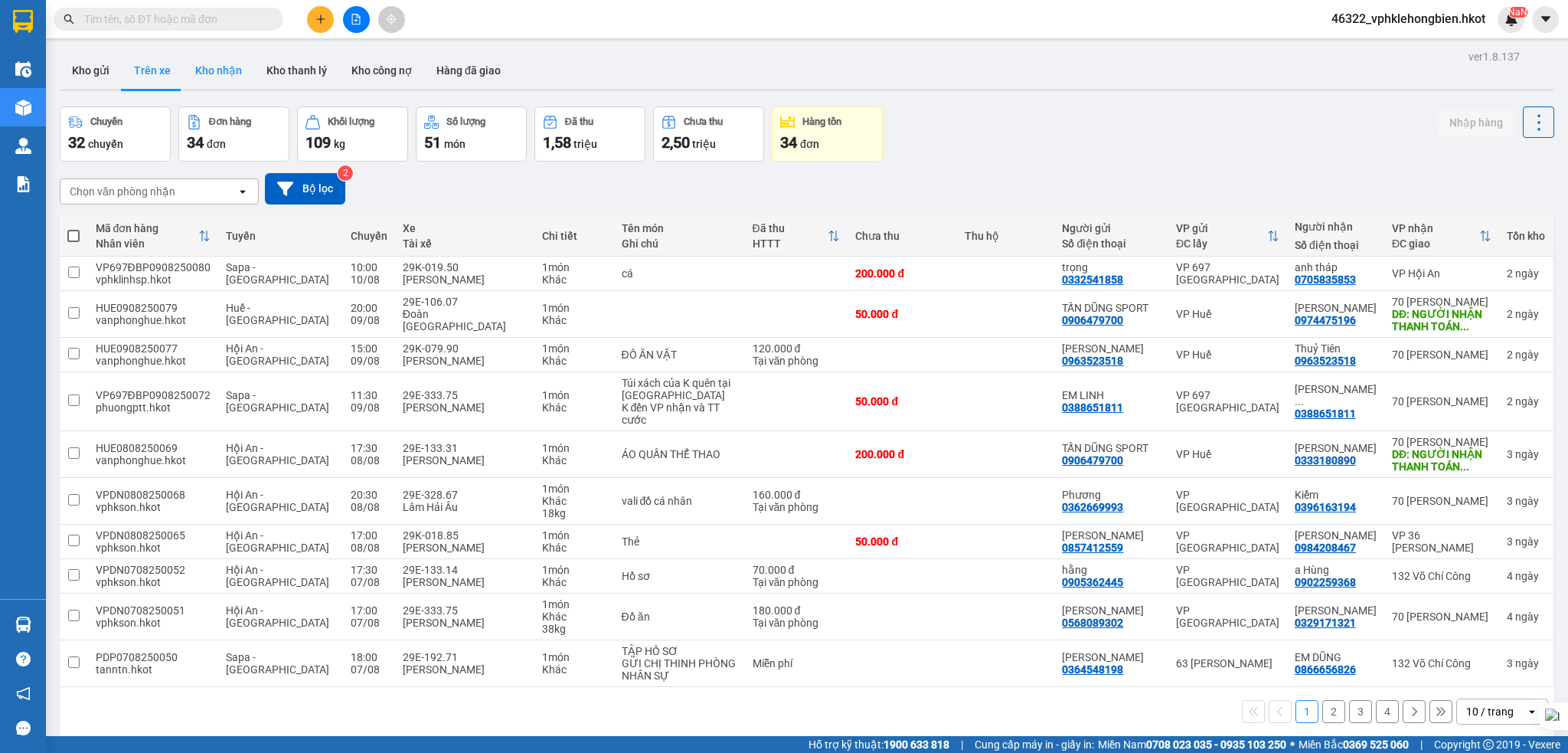
click at [225, 72] on button "Kho nhận" at bounding box center [218, 70] width 72 height 37
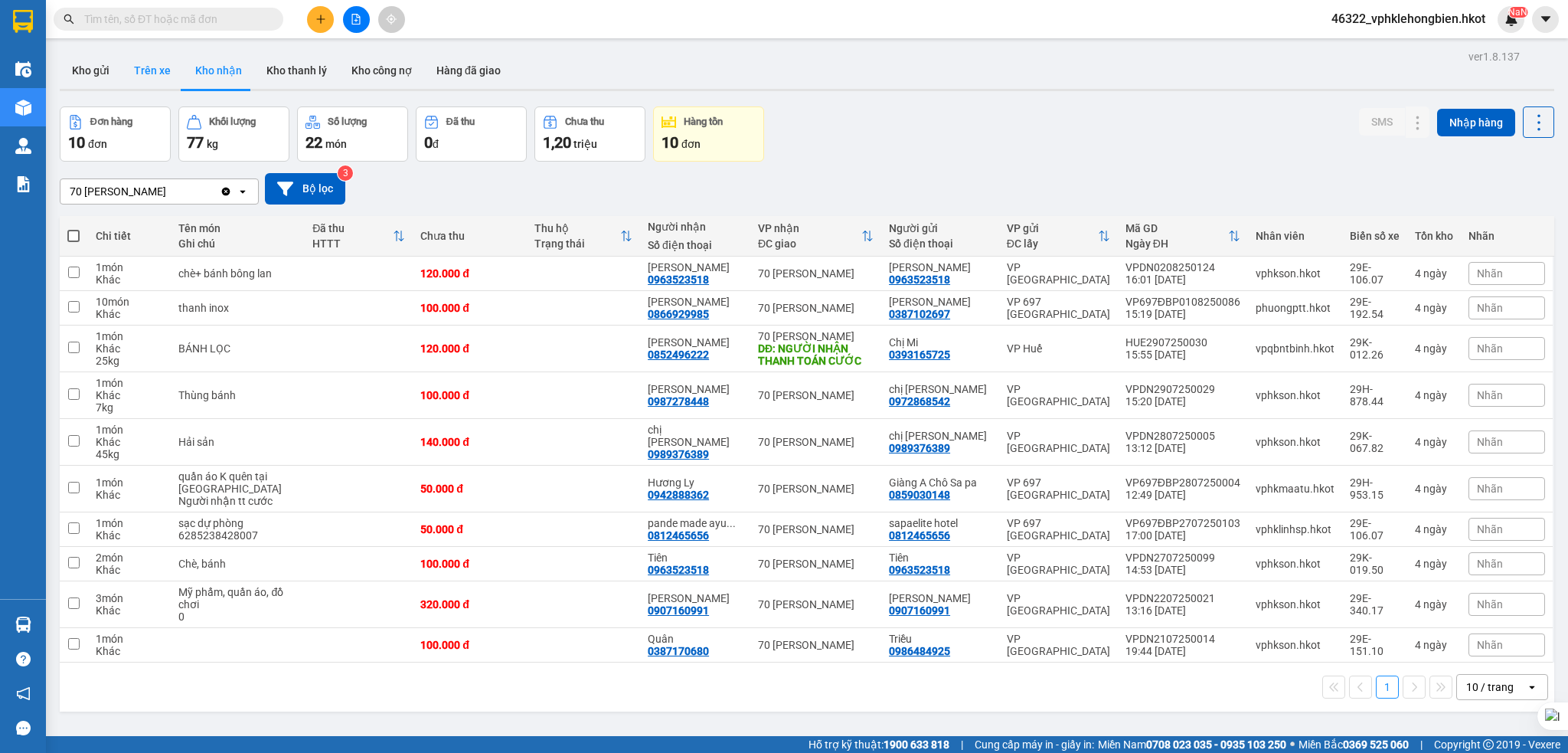
click at [166, 74] on button "Trên xe" at bounding box center [152, 70] width 61 height 37
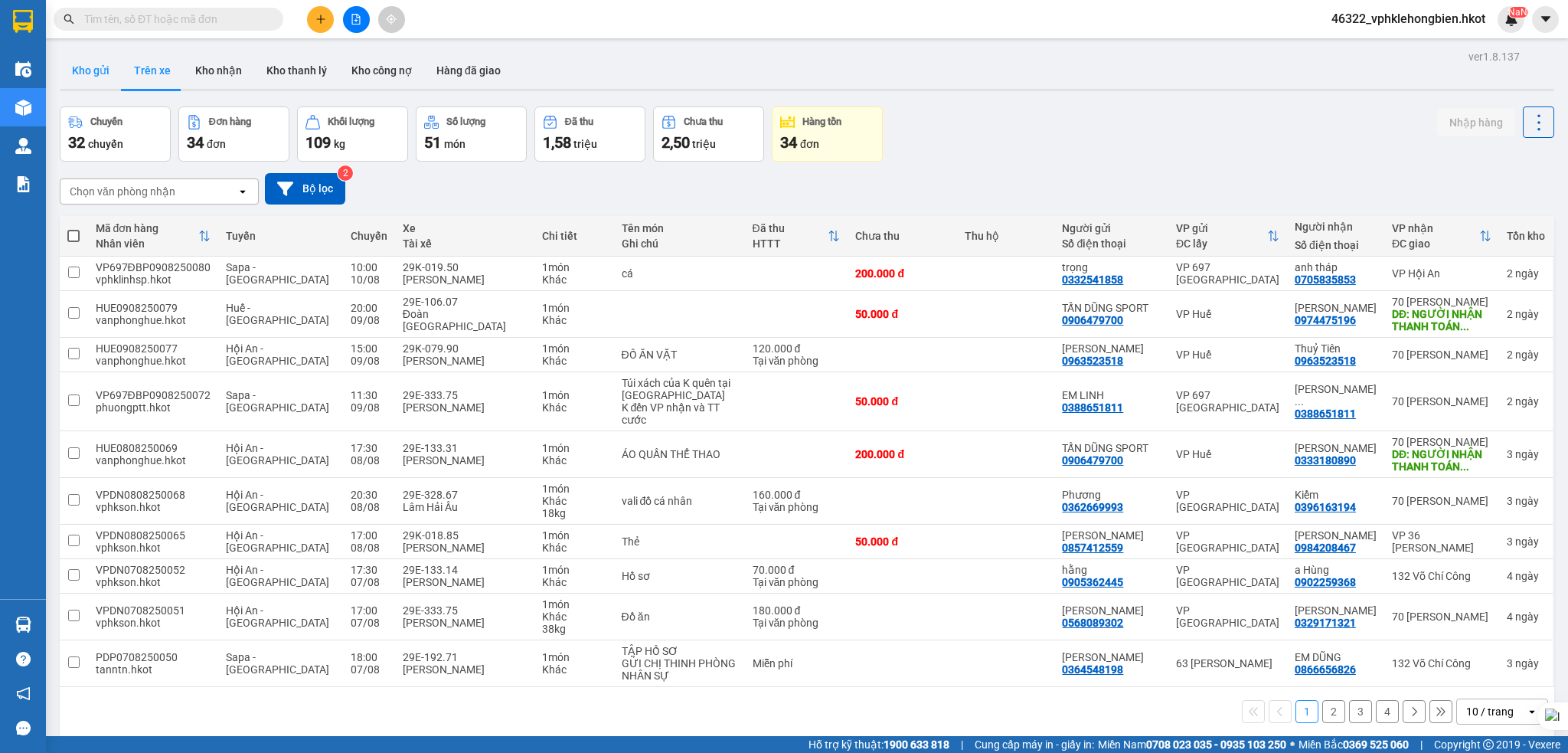
click at [98, 75] on button "Kho gửi" at bounding box center [91, 70] width 62 height 37
